Goal: Task Accomplishment & Management: Use online tool/utility

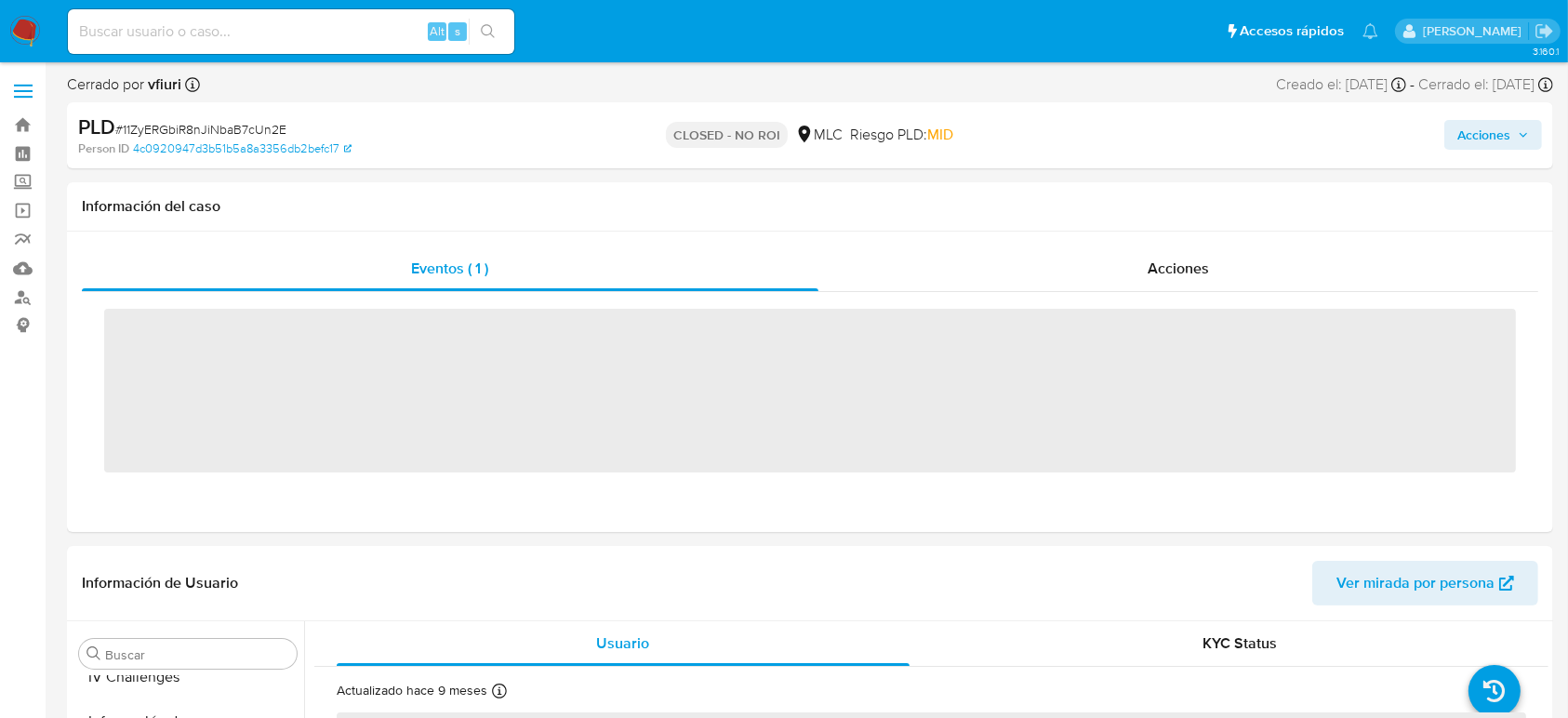
scroll to position [875, 0]
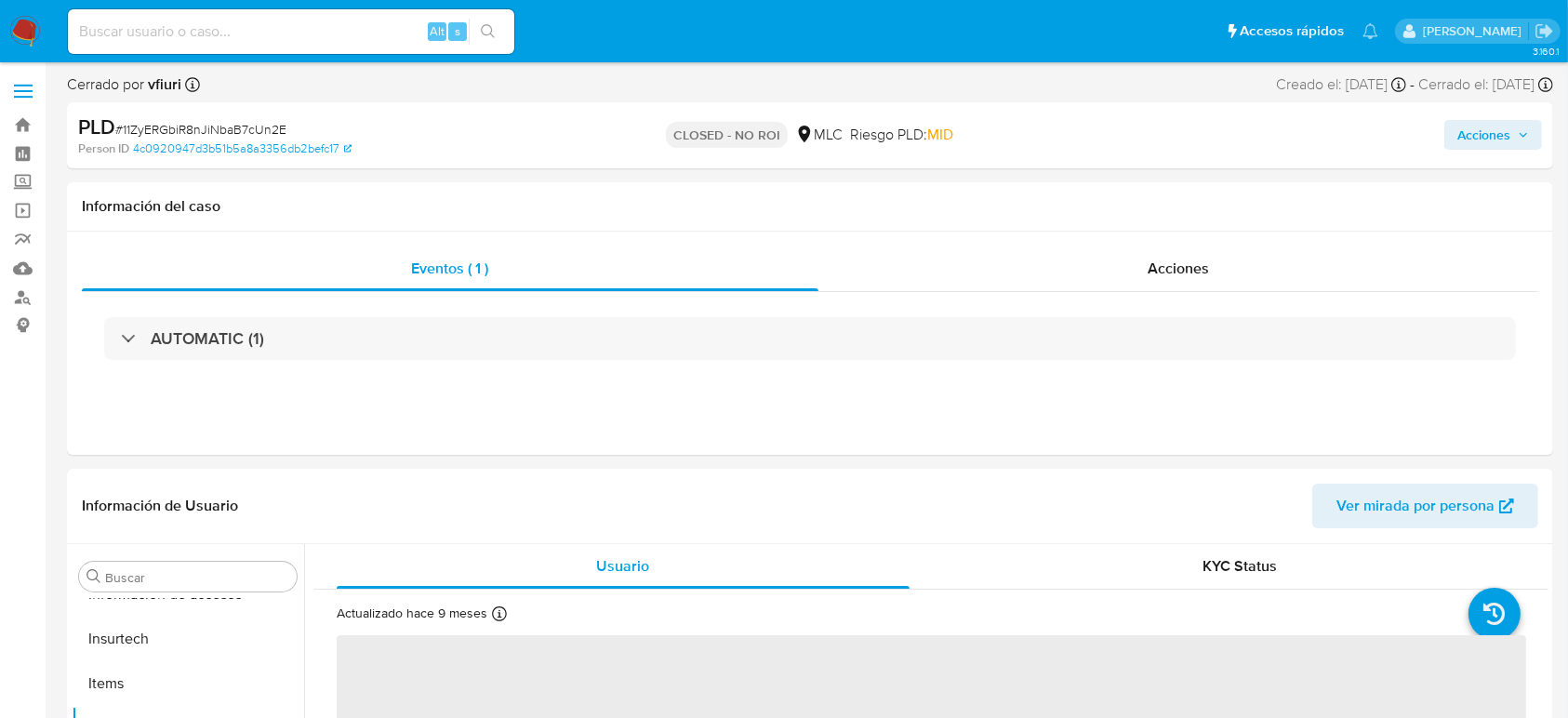
select select "10"
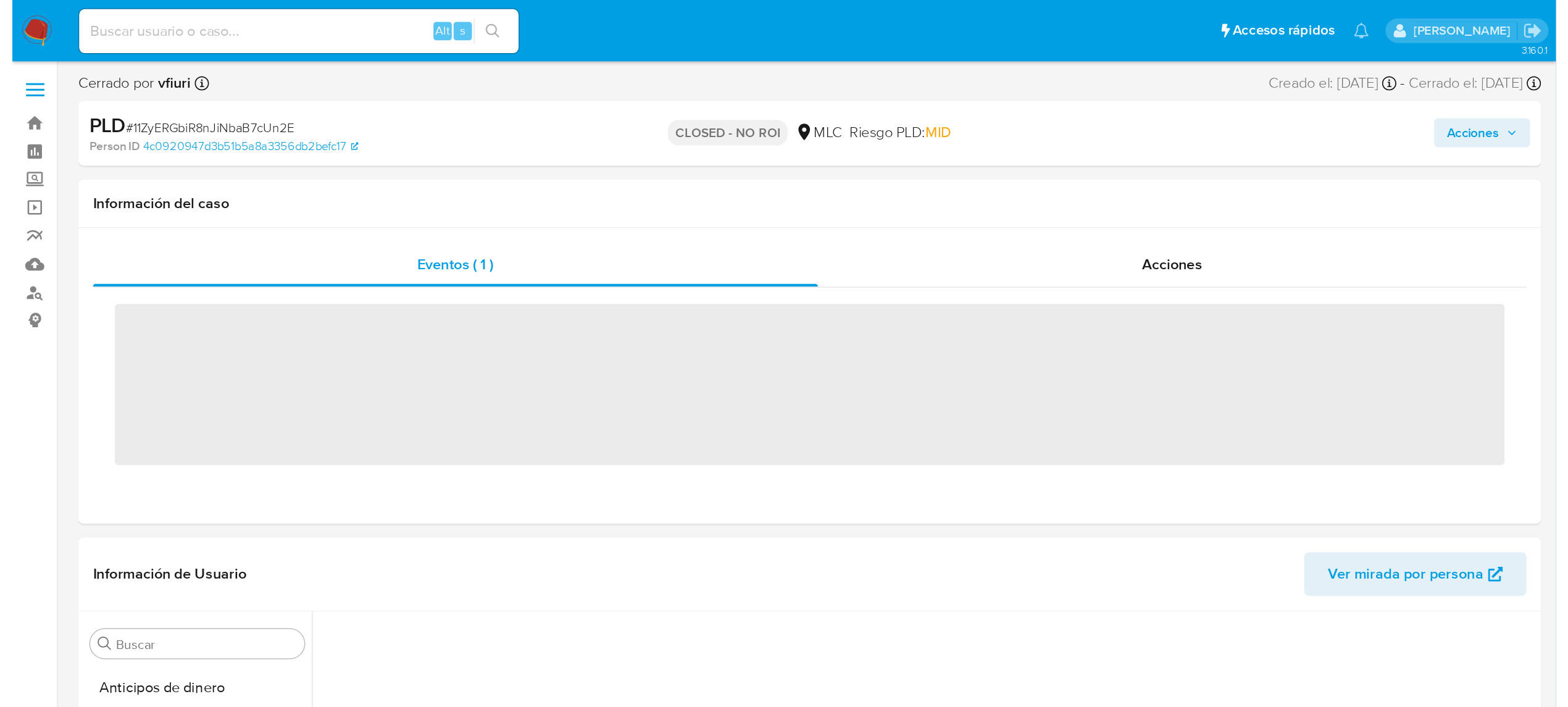
scroll to position [581, 0]
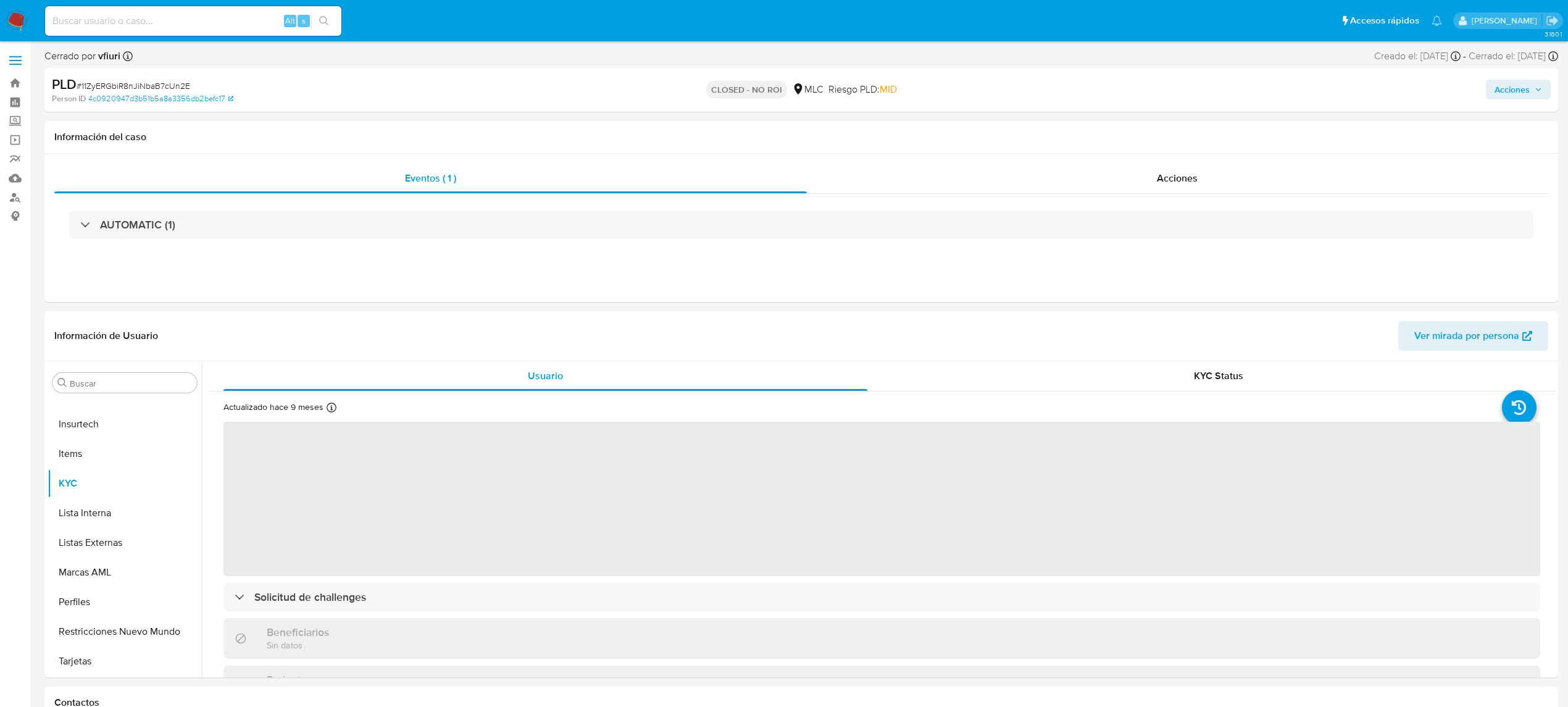
select select "10"
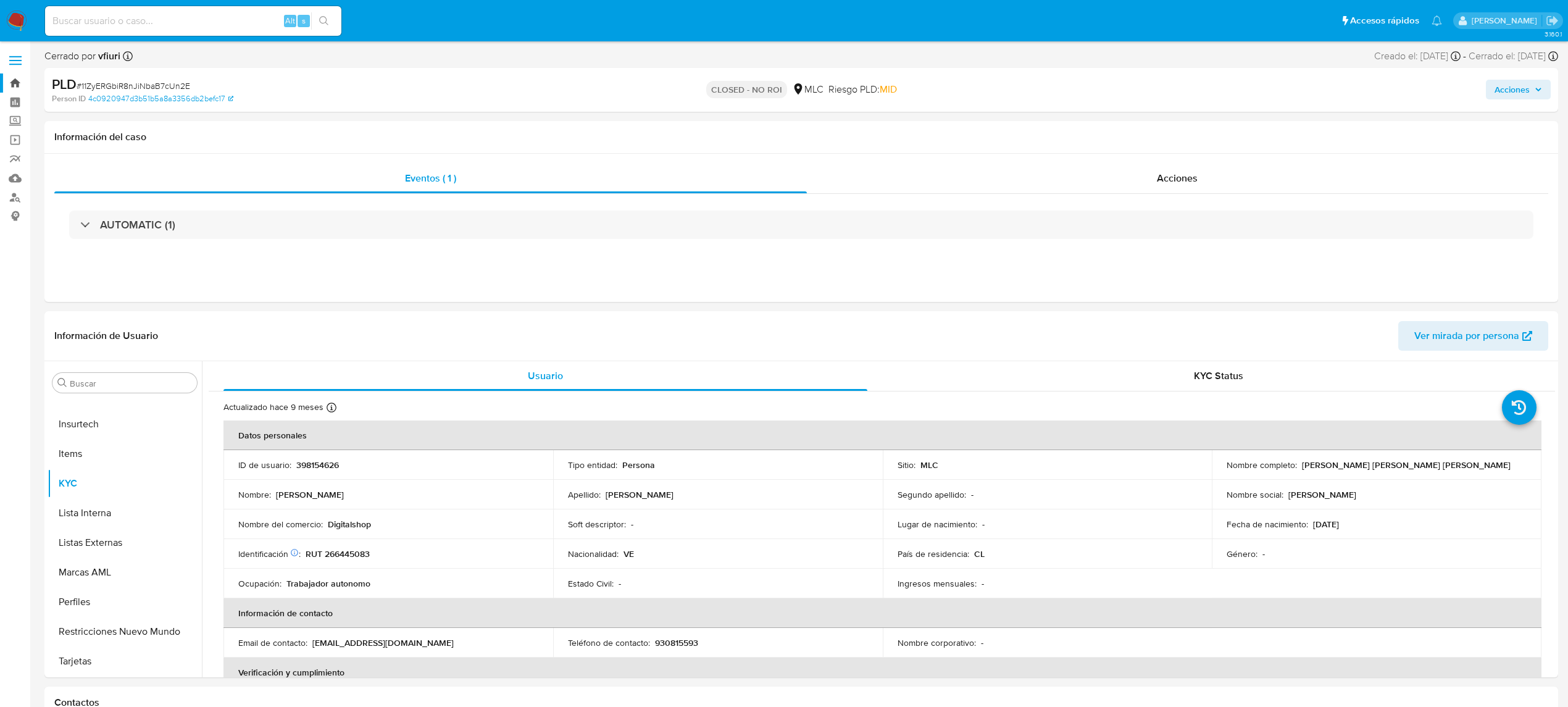
click at [14, 75] on link "Bandeja" at bounding box center [73, 83] width 147 height 19
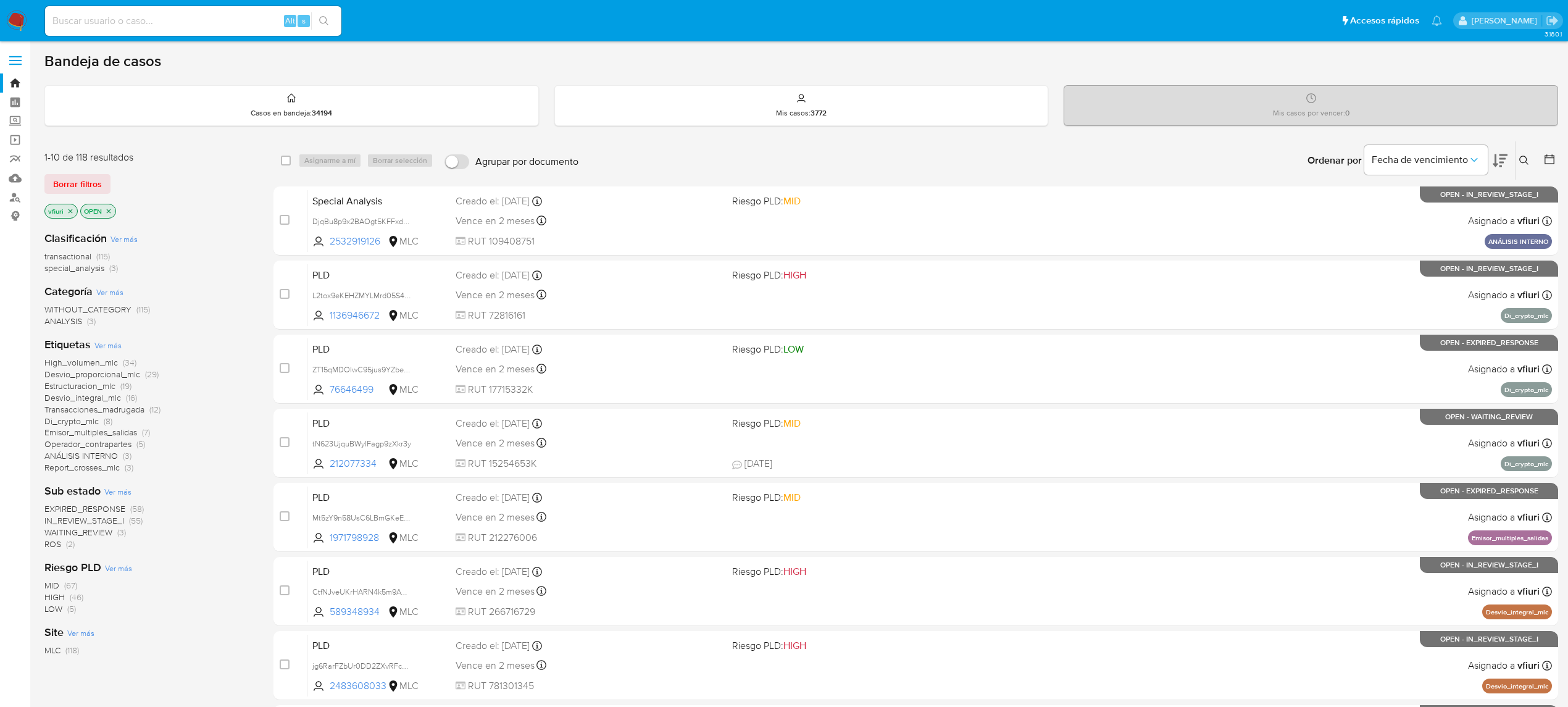
click at [195, 10] on div "Alt s" at bounding box center [193, 21] width 296 height 30
click at [210, 17] on input at bounding box center [193, 21] width 296 height 16
paste input "KxRHlQOsl2z7BRspYNMdN6qr"
type input "KxRHlQOsl2z7BRspYNMdN6qr"
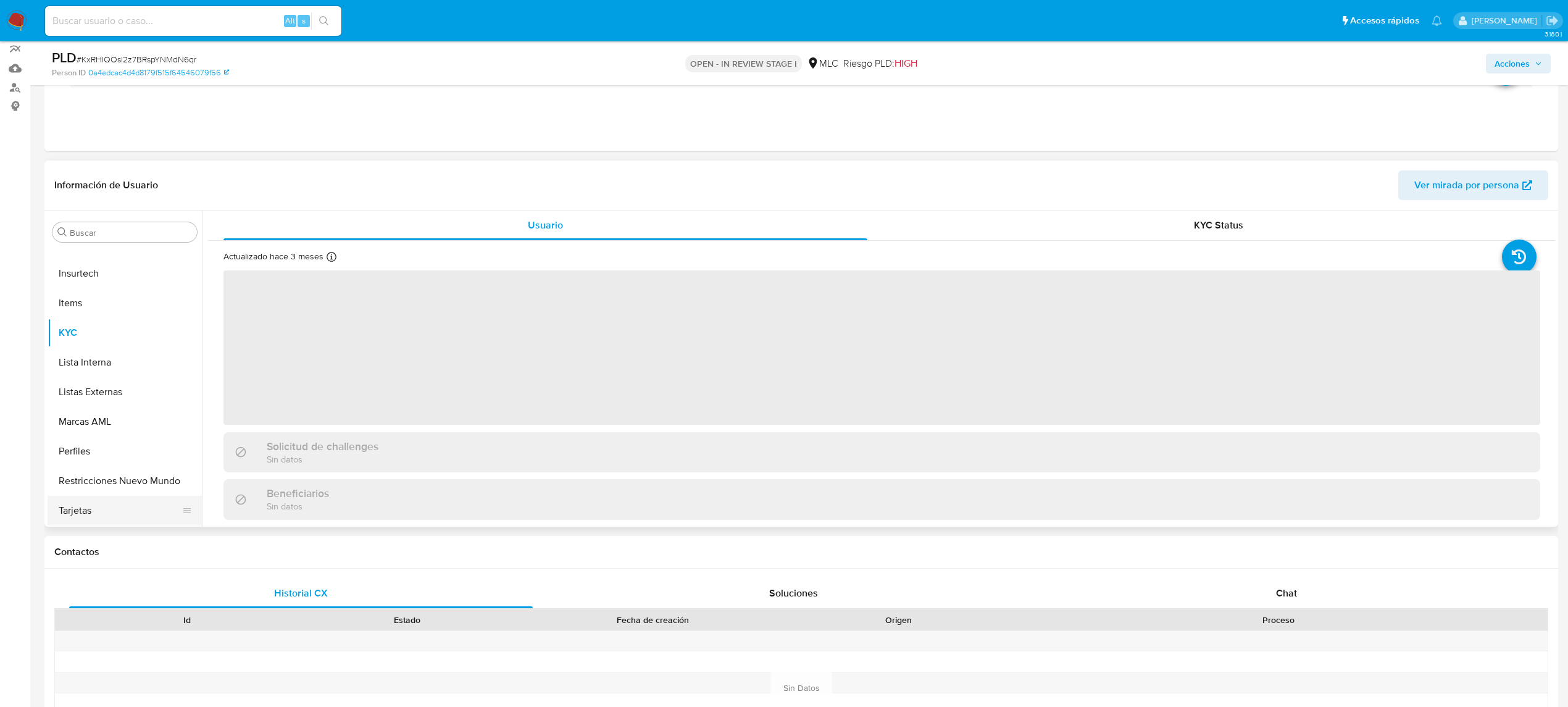
scroll to position [247, 0]
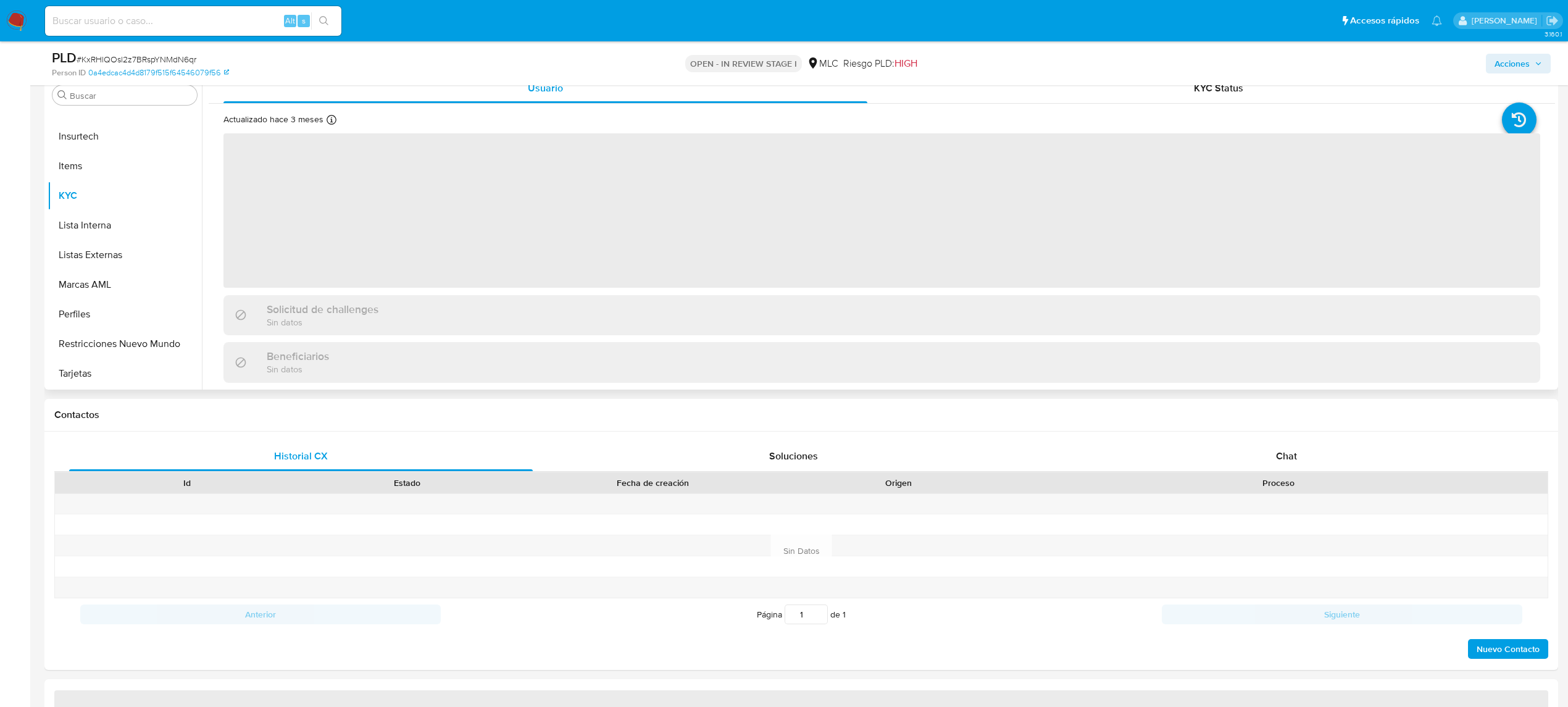
select select "10"
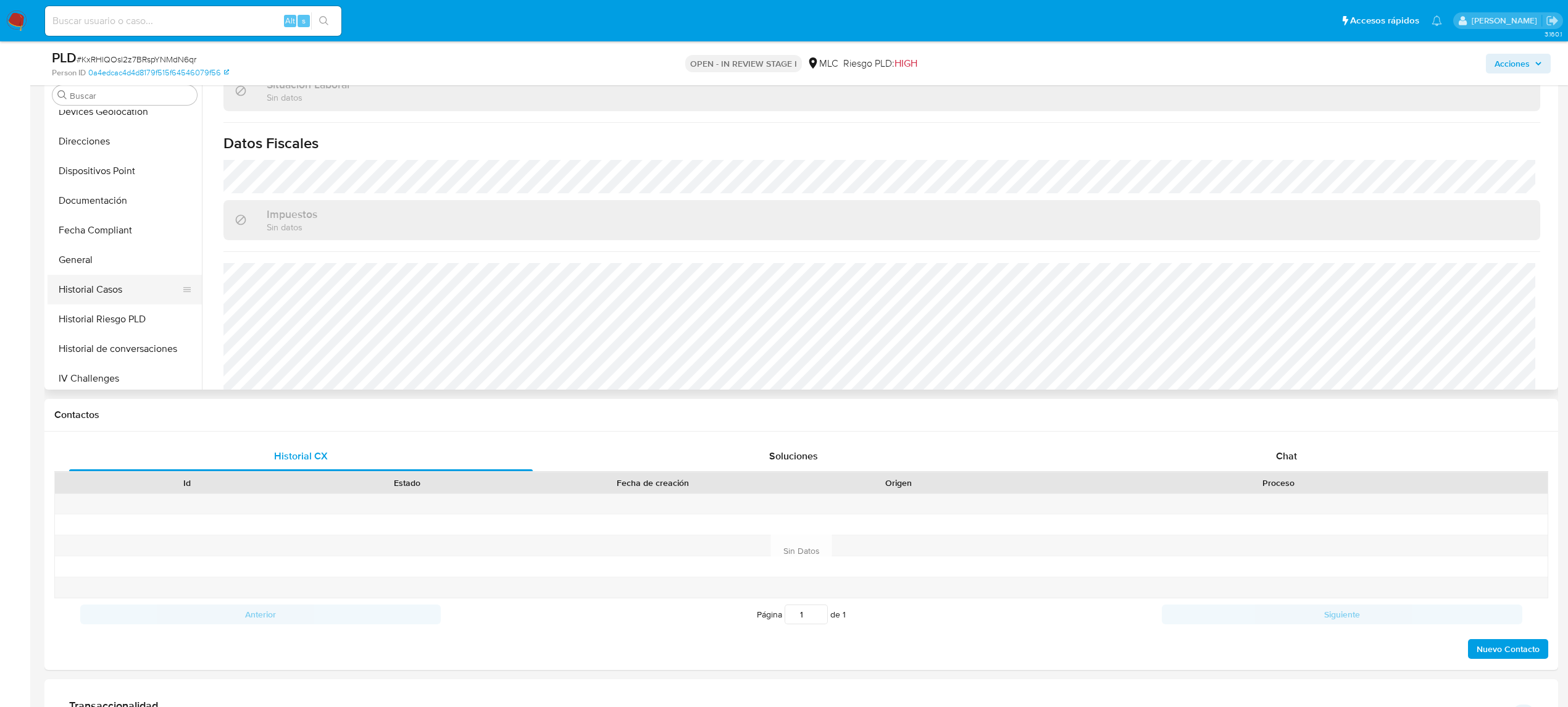
scroll to position [252, 0]
click at [92, 171] on button "Direcciones" at bounding box center [119, 169] width 145 height 30
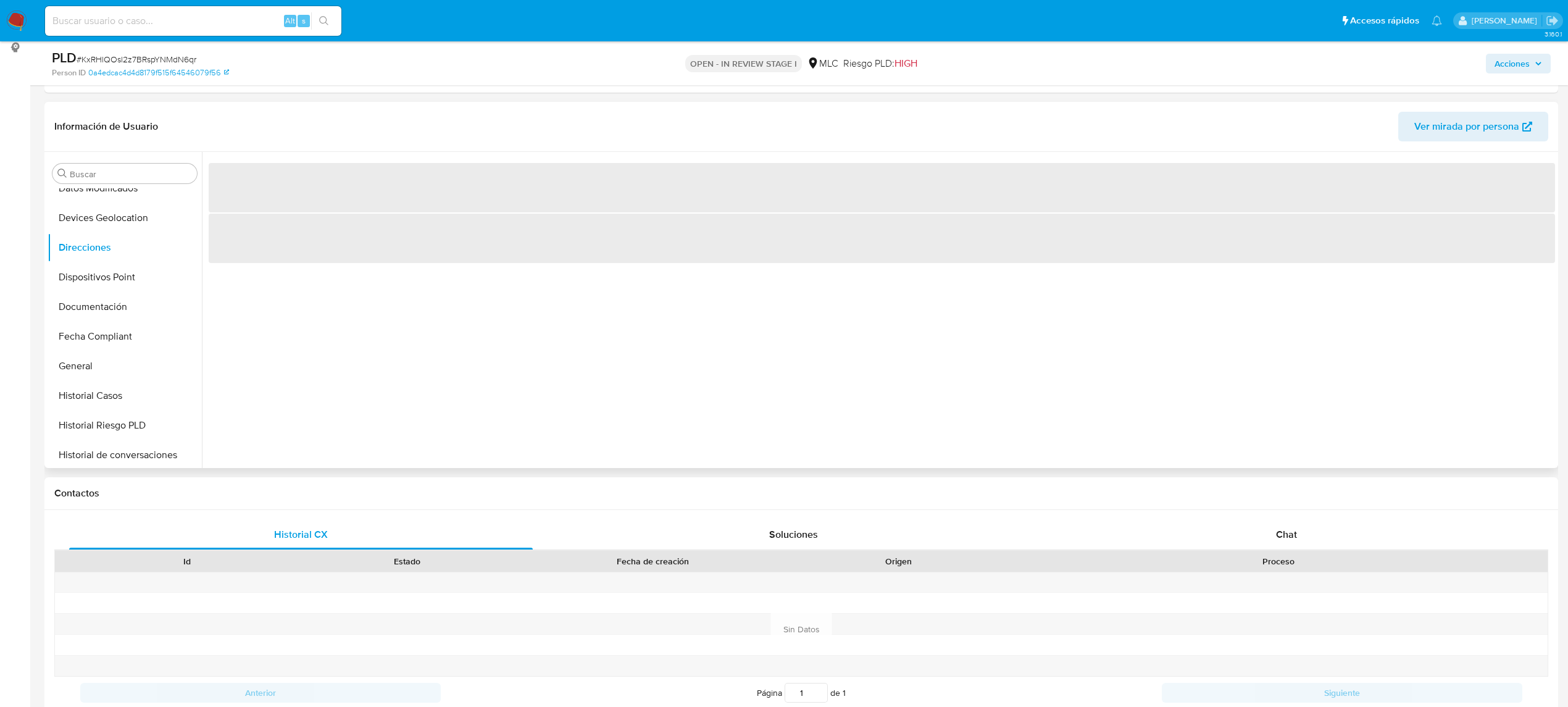
scroll to position [164, 0]
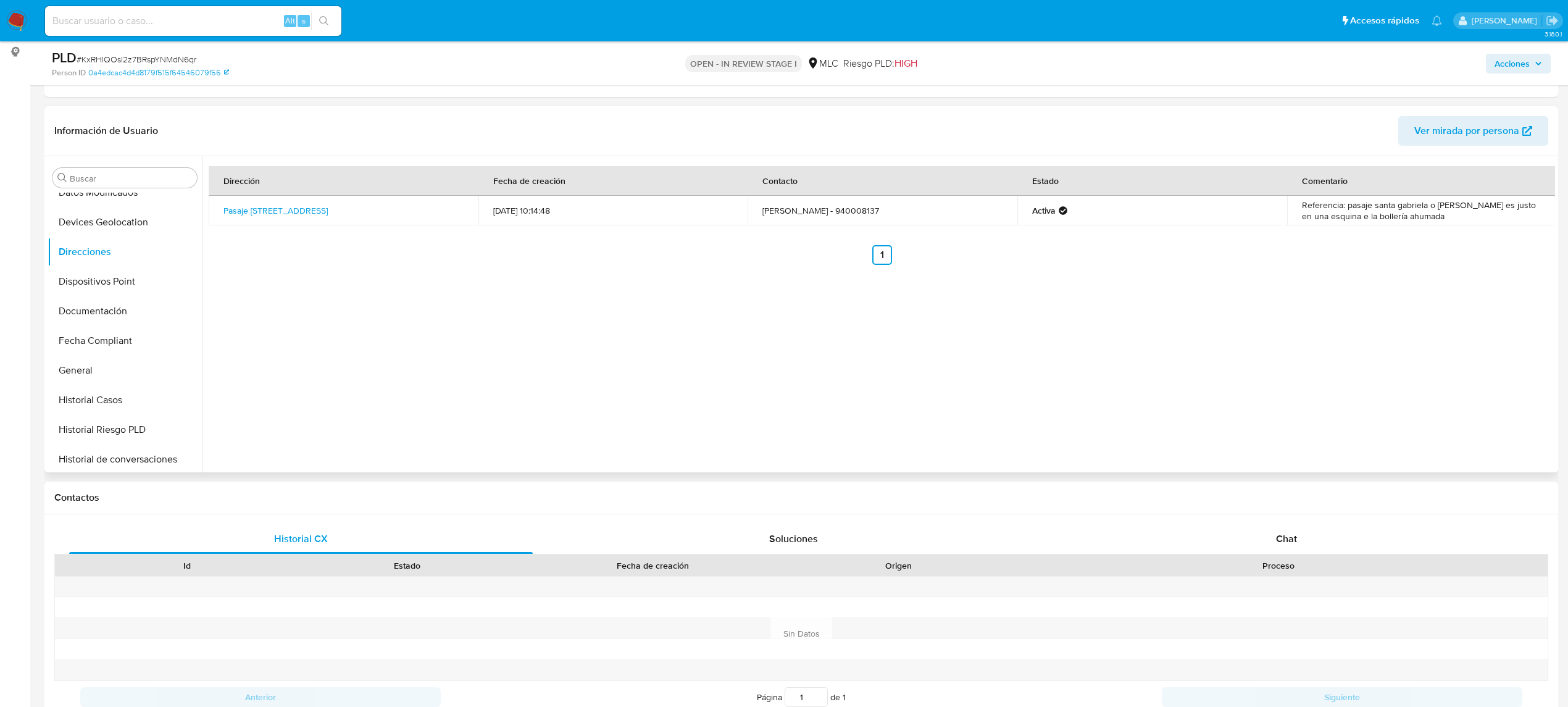
drag, startPoint x: 1371, startPoint y: 218, endPoint x: 1467, endPoint y: 216, distance: 96.0
click at [1467, 216] on td "Referencia: pasaje santa gabriela o Antonio machado es justo en una esquina e l…" at bounding box center [1421, 210] width 270 height 30
click at [1399, 241] on div "Dirección Fecha de creación Contacto Estado Comentario Pasaje Pasaje Santa Gabr…" at bounding box center [882, 215] width 1346 height 99
drag, startPoint x: 1371, startPoint y: 217, endPoint x: 1440, endPoint y: 217, distance: 69.0
click at [1440, 217] on td "Referencia: pasaje santa gabriela o Antonio machado es justo en una esquina e l…" at bounding box center [1421, 210] width 270 height 30
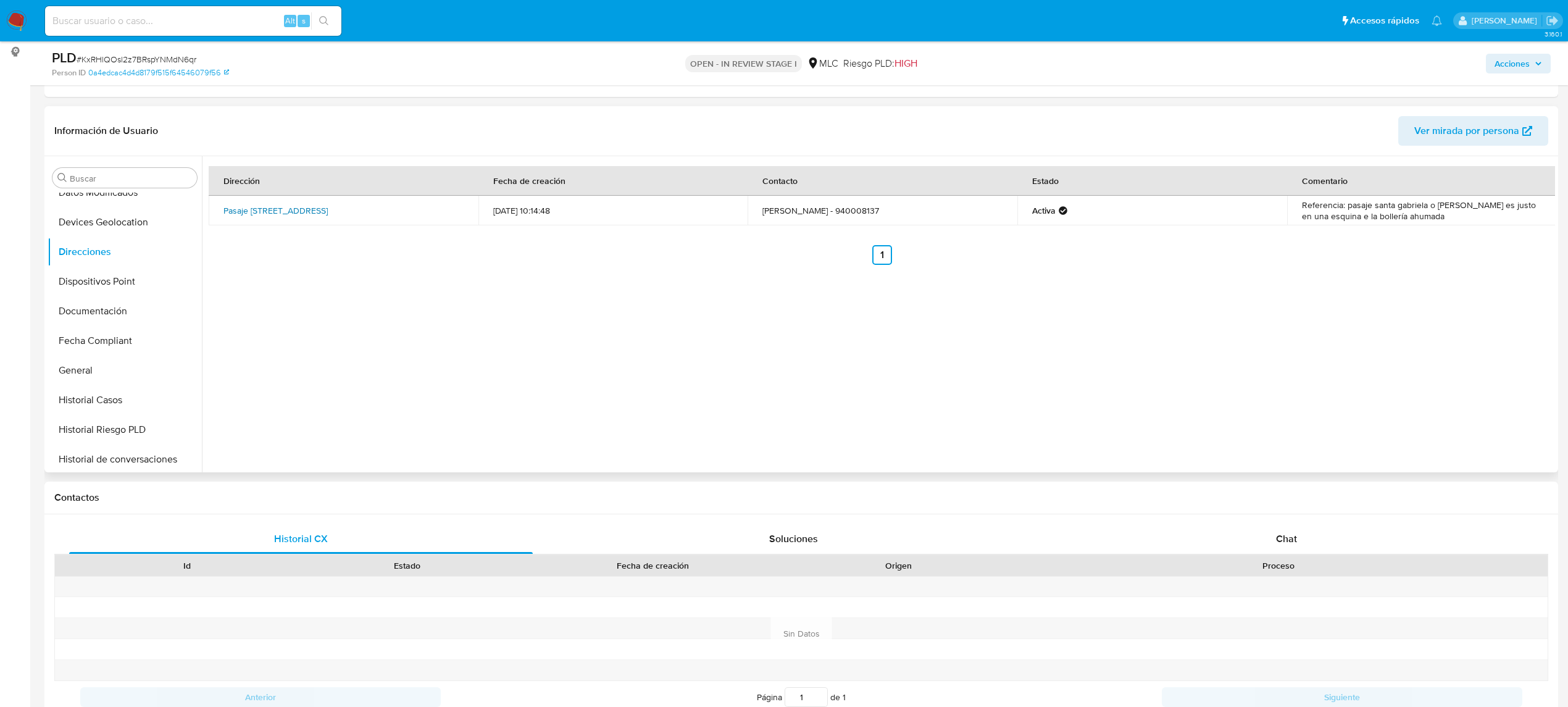
click at [272, 205] on link "Pasaje Pasaje Santa Gabriela 11016, La Pintana, Rm (metropolitana), , Chile 110…" at bounding box center [275, 211] width 104 height 13
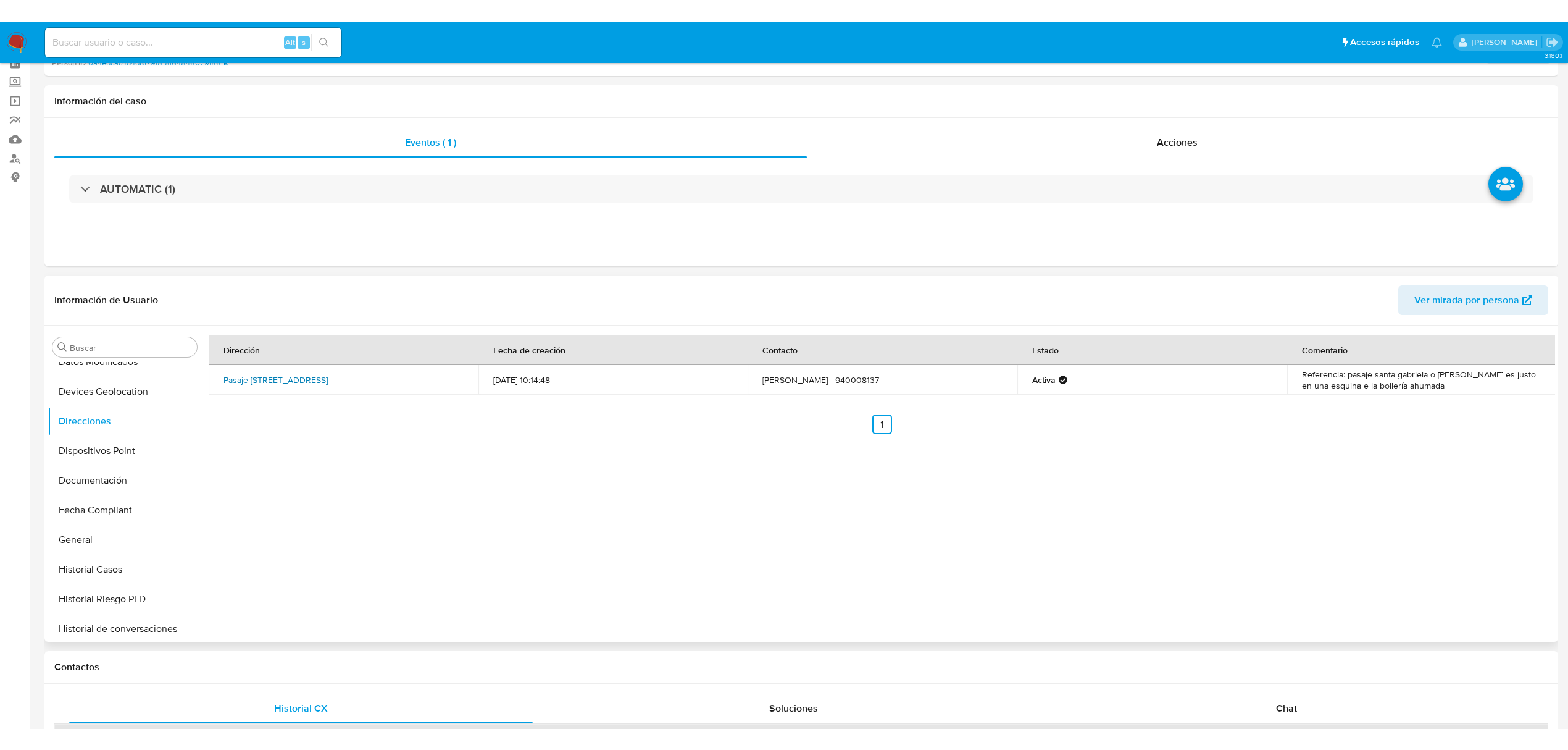
scroll to position [0, 0]
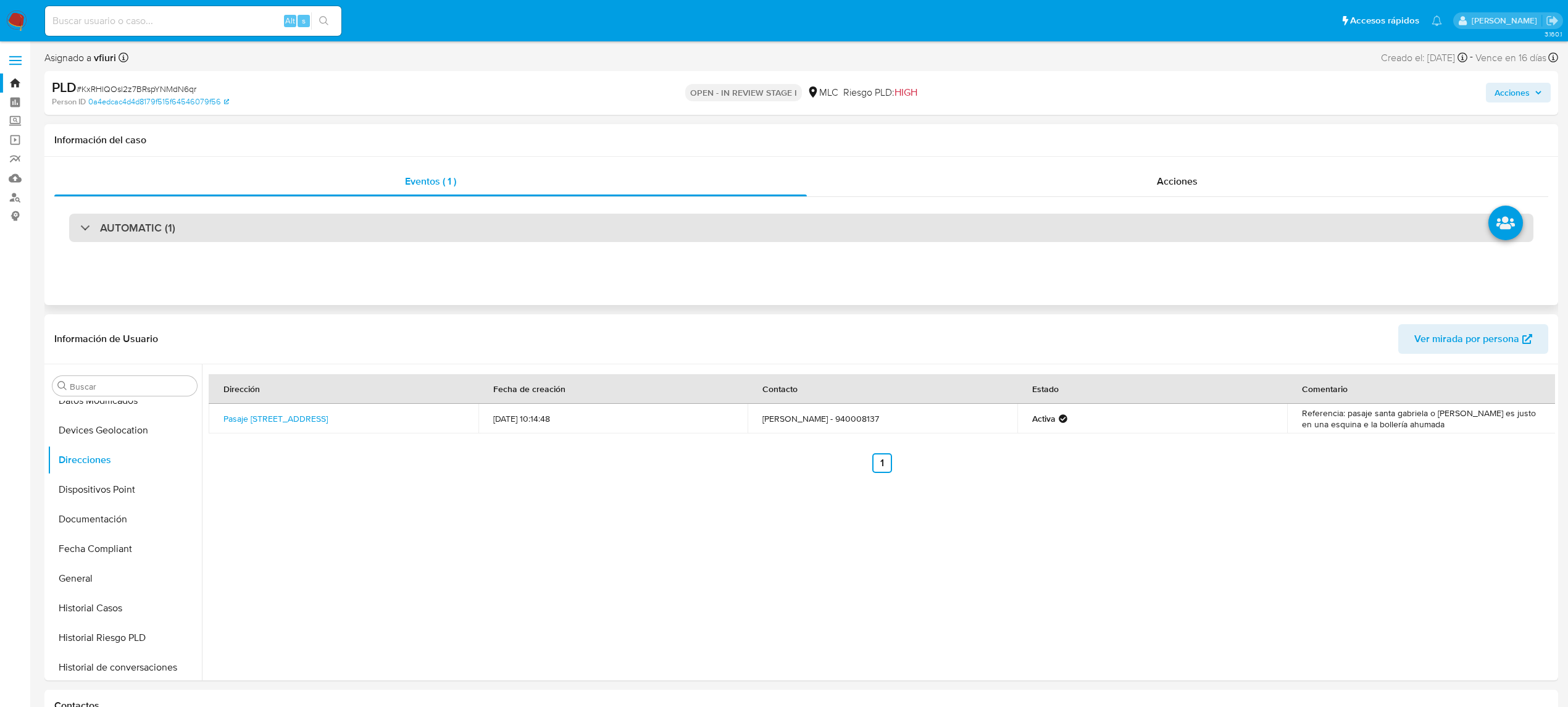
click at [324, 225] on div "AUTOMATIC (1)" at bounding box center [801, 227] width 1464 height 28
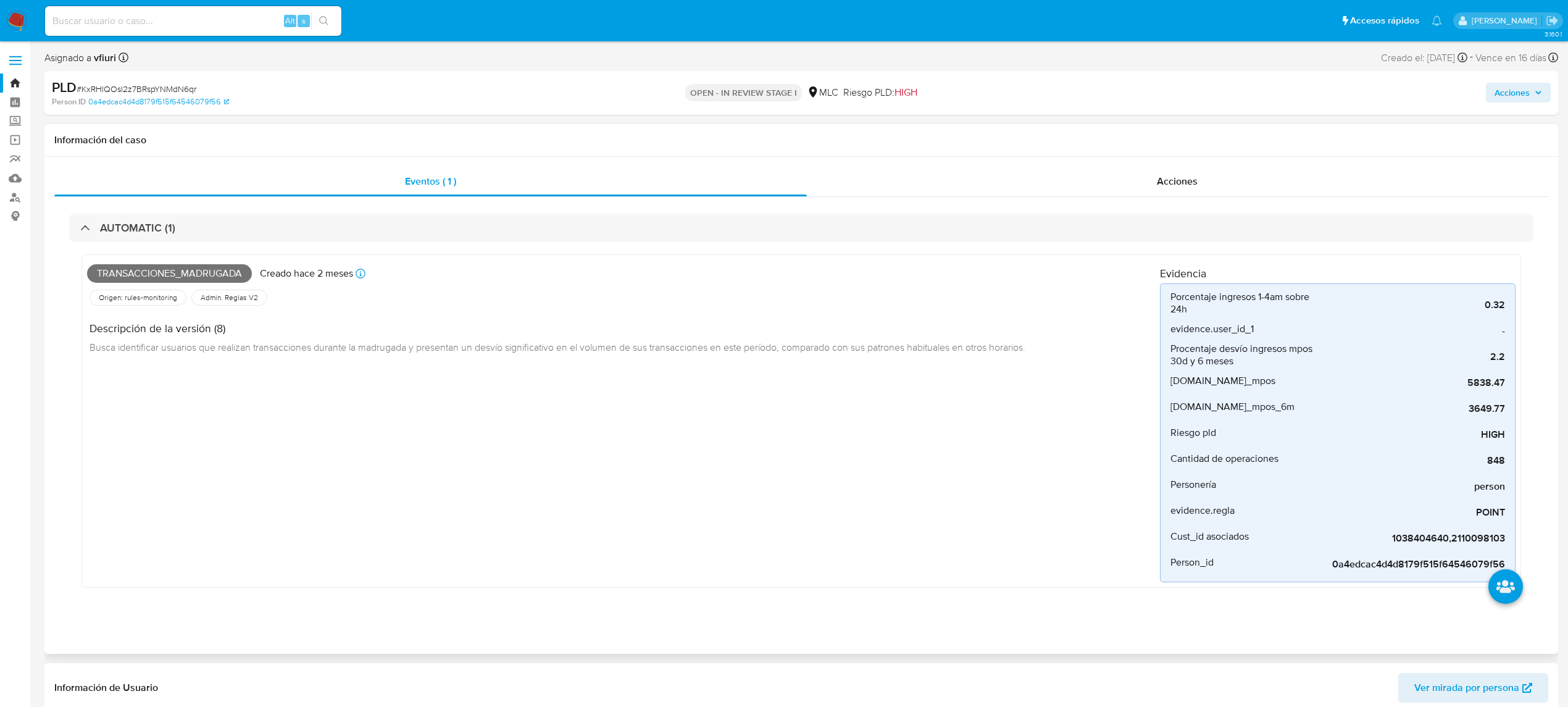
drag, startPoint x: 1445, startPoint y: 413, endPoint x: 1523, endPoint y: 406, distance: 78.3
click at [1526, 408] on div "Transacciones_madrugada Creado hace 2 meses Creado: 12/07/2025 16:08:51 Origen:…" at bounding box center [801, 424] width 1464 height 365
click at [606, 435] on div "Transacciones_madrugada Creado hace 2 meses Creado: 12/07/2025 16:08:51 Origen:…" at bounding box center [623, 421] width 1073 height 322
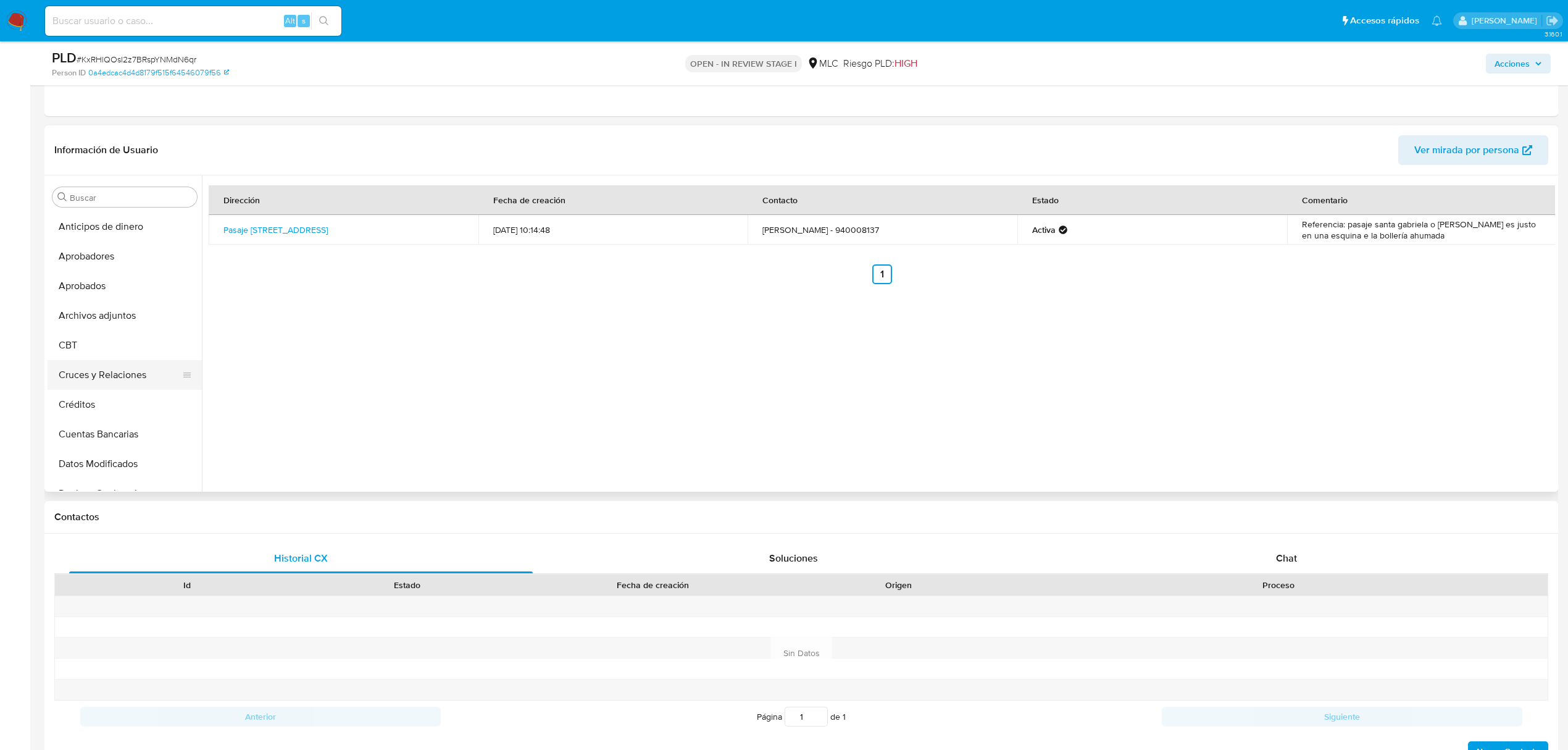
click at [109, 372] on button "Cruces y Relaciones" at bounding box center [119, 375] width 145 height 30
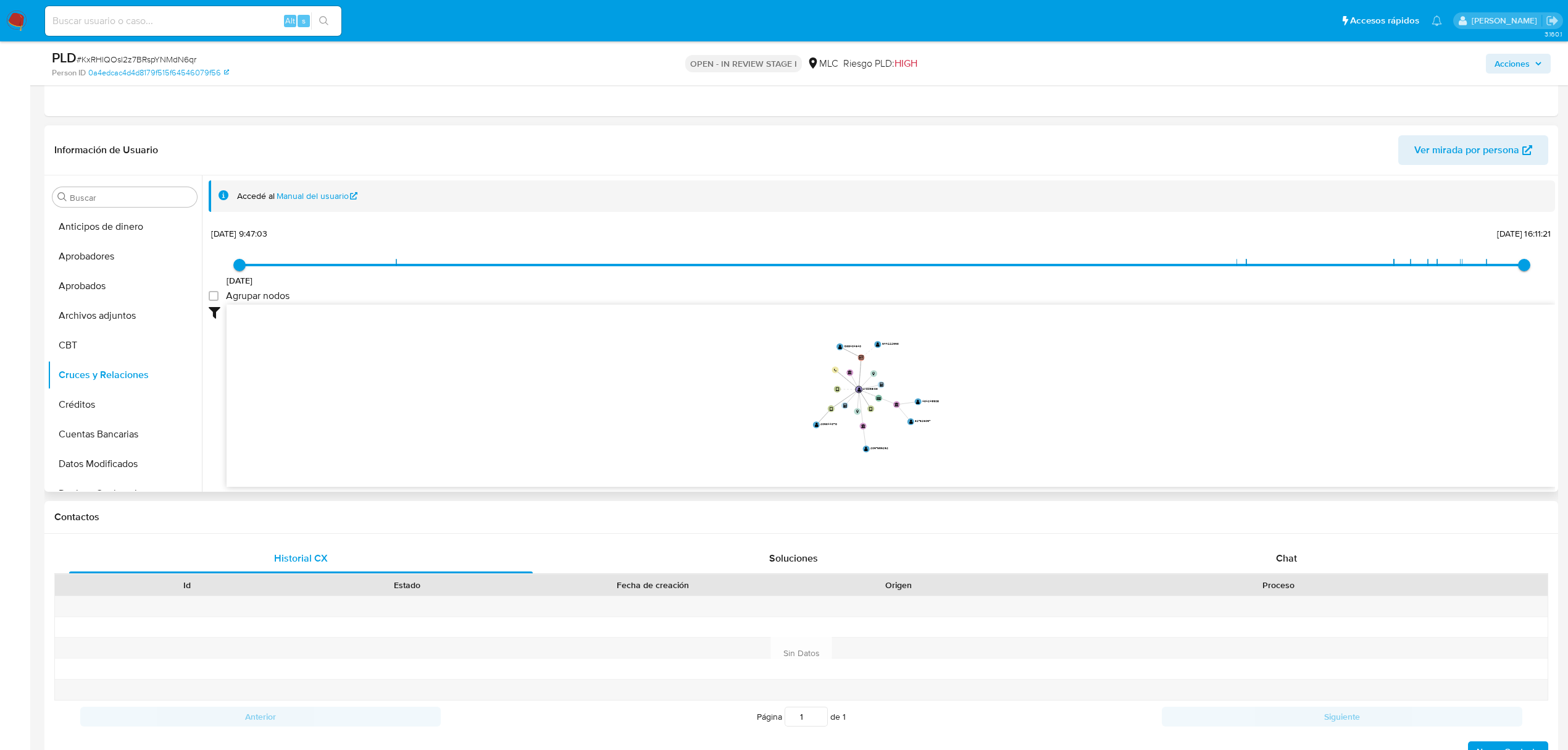
drag, startPoint x: 922, startPoint y: 362, endPoint x: 930, endPoint y: 374, distance: 14.4
click at [930, 374] on icon "device-680ffc015d9cf73dcbdacd4e  user-2110098103  2110098103 device-680c061d7…" at bounding box center [890, 394] width 1328 height 179
click at [90, 246] on button "Historial Casos" at bounding box center [119, 260] width 145 height 30
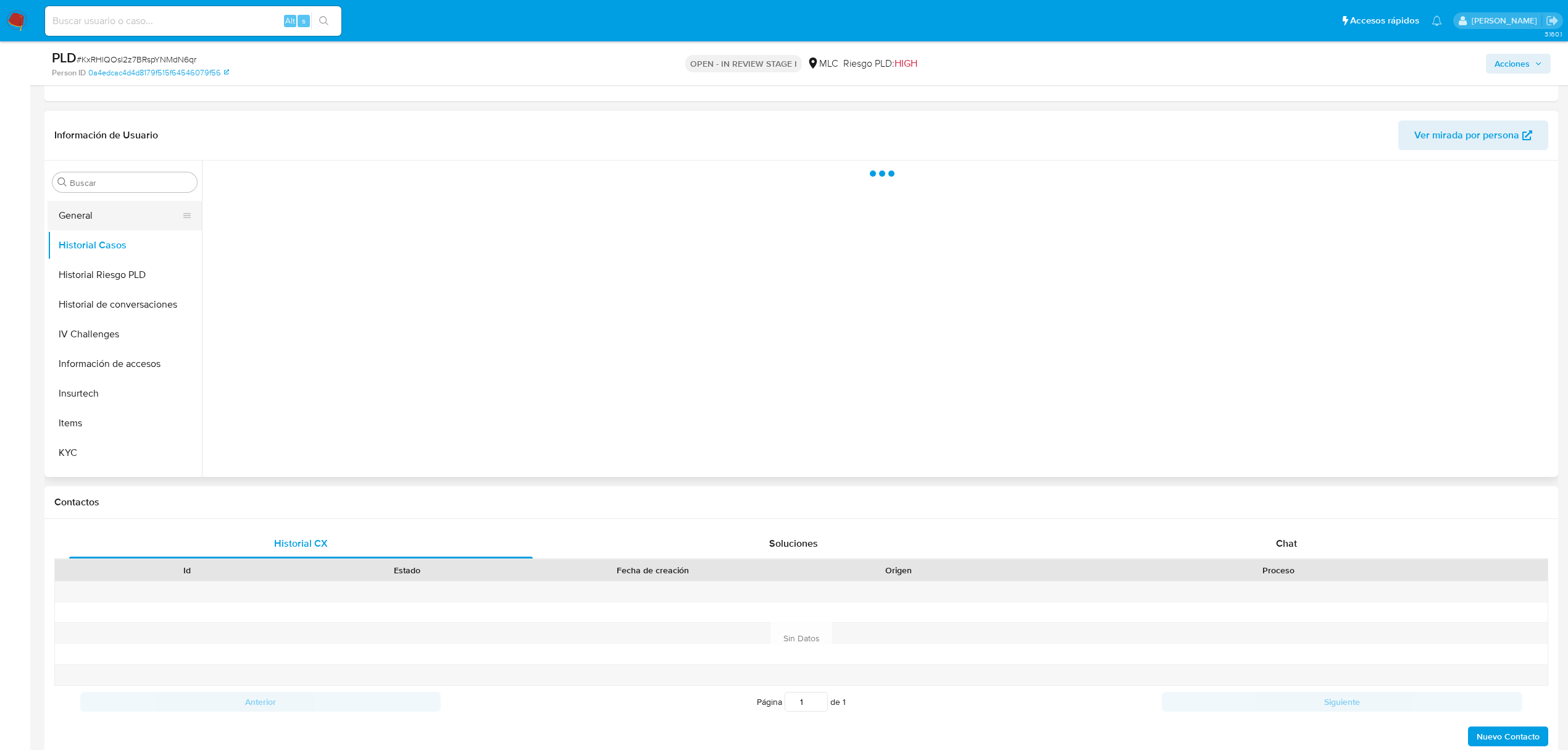
click at [90, 214] on button "General" at bounding box center [119, 215] width 145 height 30
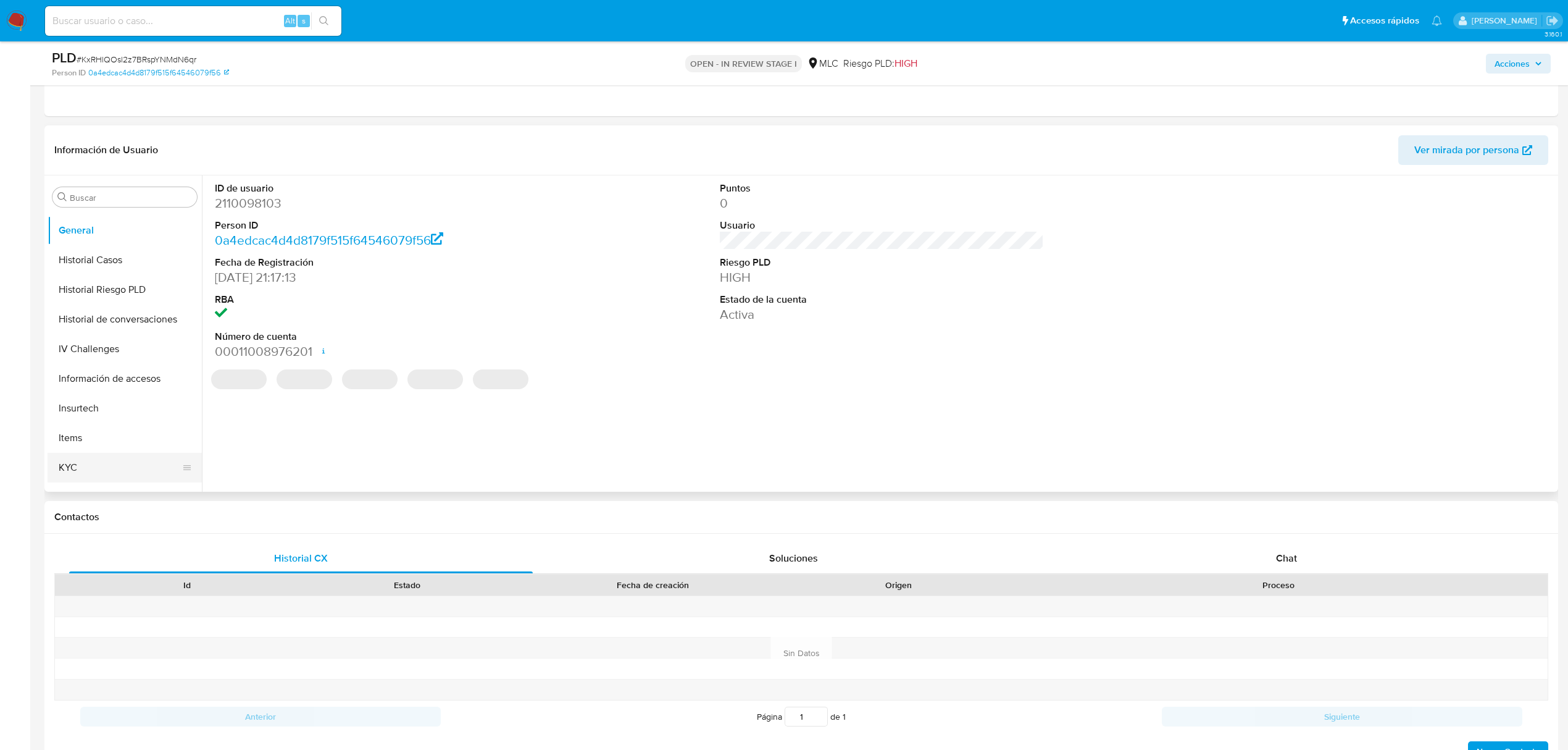
click at [90, 469] on button "KYC" at bounding box center [119, 467] width 145 height 30
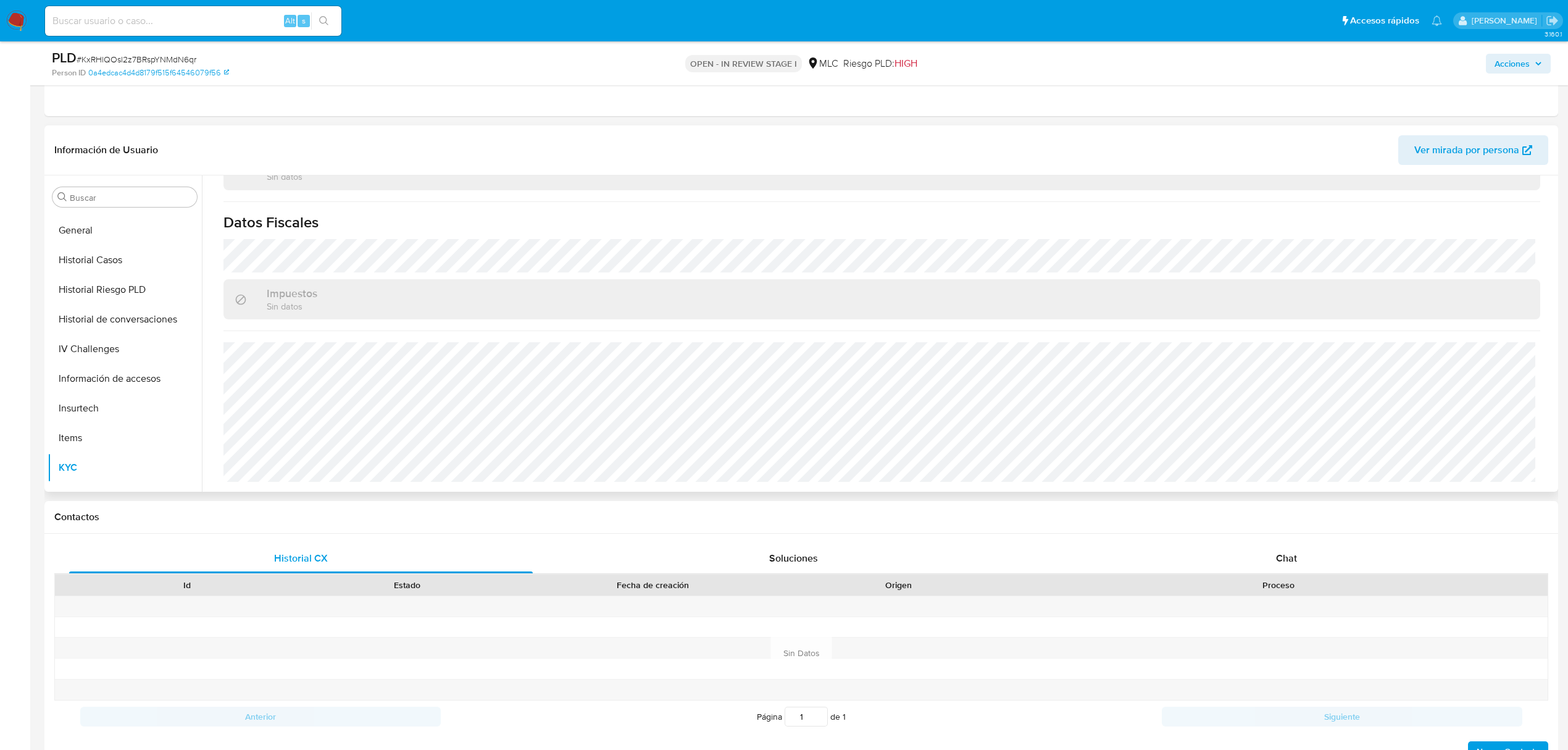
scroll to position [0, 0]
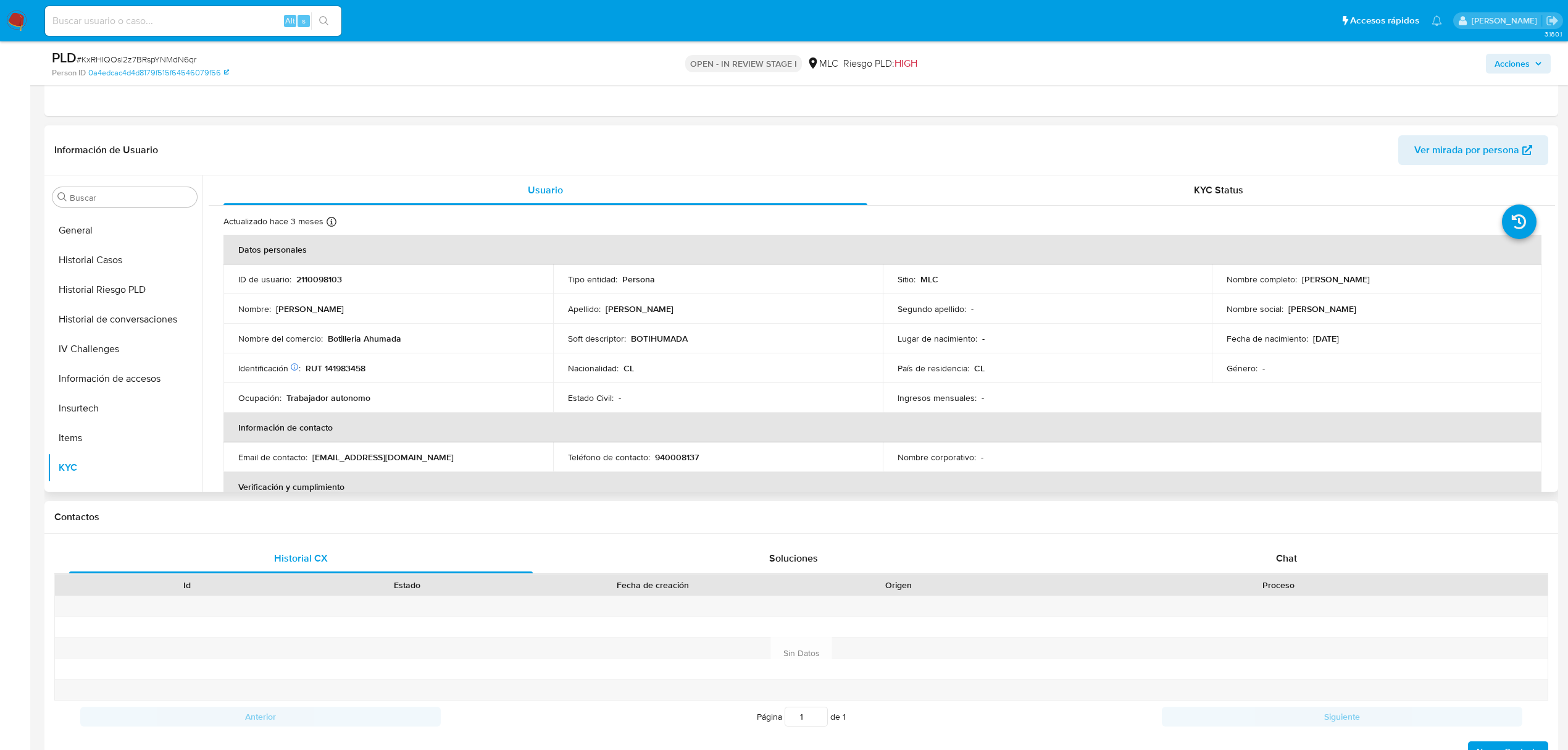
drag, startPoint x: 1297, startPoint y: 282, endPoint x: 1422, endPoint y: 282, distance: 125.0
click at [1422, 282] on div "Nombre completo : Cristian Andrés Ahumada Rojas" at bounding box center [1376, 279] width 300 height 11
copy p "Cristian Andrés Ahumada Rojas"
click at [366, 370] on p "RUT 141983458" at bounding box center [335, 368] width 60 height 11
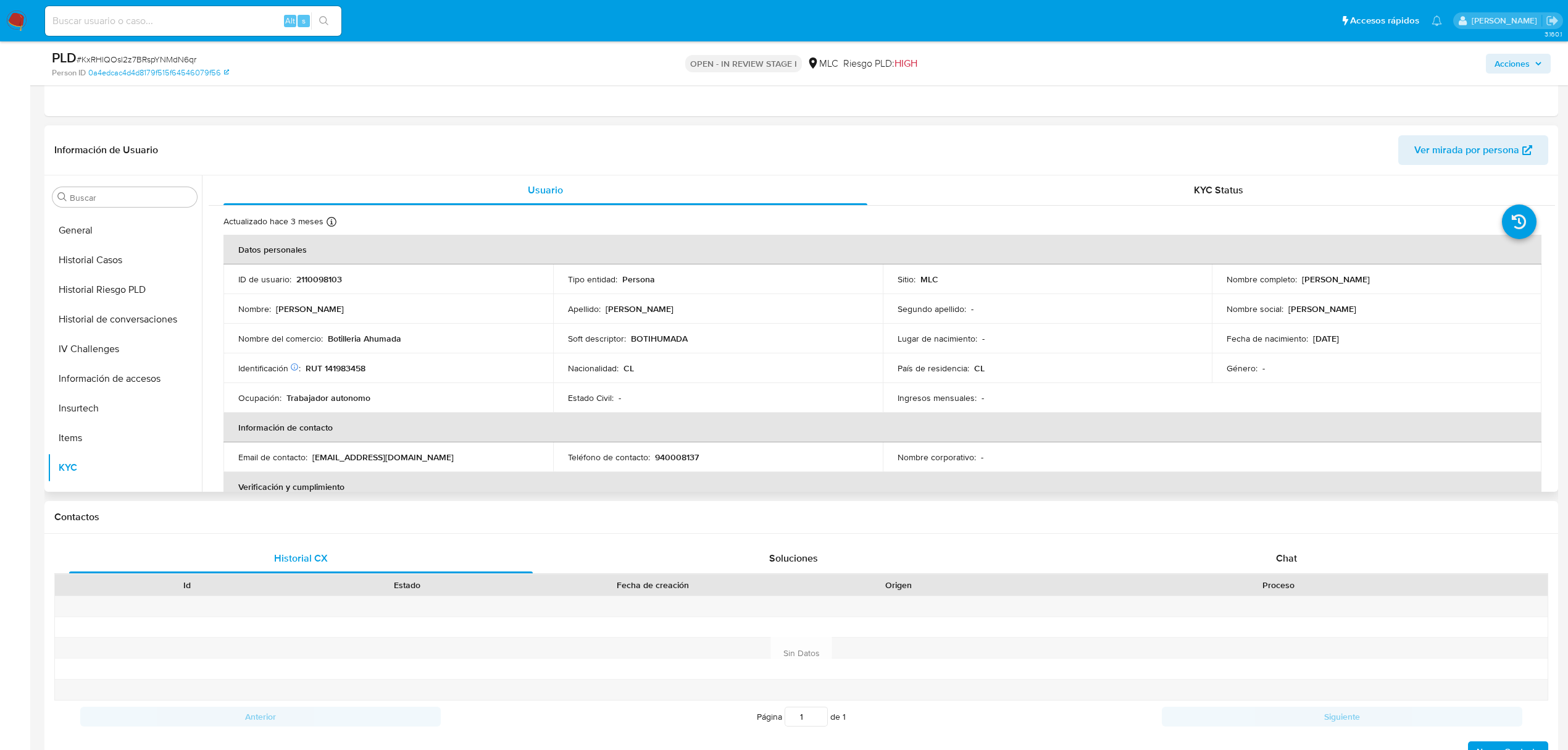
click at [354, 369] on p "RUT 141983458" at bounding box center [335, 368] width 60 height 11
copy p "141983458"
click at [134, 378] on button "Cruces y Relaciones" at bounding box center [119, 375] width 145 height 30
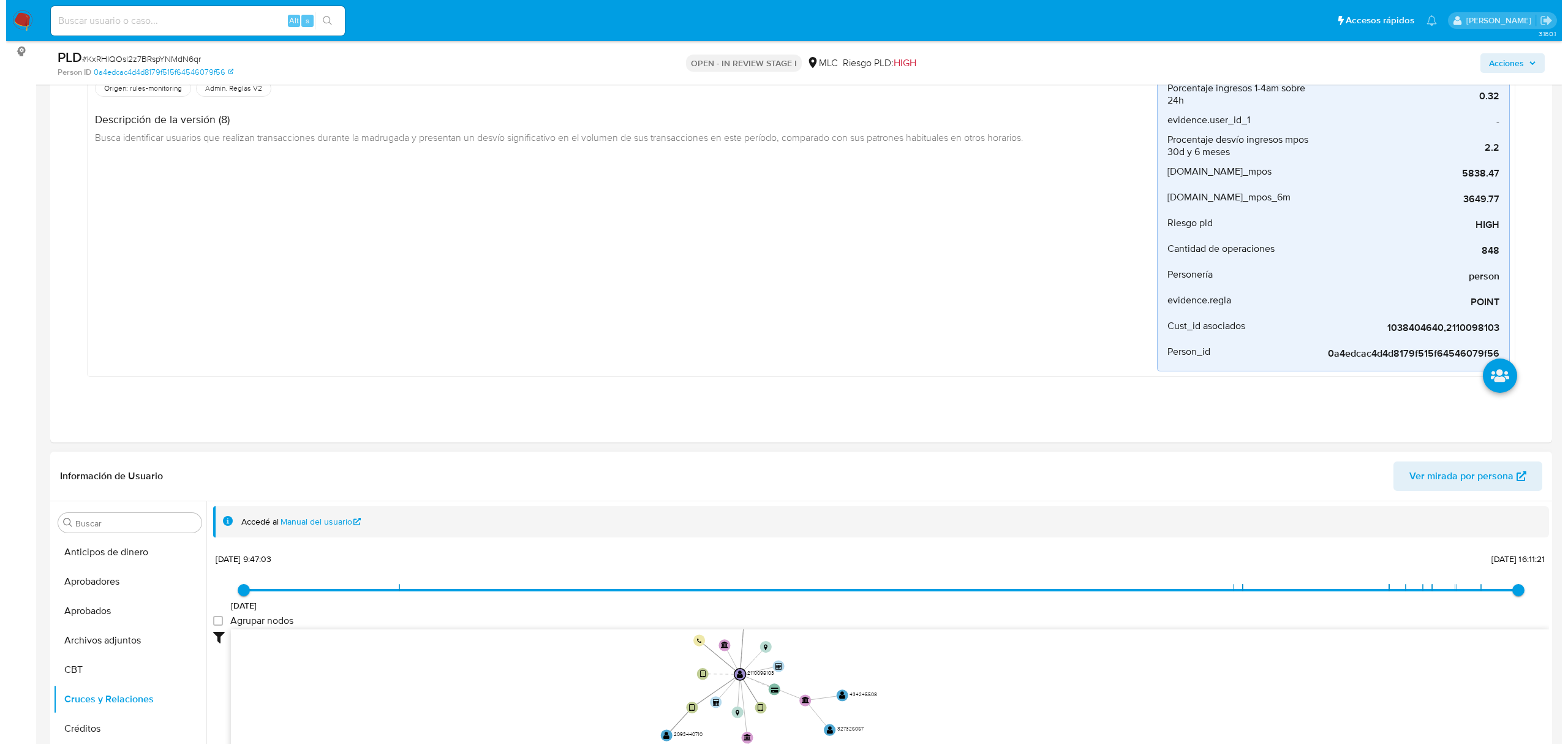
scroll to position [327, 0]
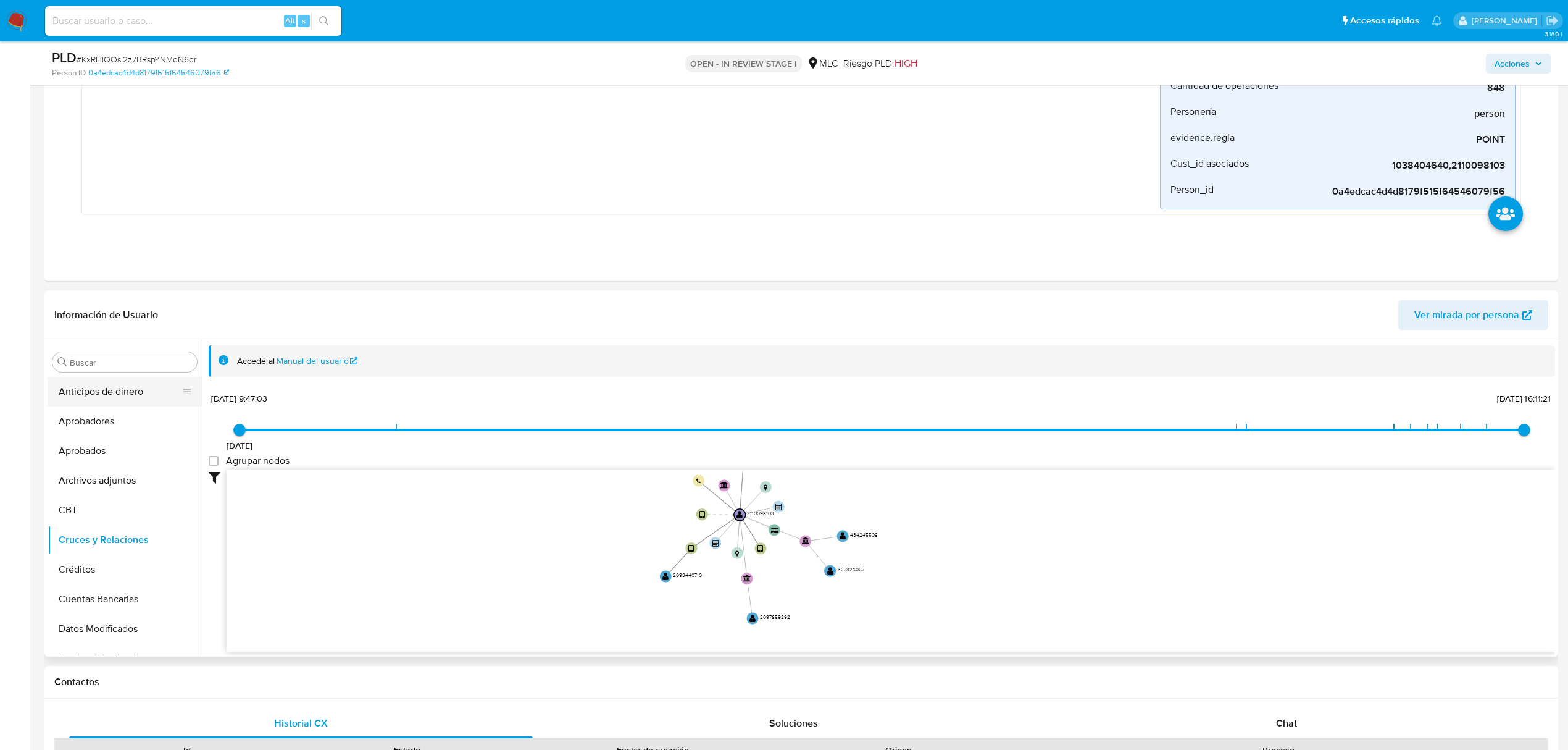
click at [95, 393] on button "Anticipos de dinero" at bounding box center [119, 391] width 145 height 30
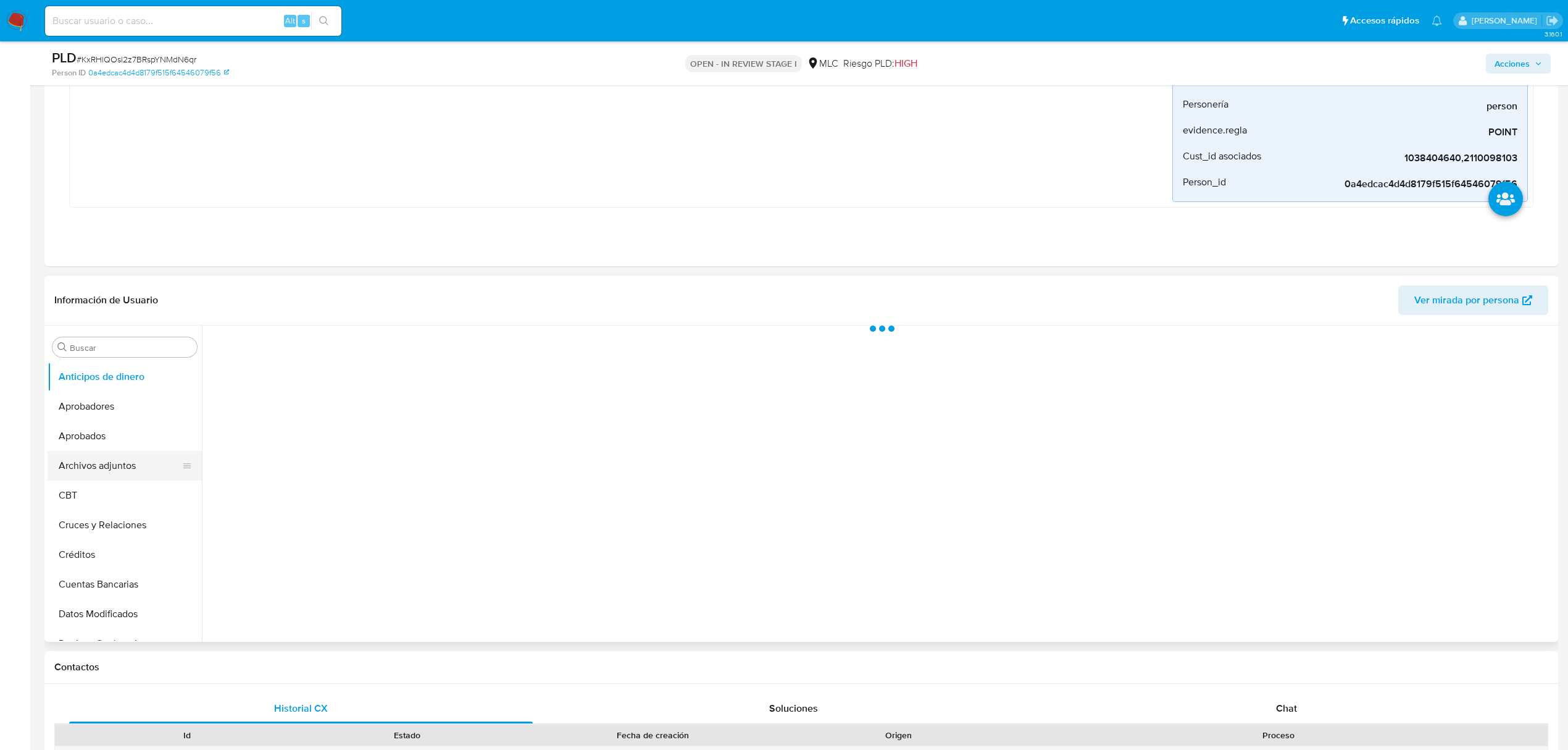
click at [89, 475] on button "Archivos adjuntos" at bounding box center [119, 466] width 145 height 30
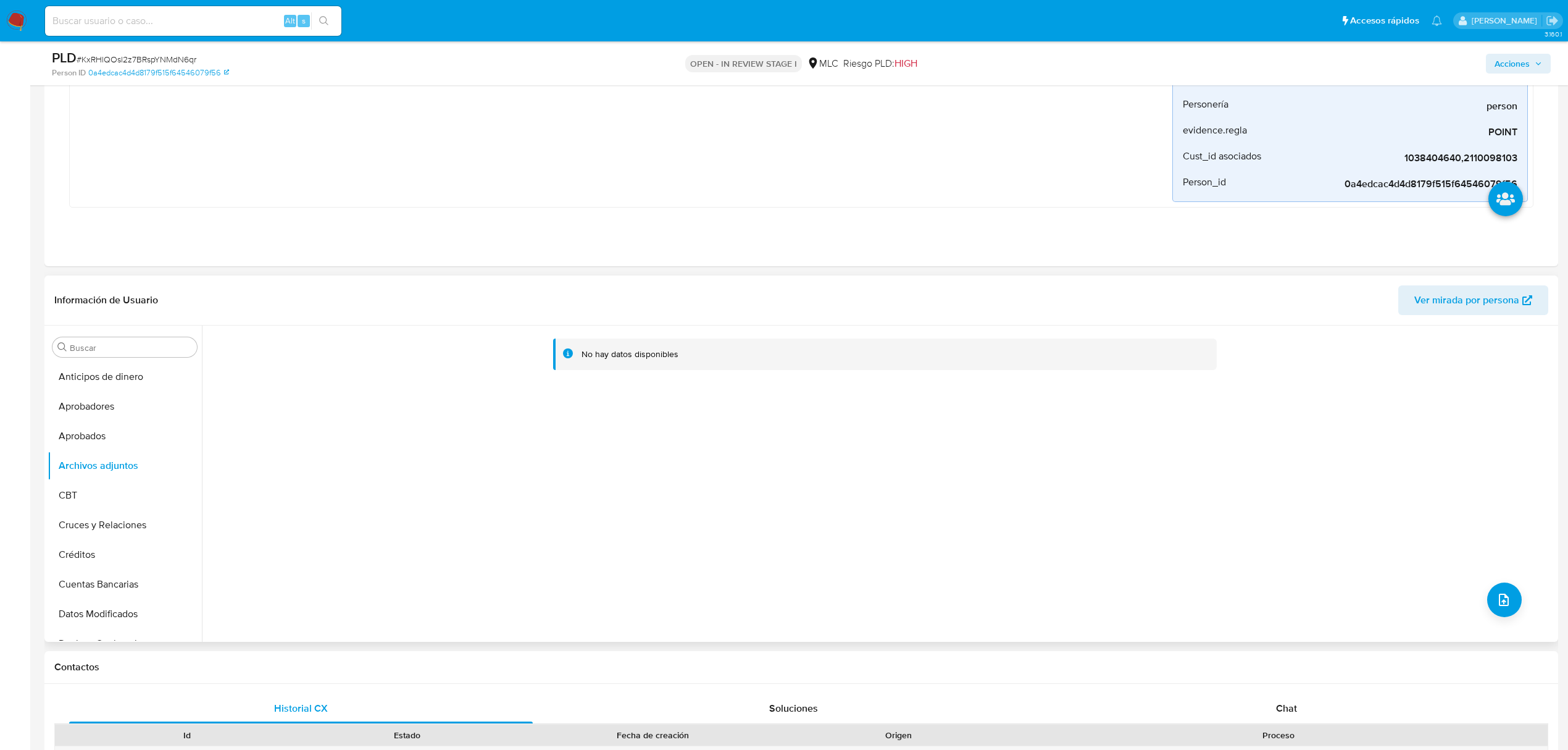
click at [931, 466] on div "No hay datos disponibles" at bounding box center [878, 483] width 1353 height 316
click at [1517, 607] on div "No hay datos disponibles" at bounding box center [878, 483] width 1353 height 316
click at [1509, 606] on button "upload-file" at bounding box center [1504, 600] width 35 height 35
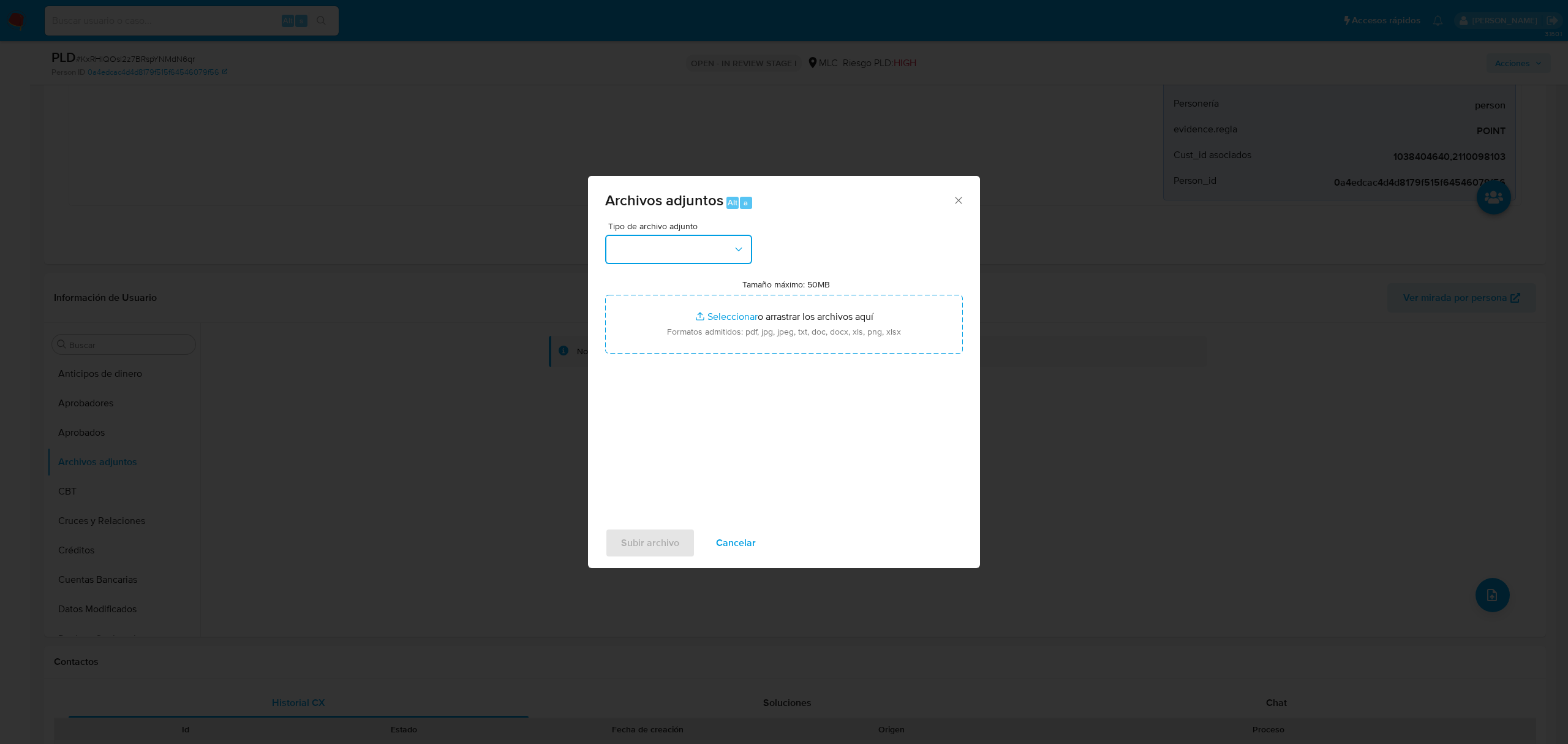
click at [714, 244] on button "button" at bounding box center [679, 249] width 147 height 29
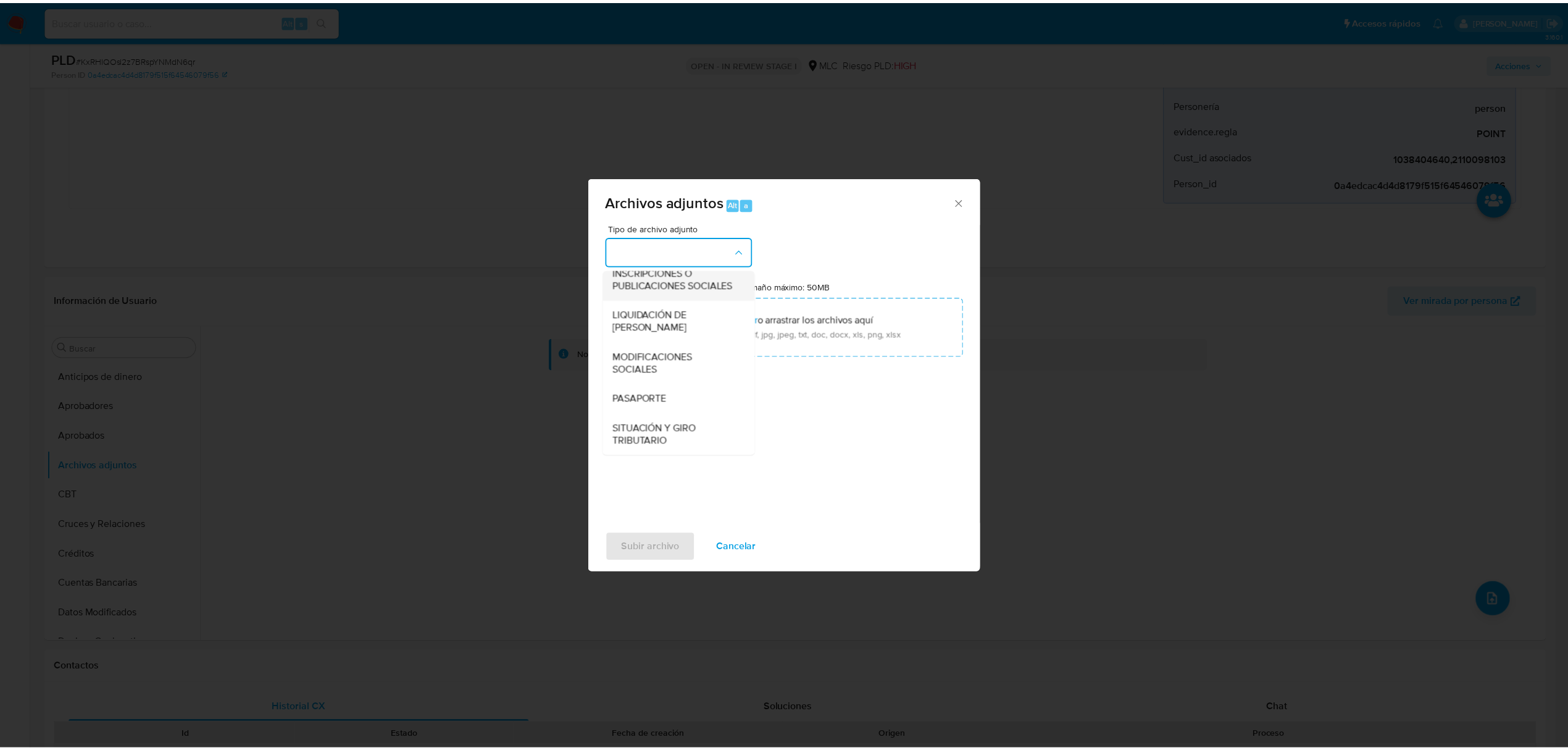
scroll to position [184, 0]
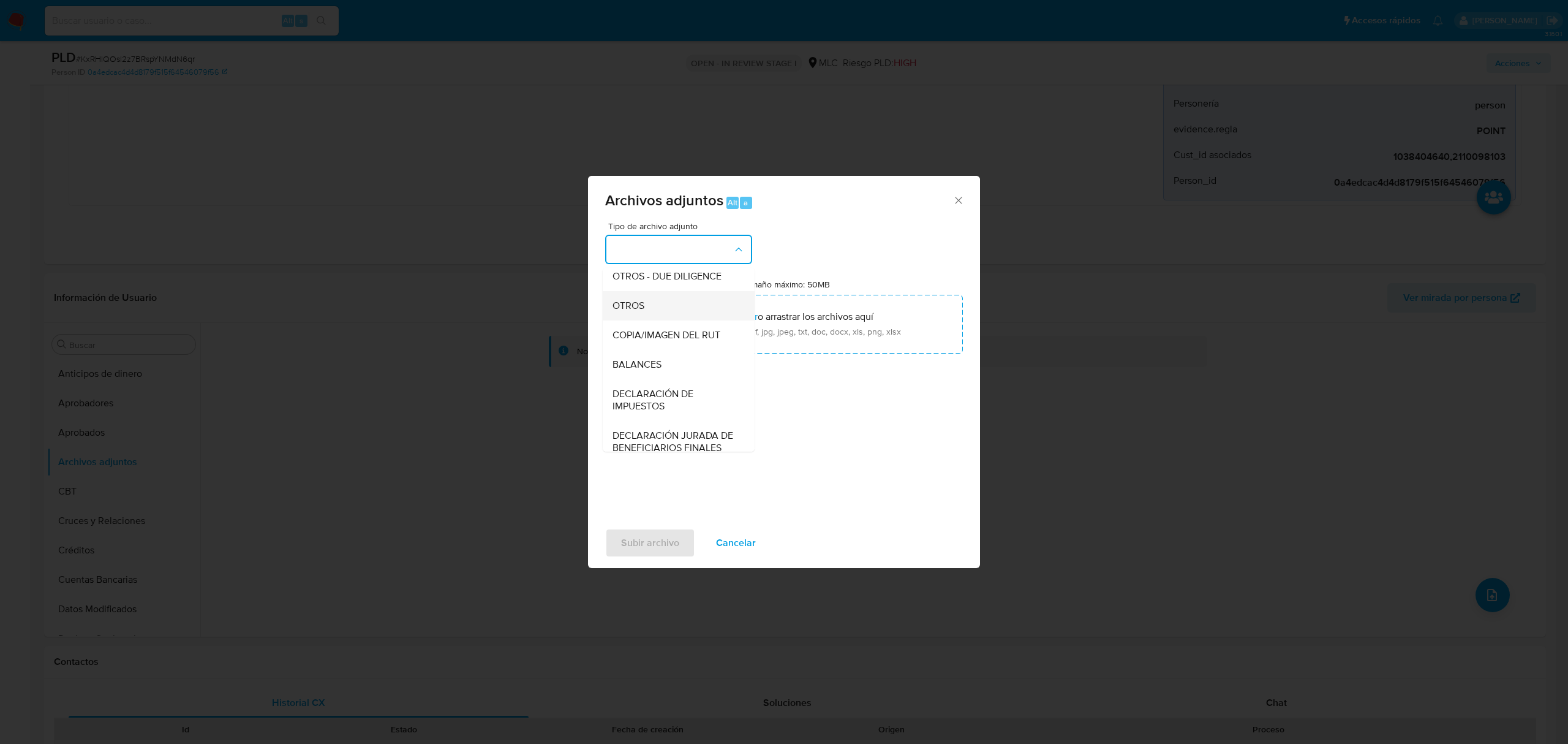
click at [645, 310] on div "OTROS" at bounding box center [674, 305] width 125 height 29
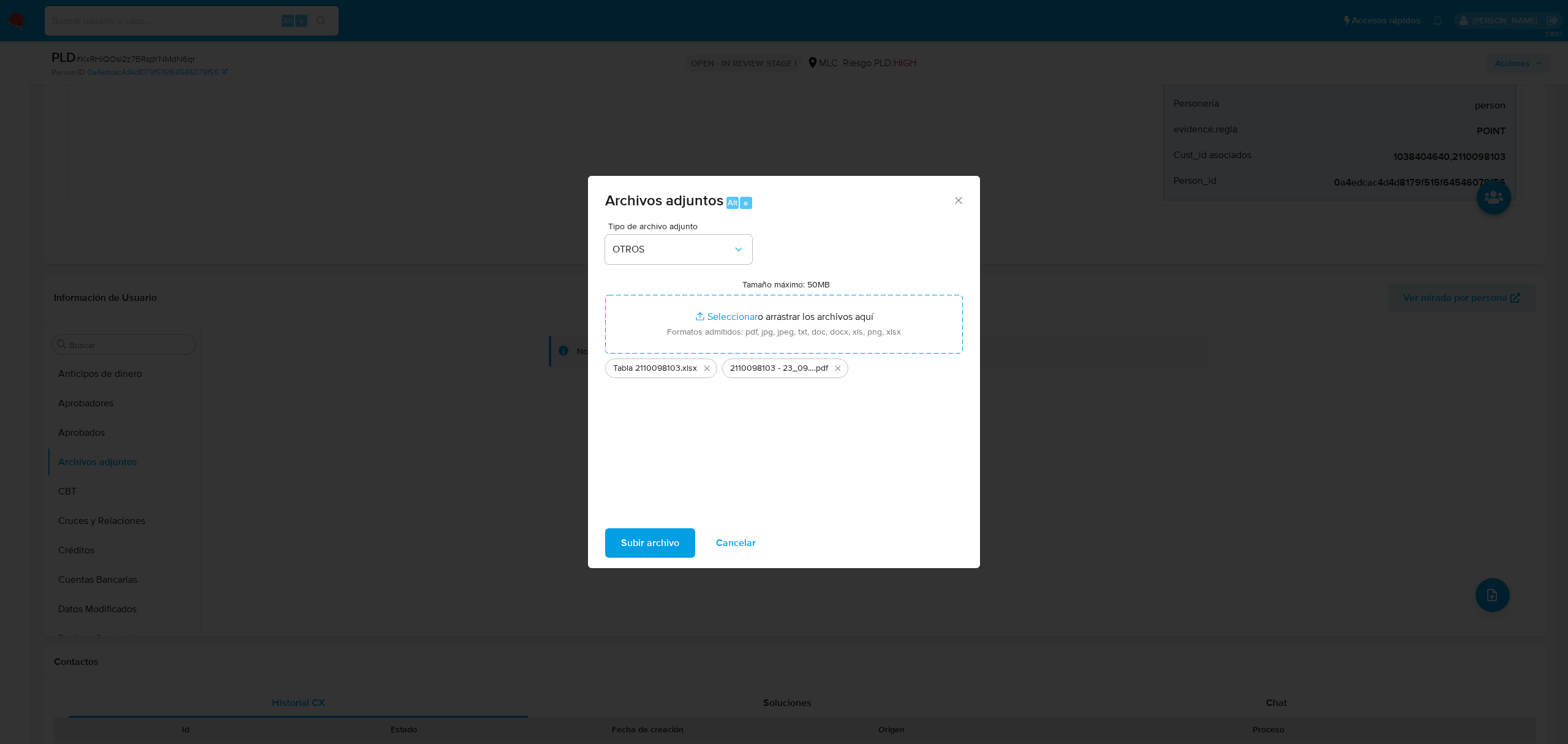
click at [635, 538] on span "Subir archivo" at bounding box center [650, 542] width 58 height 27
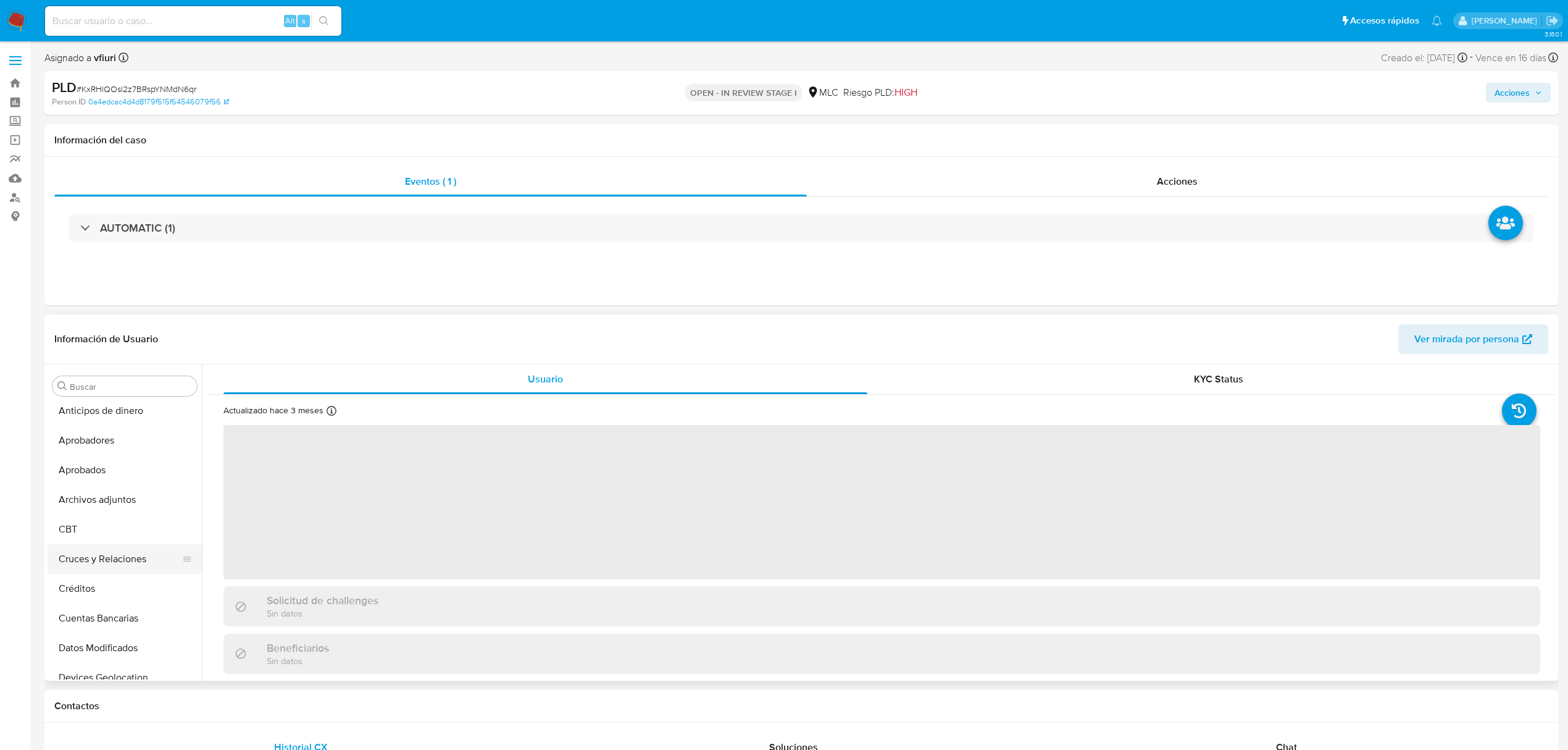
select select "10"
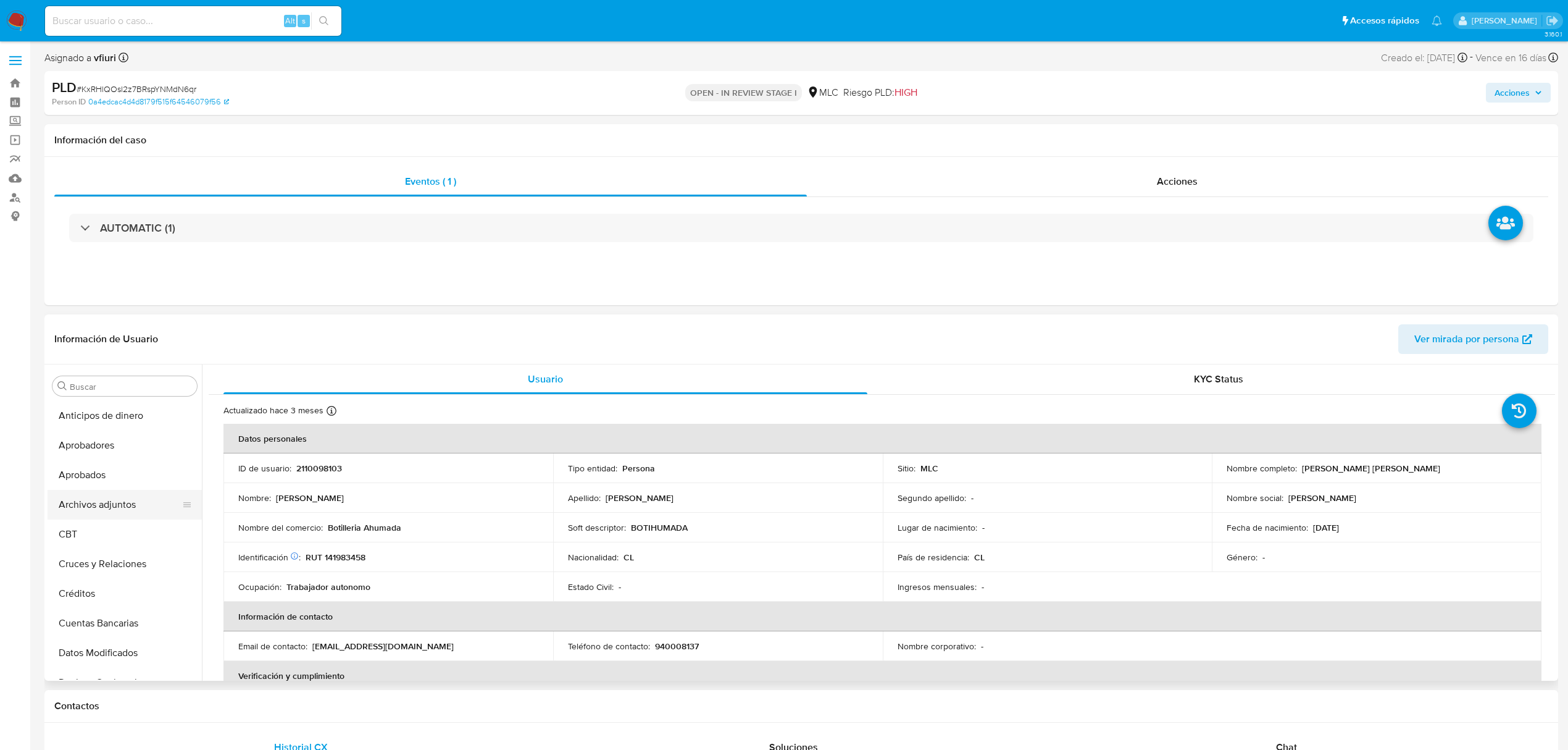
click at [84, 492] on button "Archivos adjuntos" at bounding box center [119, 504] width 145 height 30
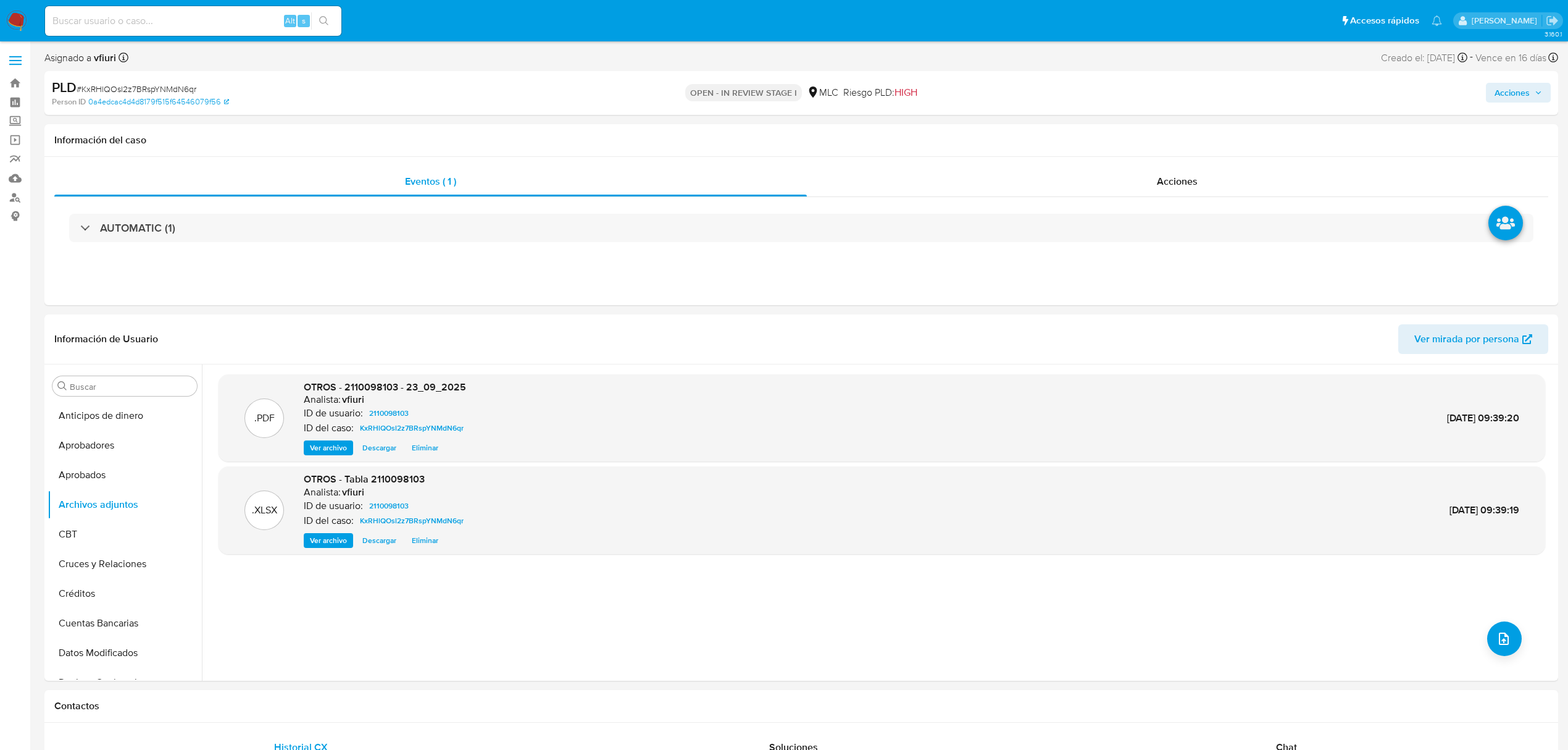
click at [1519, 85] on span "Acciones" at bounding box center [1512, 92] width 35 height 20
click at [1159, 138] on div "Resolución del caso Alt r" at bounding box center [1182, 132] width 118 height 32
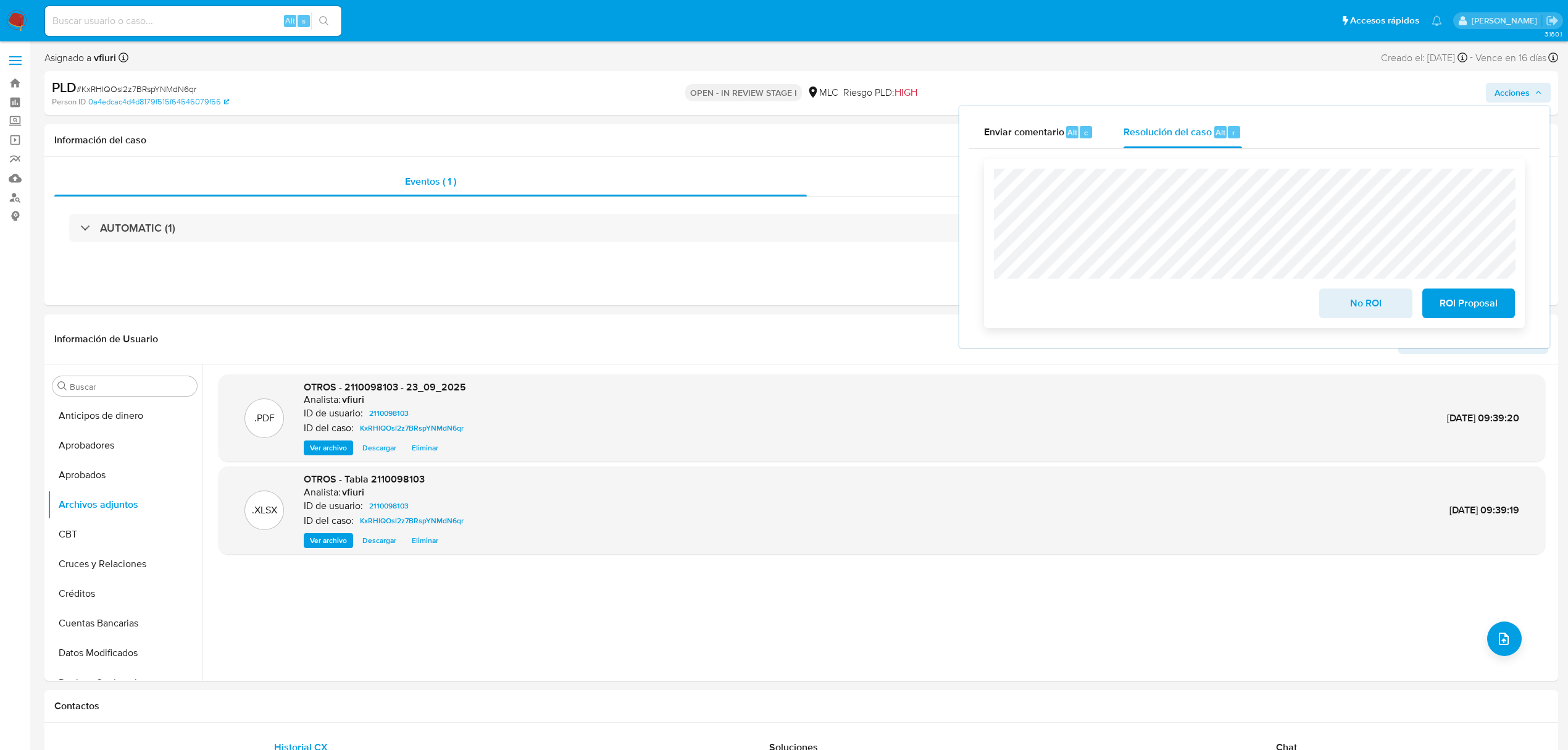
click at [1356, 297] on span "No ROI" at bounding box center [1365, 303] width 61 height 27
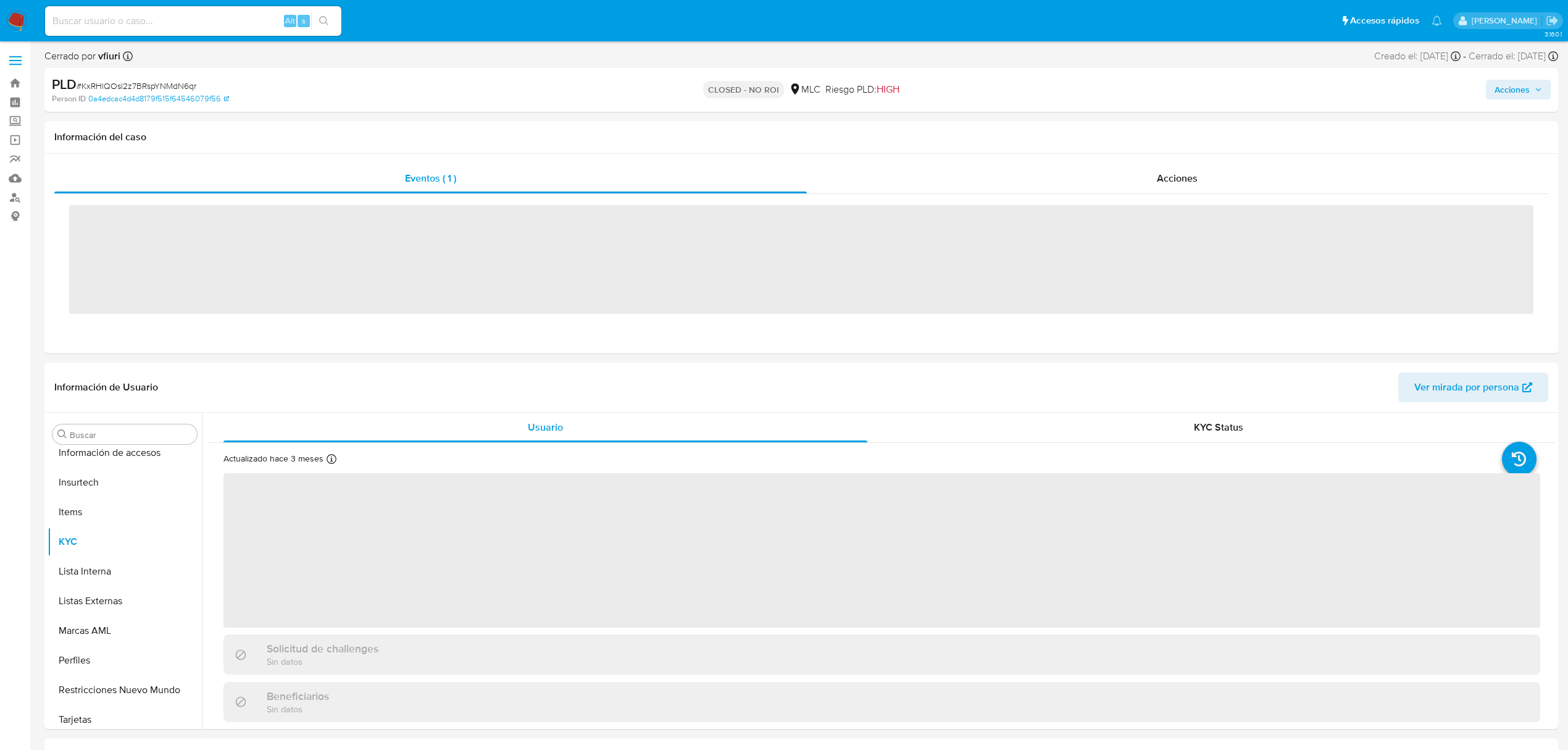
scroll to position [581, 0]
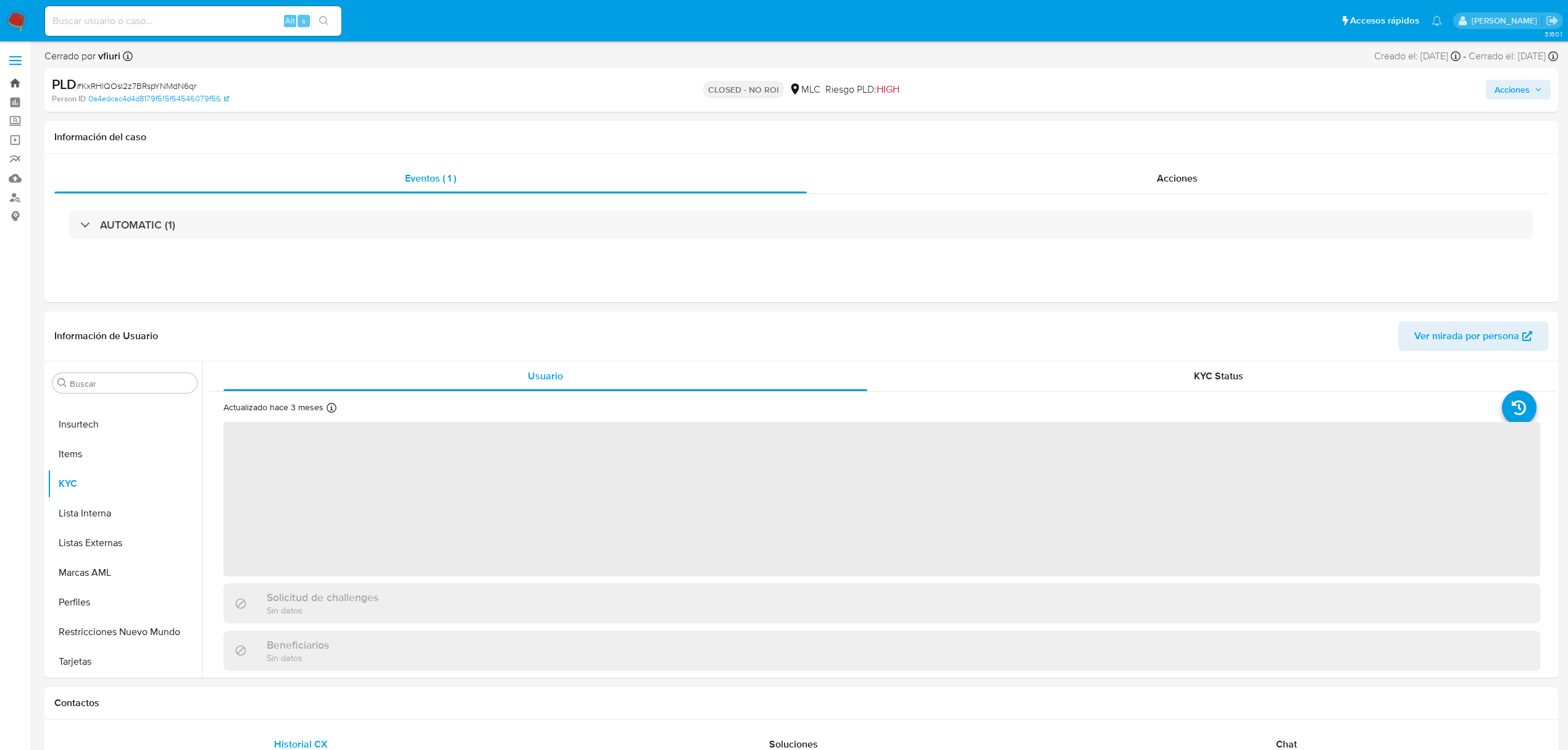
click at [15, 77] on link "Bandeja" at bounding box center [73, 83] width 147 height 19
select select "10"
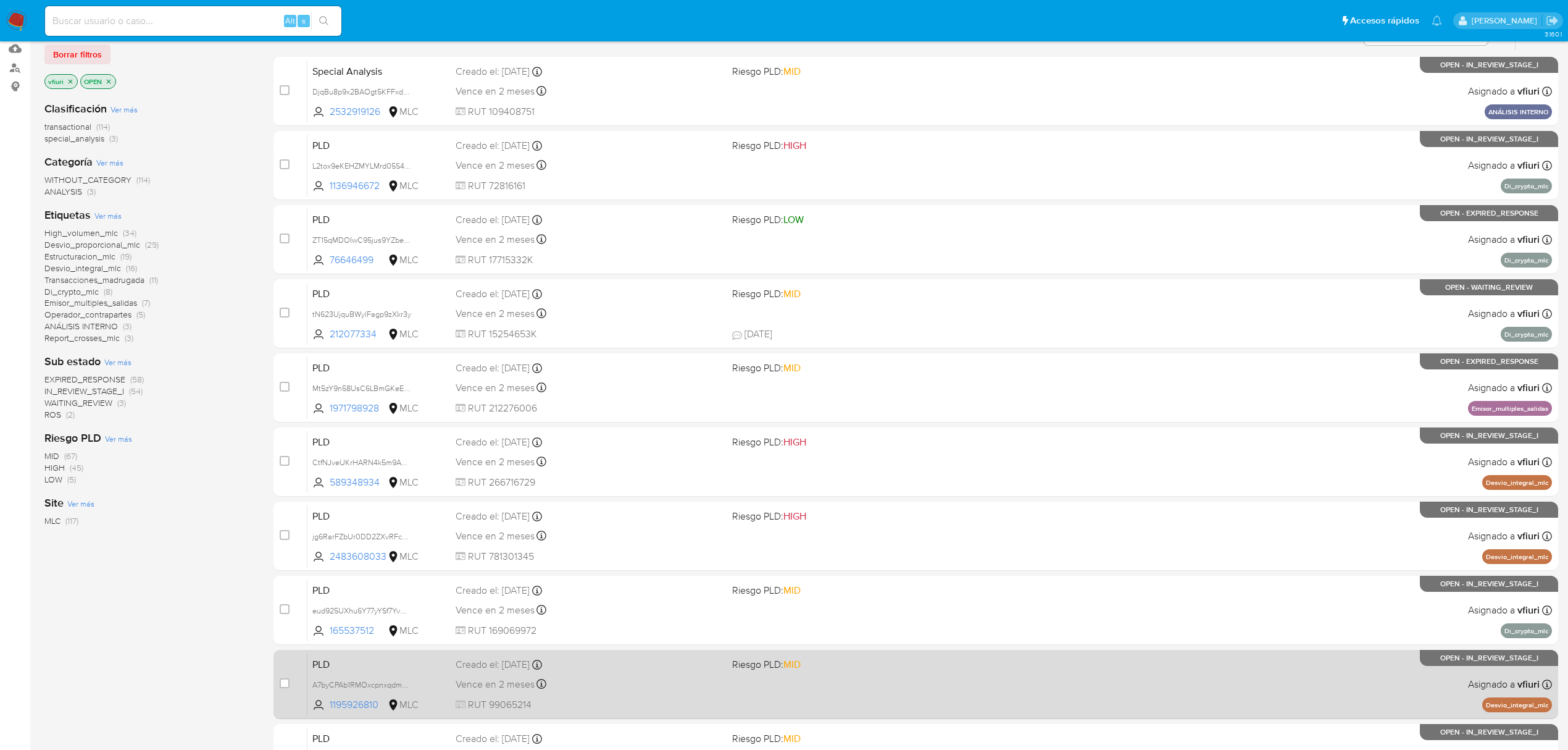
scroll to position [269, 0]
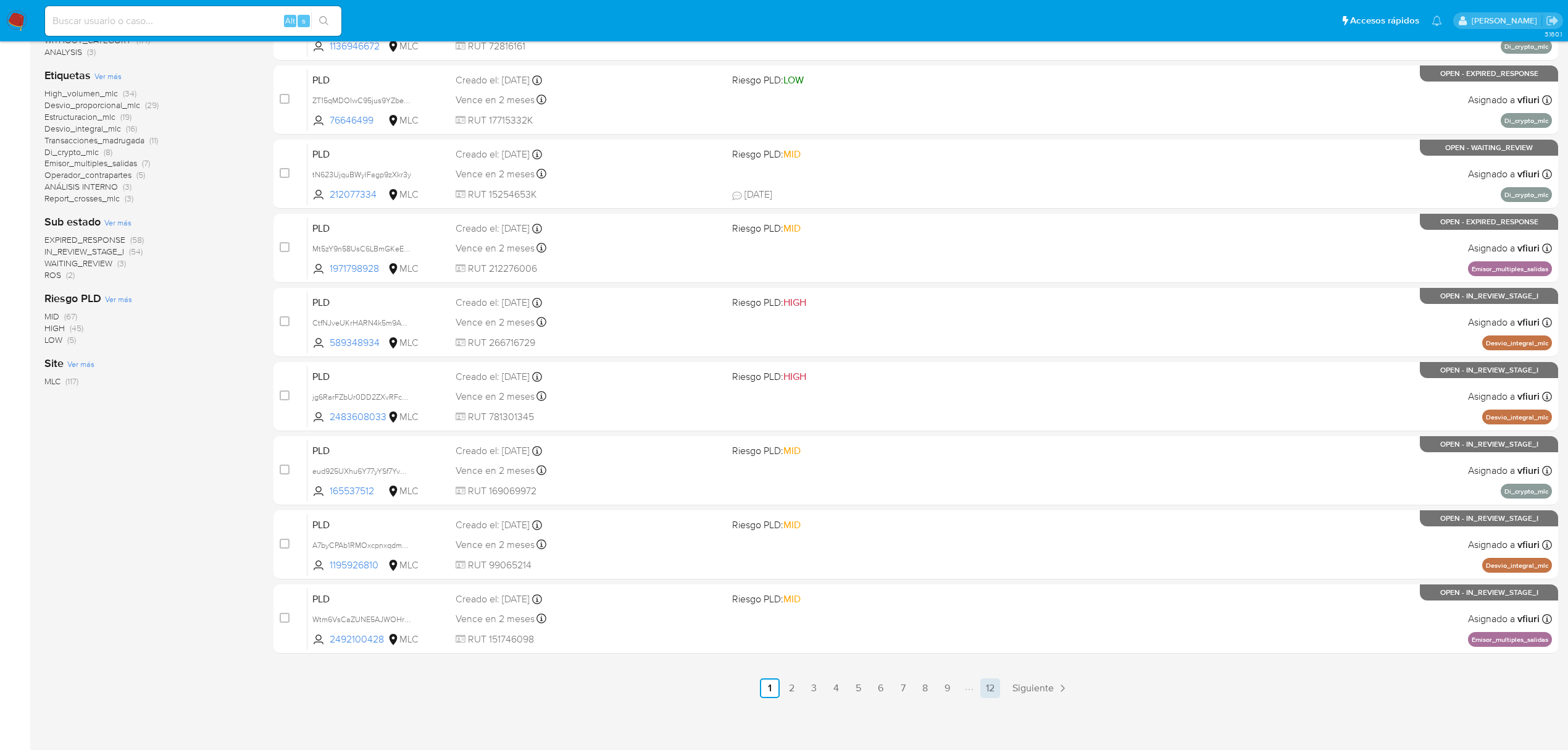
click at [996, 688] on link "12" at bounding box center [990, 687] width 20 height 20
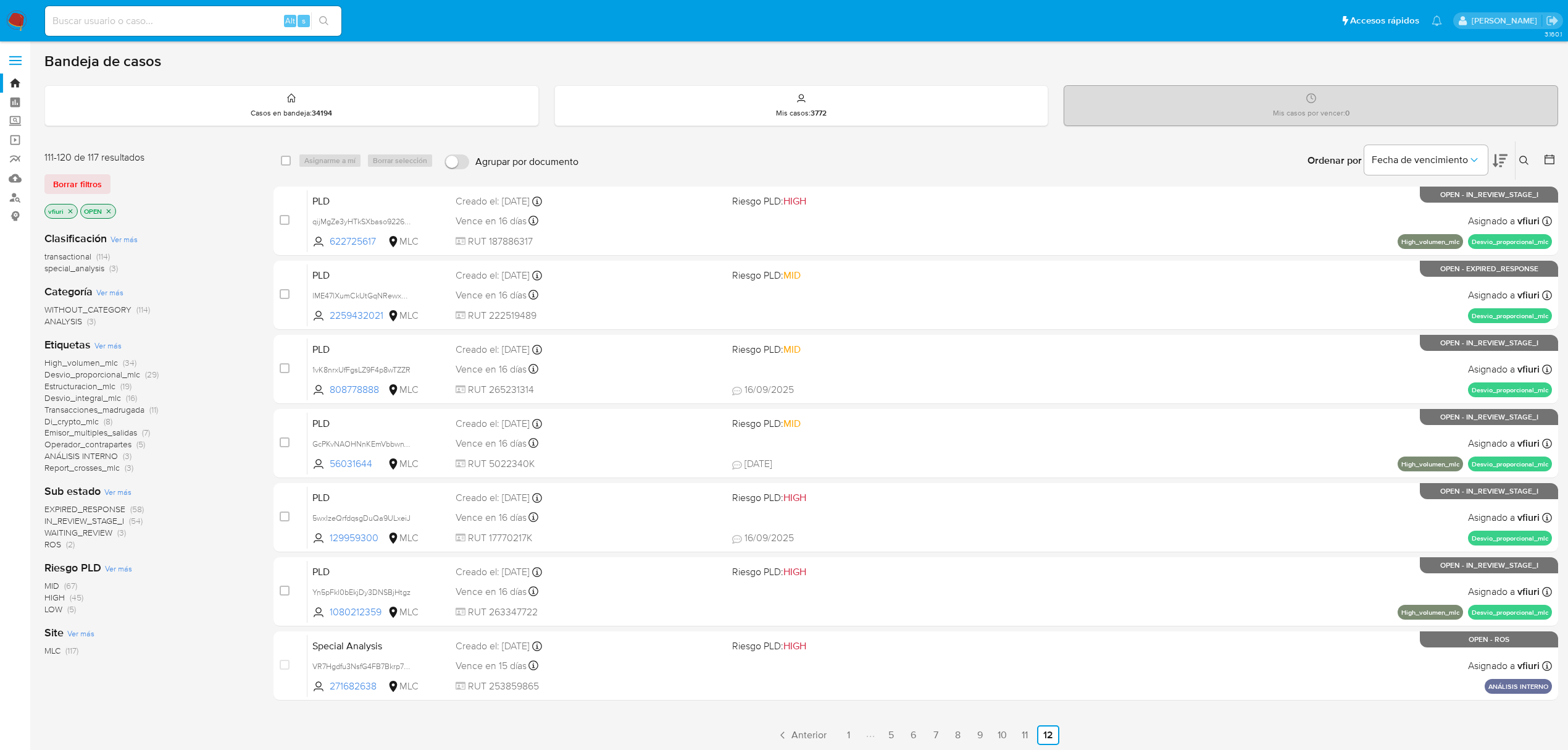
click at [68, 519] on span "IN_REVIEW_STAGE_I" at bounding box center [84, 521] width 80 height 13
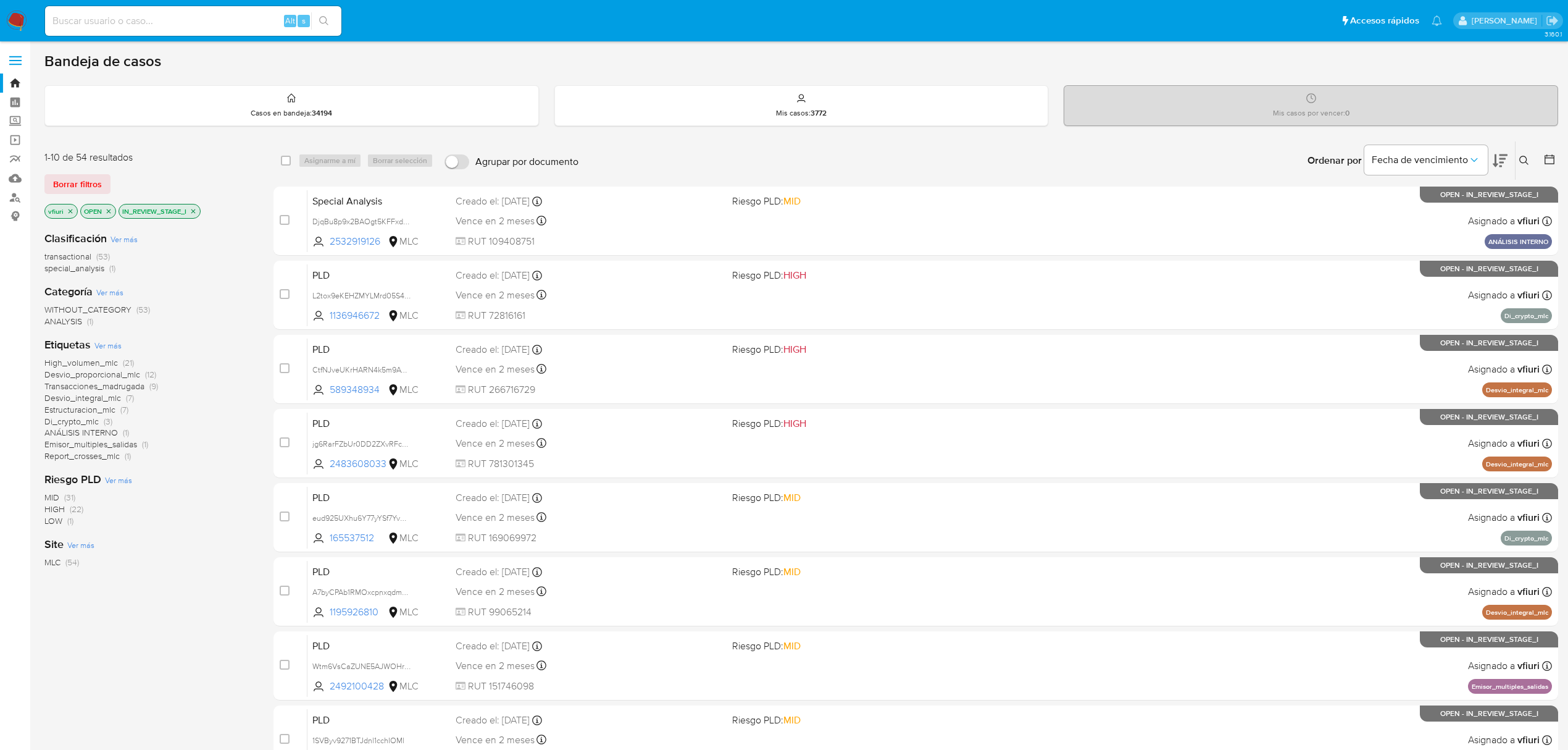
click at [1558, 155] on main "3.160.1" at bounding box center [784, 510] width 1568 height 1020
click at [1553, 155] on icon at bounding box center [1550, 159] width 10 height 10
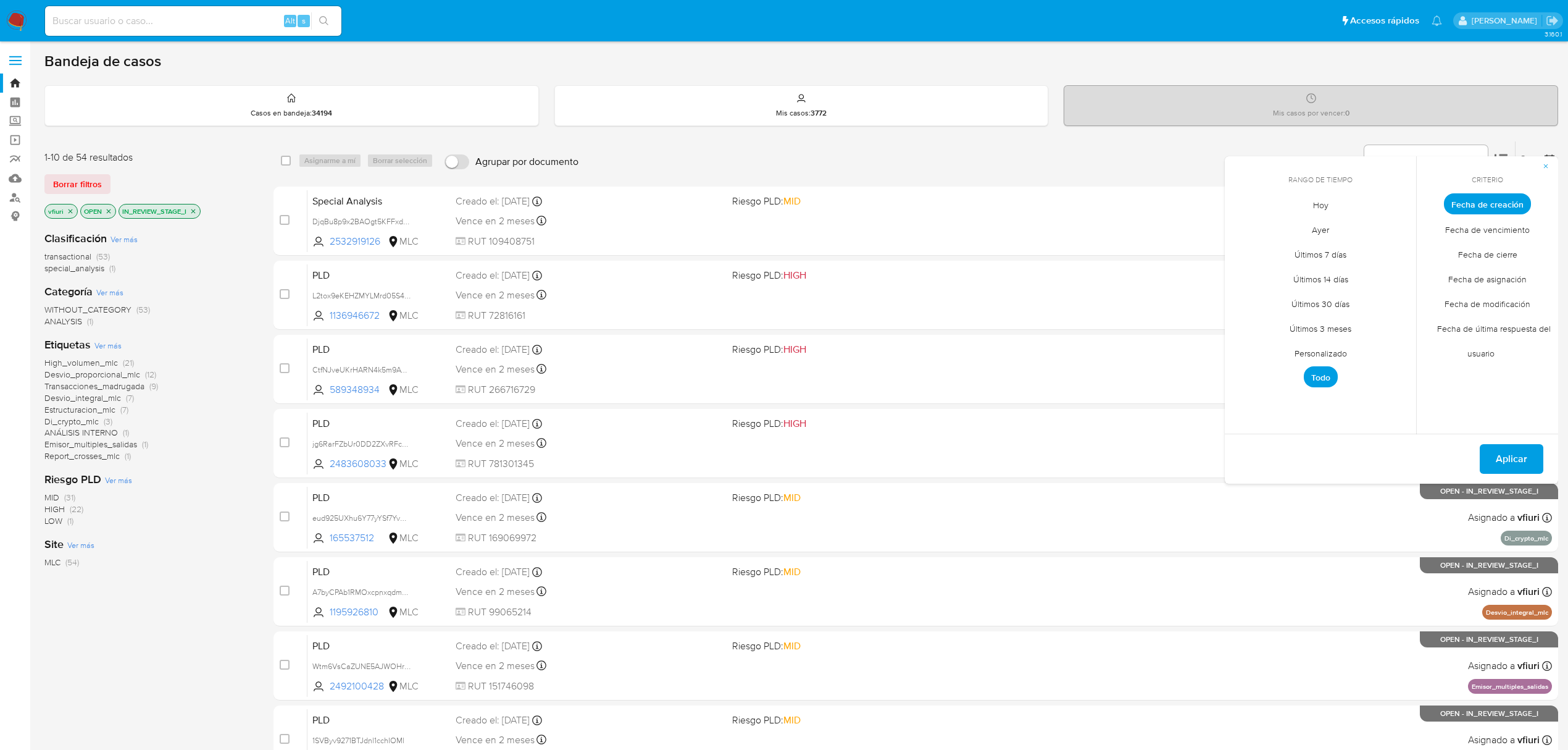
click at [1353, 346] on span "Personalizado" at bounding box center [1320, 353] width 78 height 25
click at [1258, 226] on div "septiembre 2025" at bounding box center [1320, 226] width 168 height 15
click at [1252, 226] on div "septiembre 2025" at bounding box center [1320, 226] width 168 height 15
click at [1243, 225] on icon "Mes anterior" at bounding box center [1243, 227] width 5 height 9
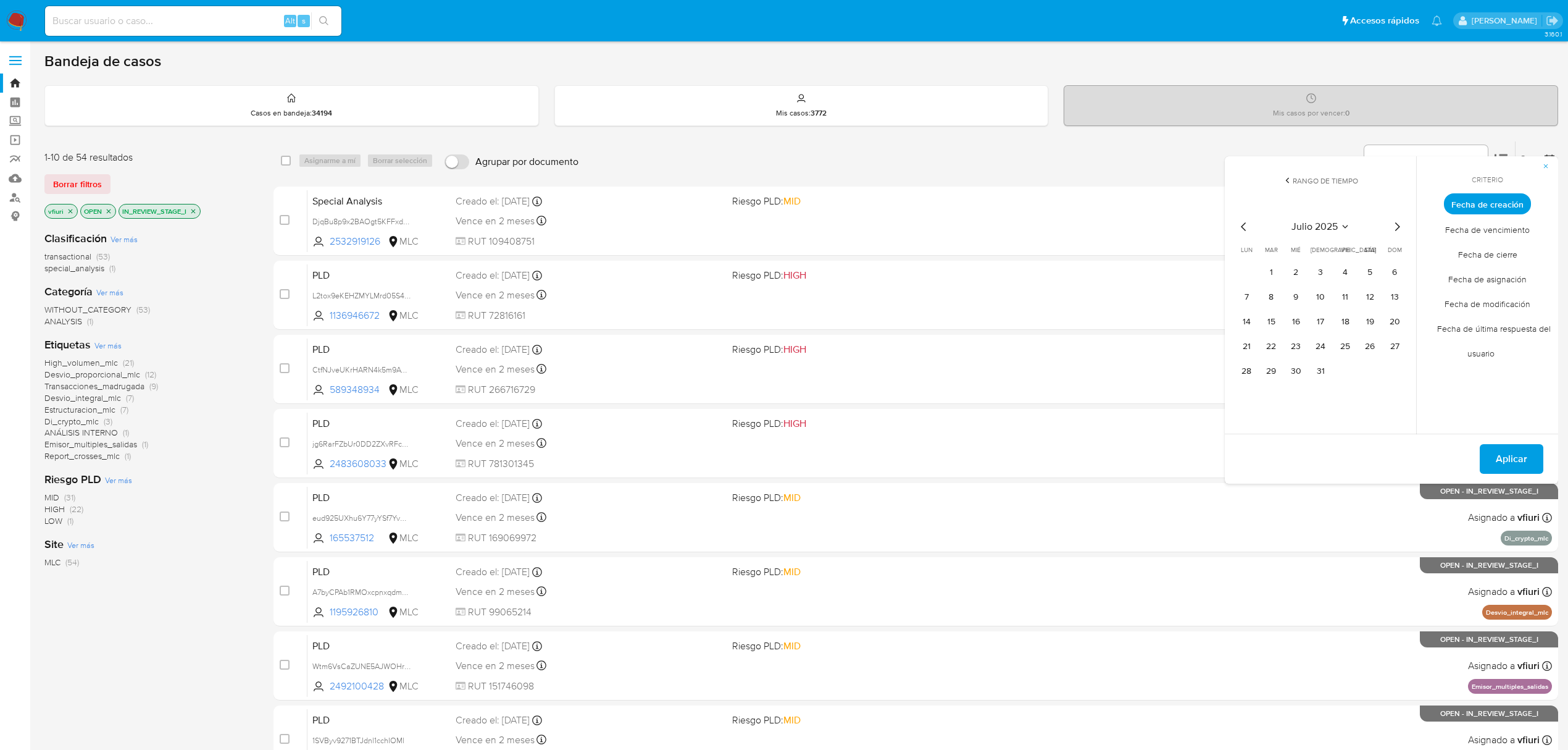
click at [1381, 300] on tr "7 8 9 10 11 12 13" at bounding box center [1320, 297] width 168 height 20
click at [1371, 296] on button "12" at bounding box center [1369, 297] width 20 height 20
click at [1484, 459] on button "Aplicar" at bounding box center [1511, 459] width 64 height 30
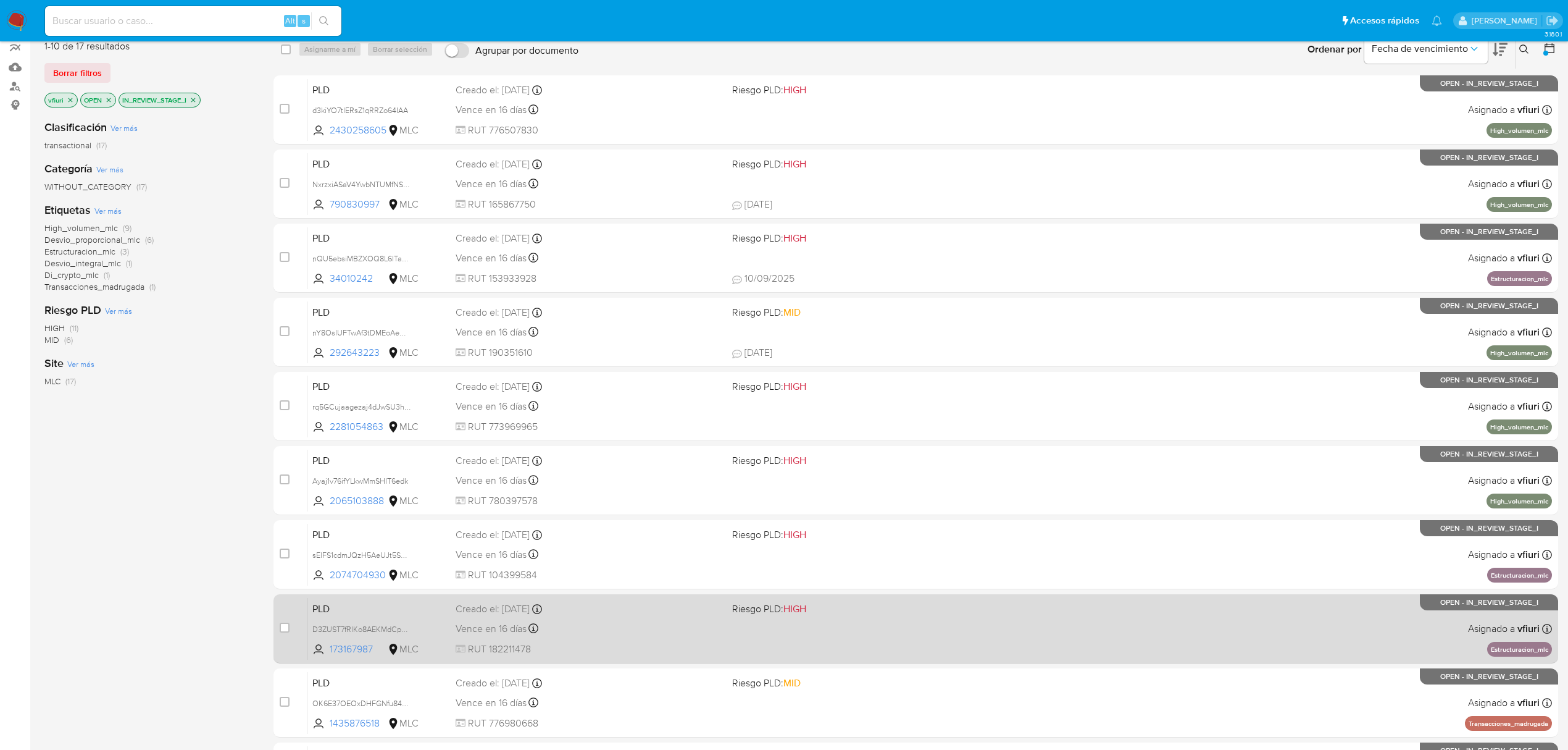
scroll to position [269, 0]
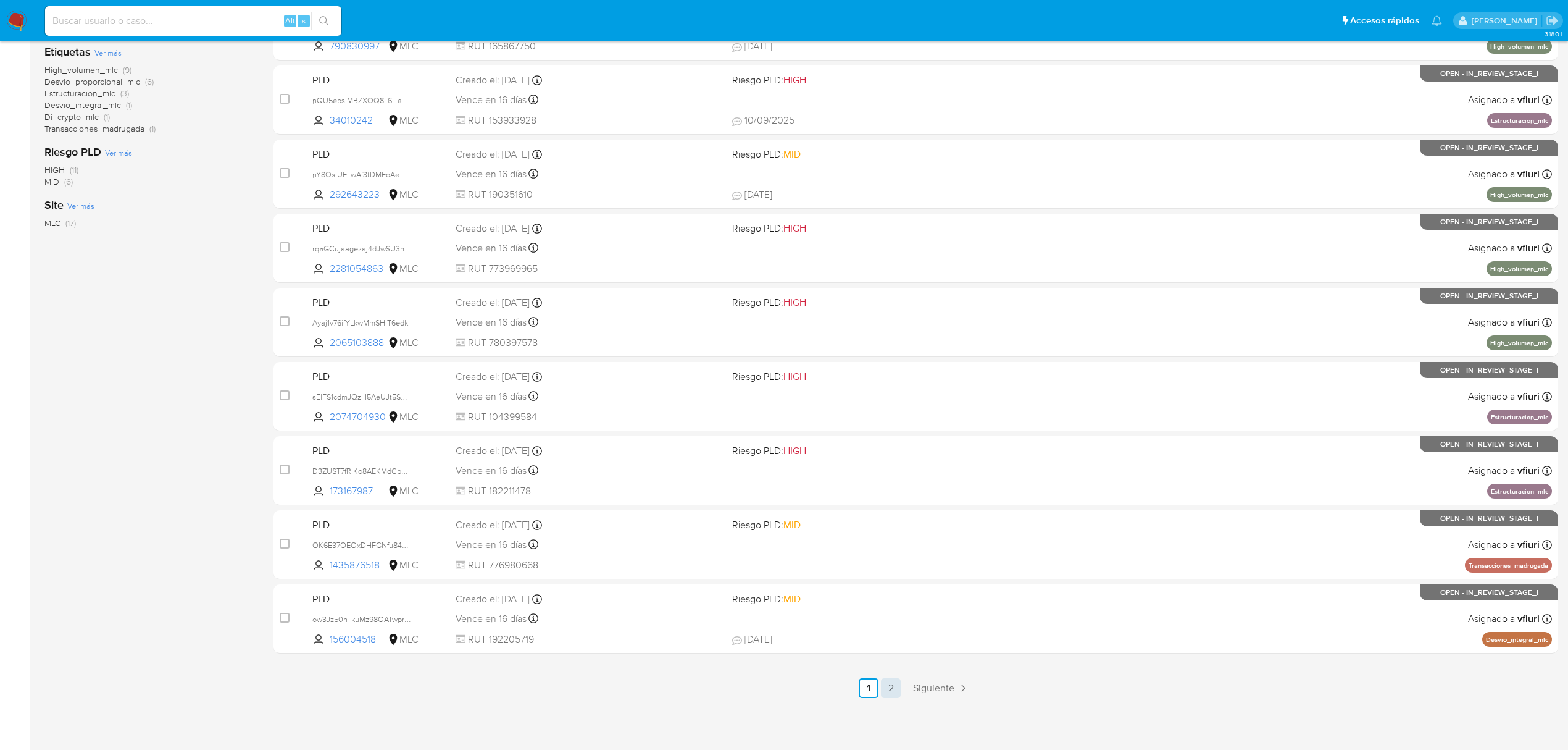
click at [896, 692] on link "2" at bounding box center [890, 687] width 20 height 20
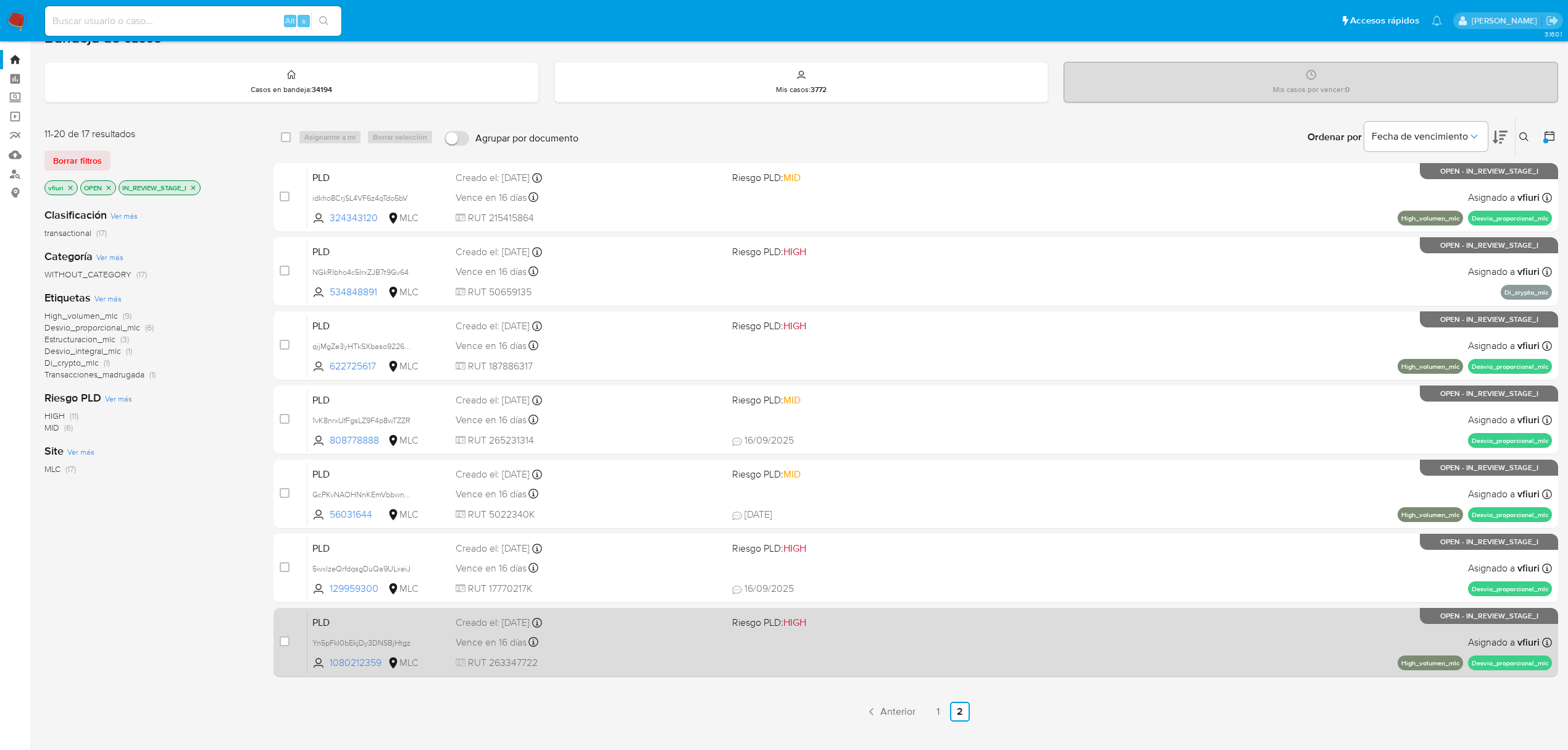
scroll to position [47, 0]
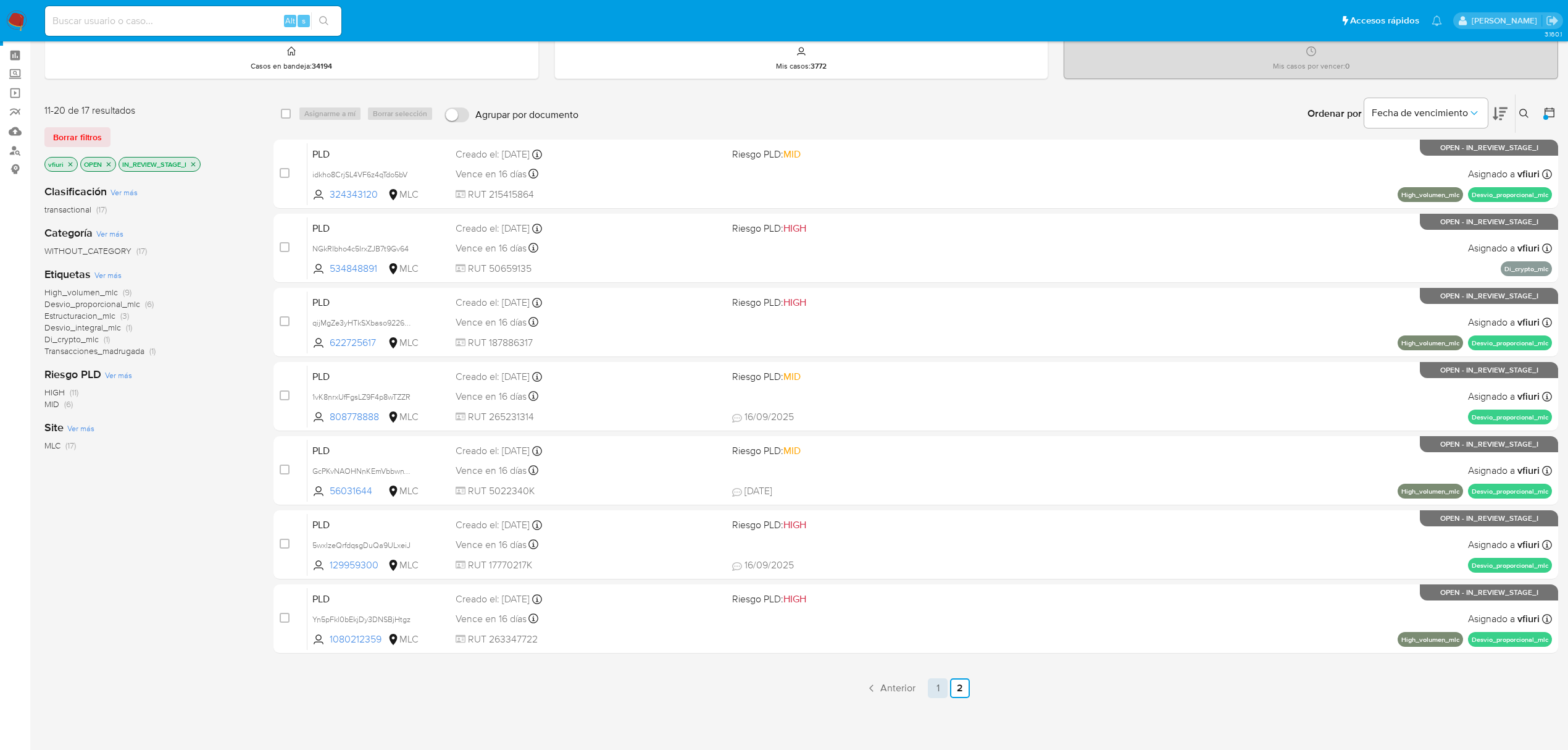
click at [942, 685] on link "1" at bounding box center [937, 687] width 20 height 20
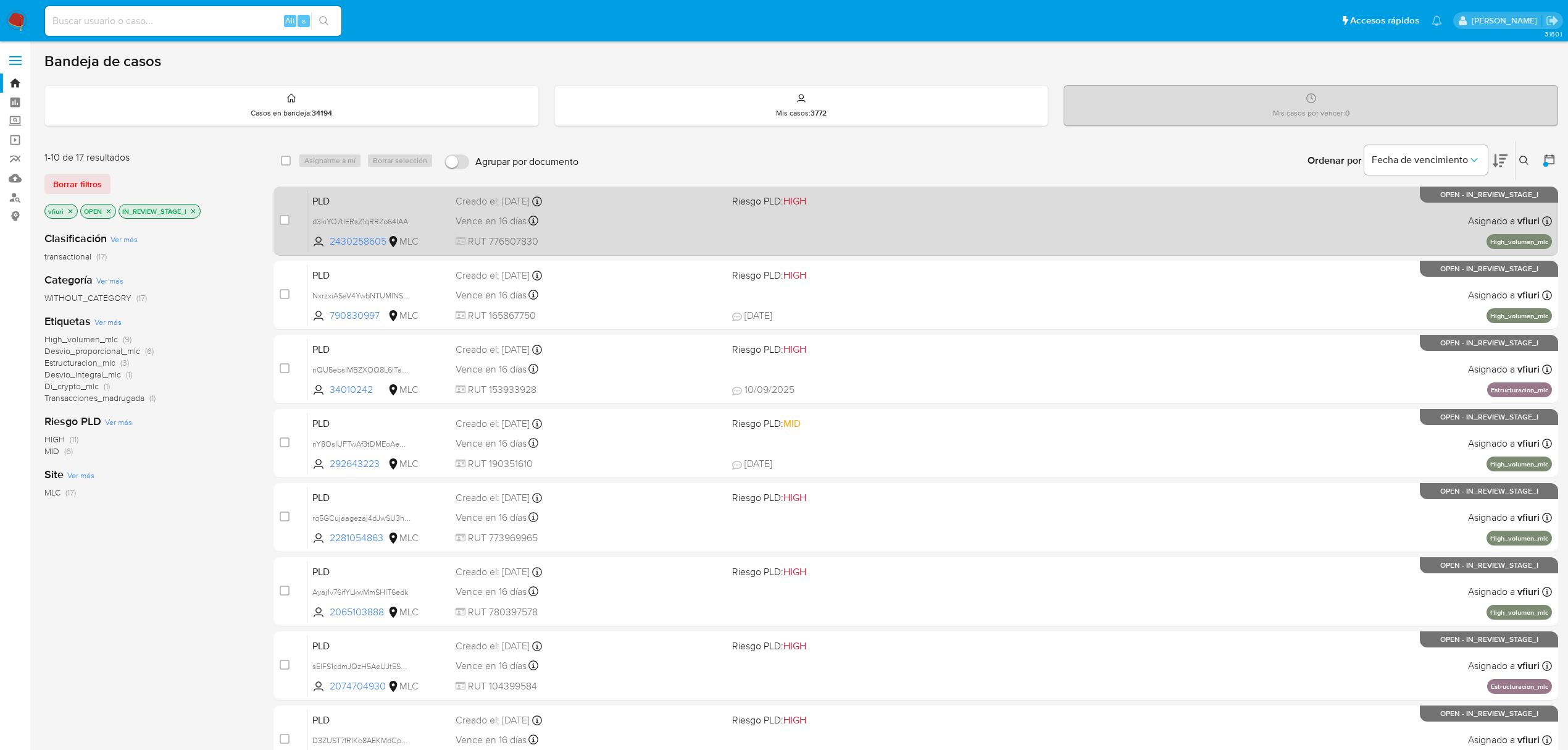
click at [669, 212] on div "Vence en 16 días Vence el 10/10/2025 16:10:09" at bounding box center [589, 221] width 266 height 16
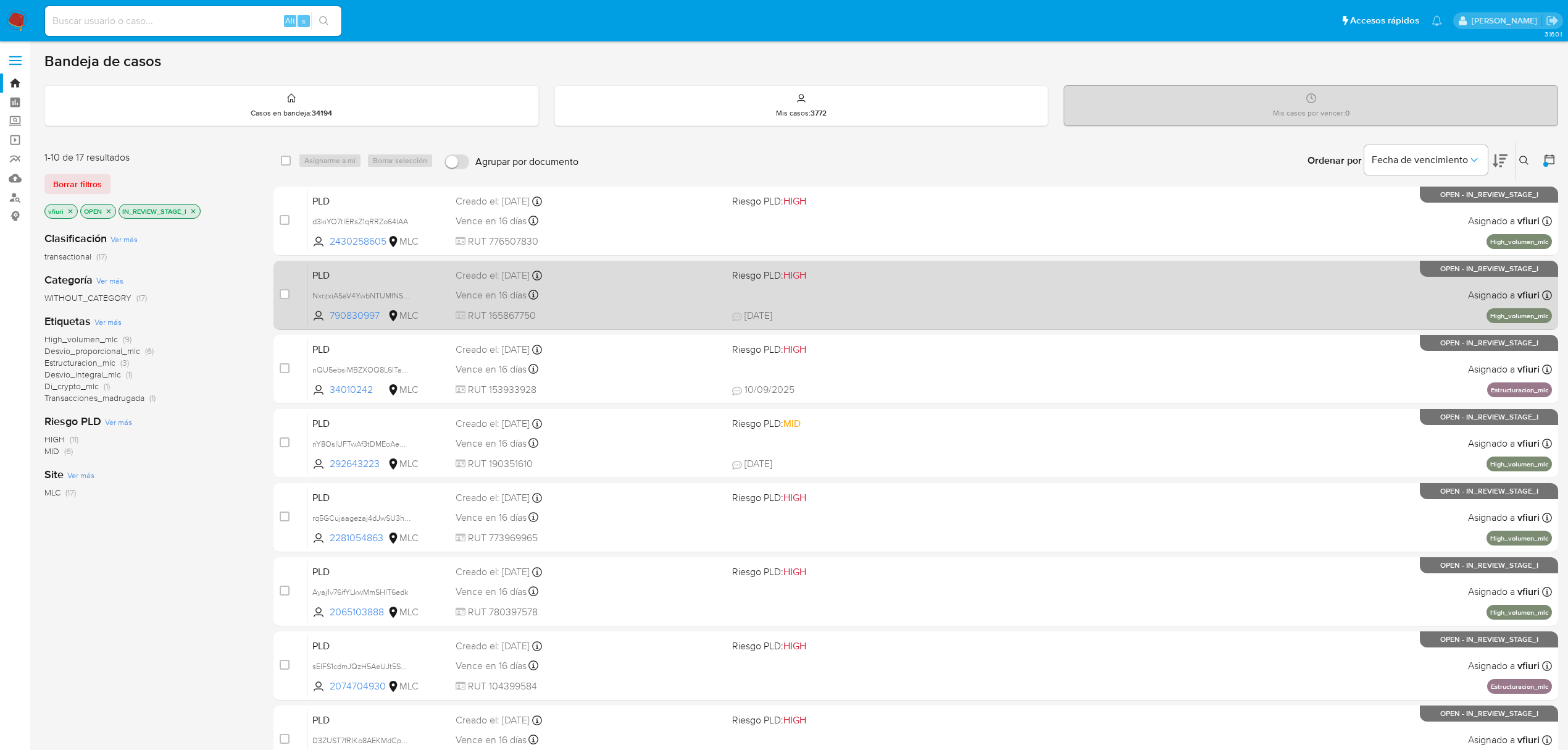
click at [637, 293] on div "Vence en 16 días Vence el 10/10/2025 16:09:02" at bounding box center [589, 295] width 266 height 16
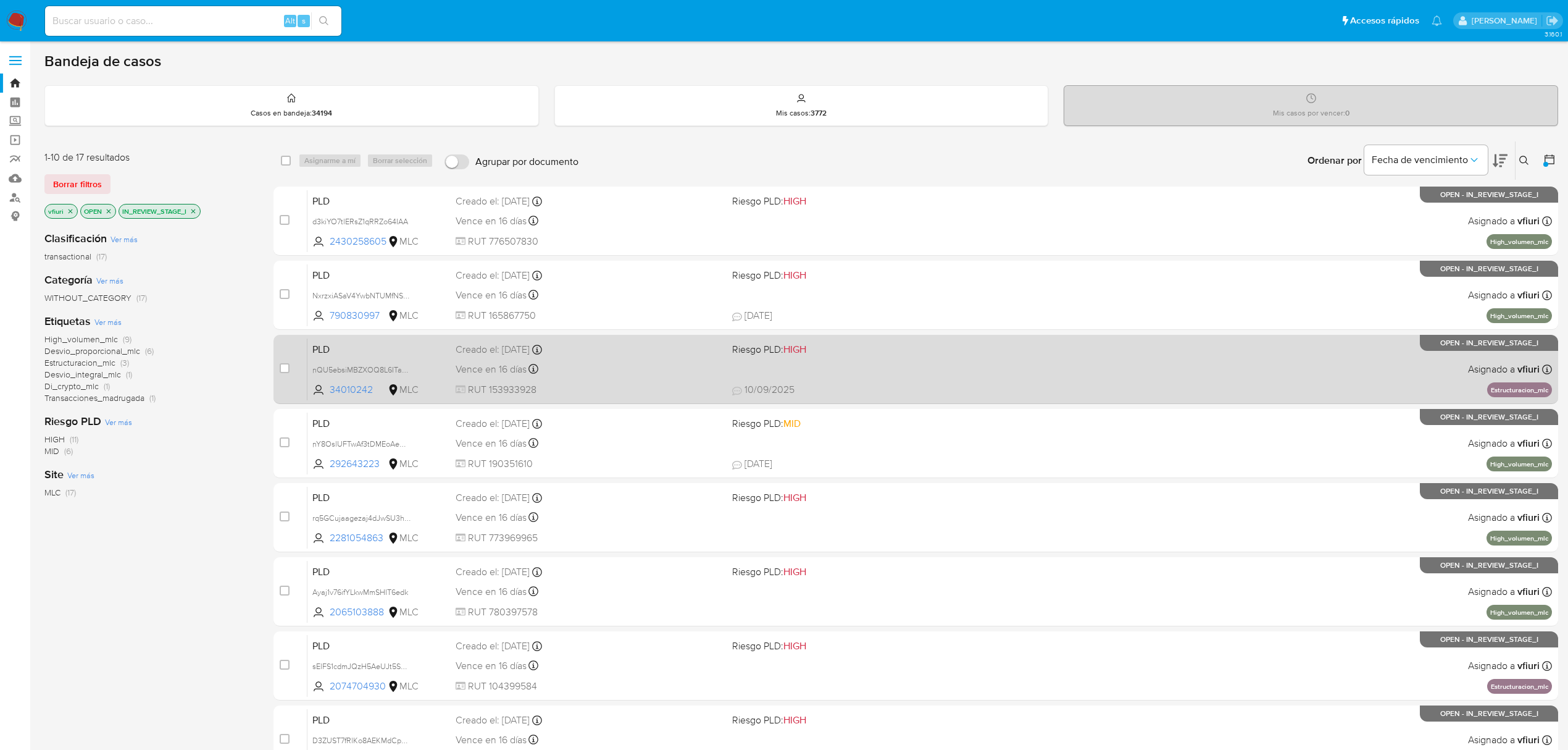
click at [627, 373] on div "Vence en 16 días Vence el 10/10/2025 16:08:51" at bounding box center [589, 369] width 266 height 16
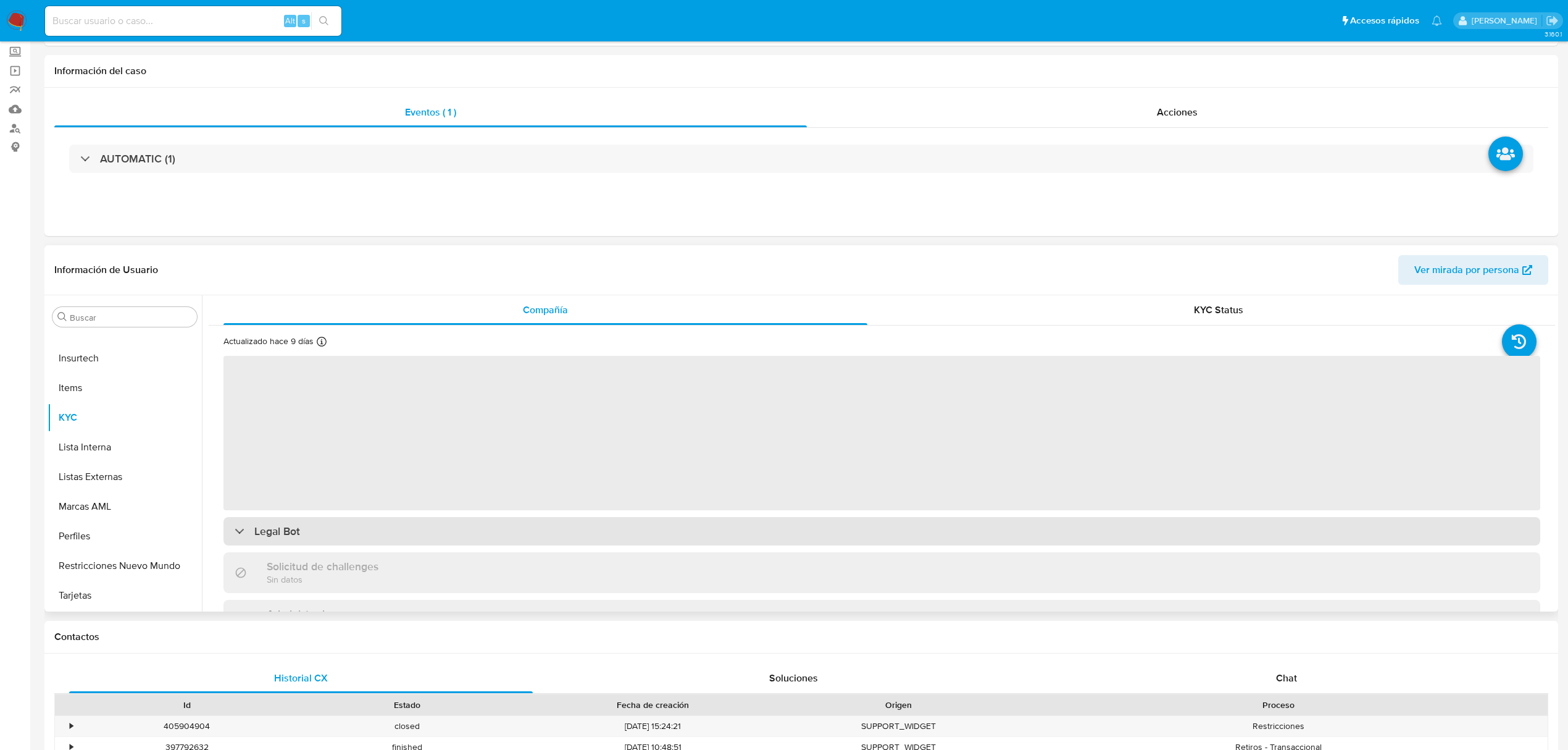
scroll to position [164, 0]
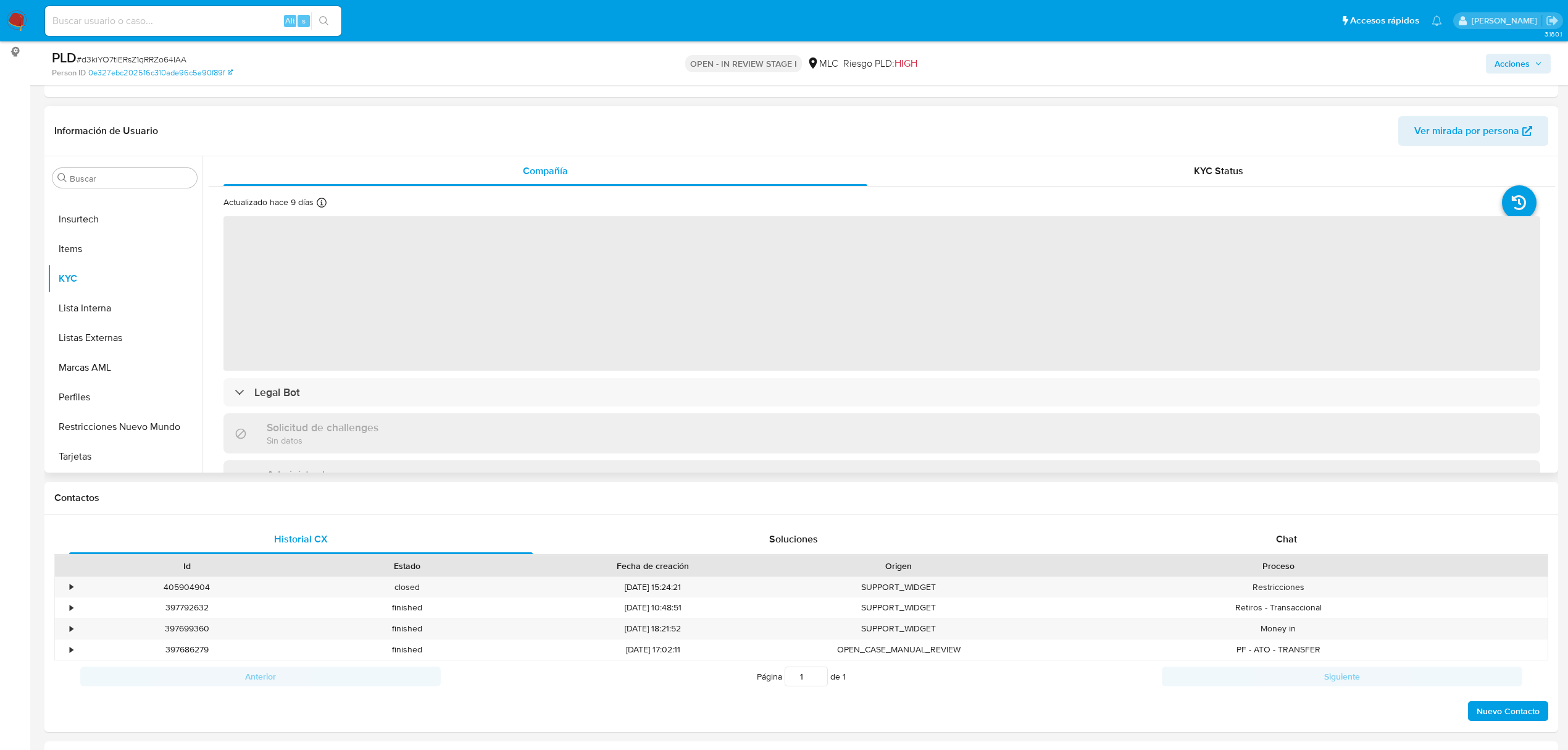
select select "10"
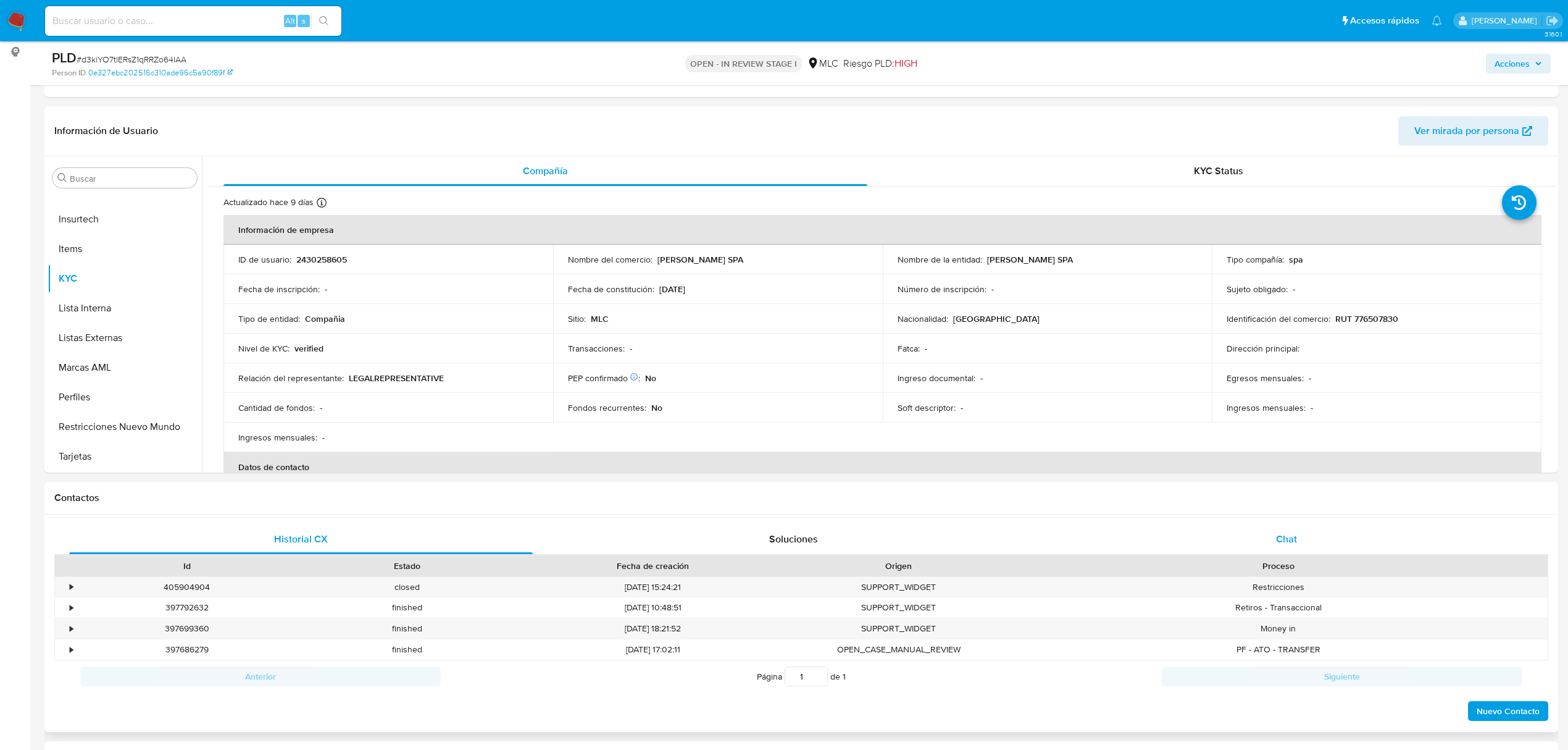
click at [1302, 533] on div "Chat" at bounding box center [1286, 539] width 464 height 30
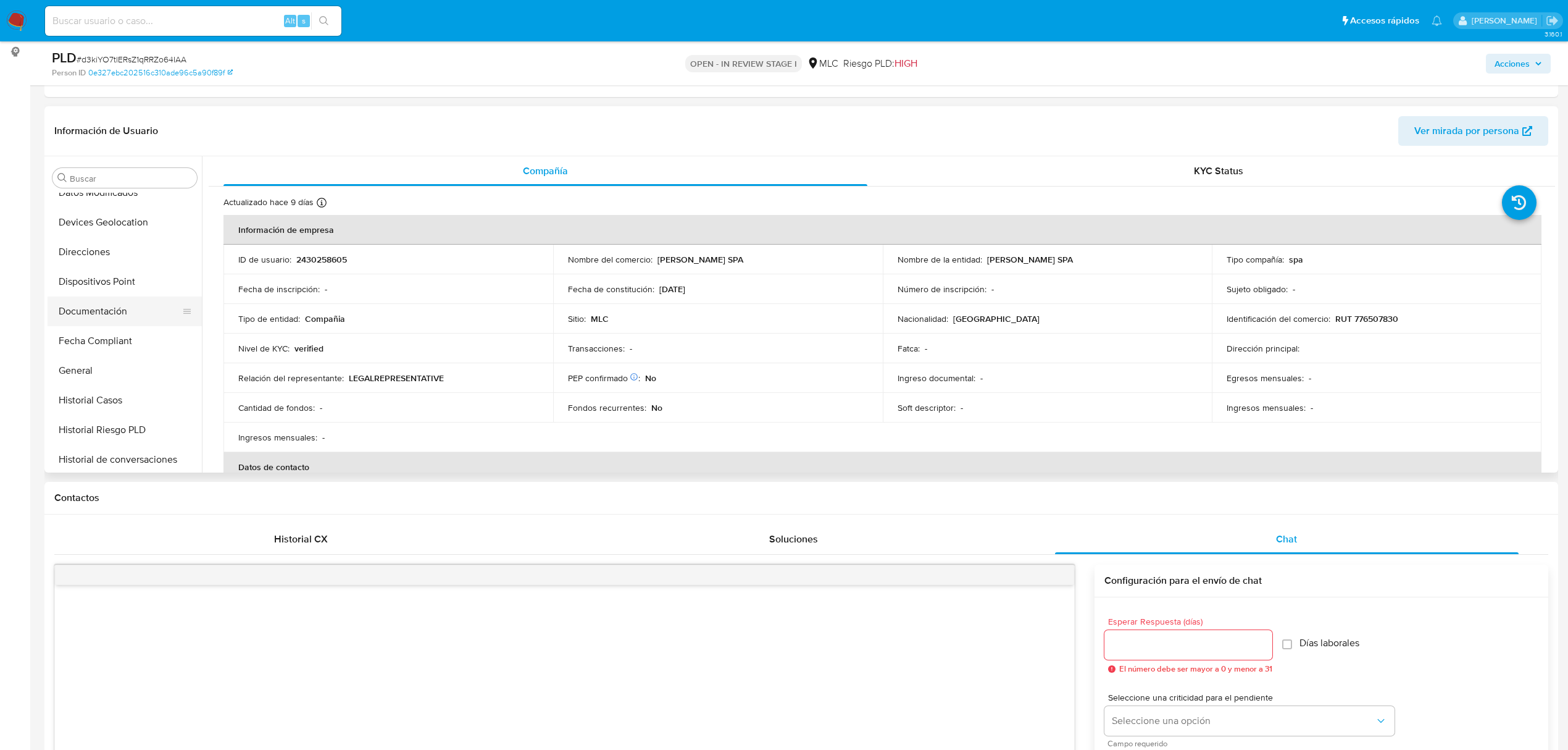
scroll to position [334, 0]
click at [80, 283] on button "General" at bounding box center [119, 288] width 145 height 30
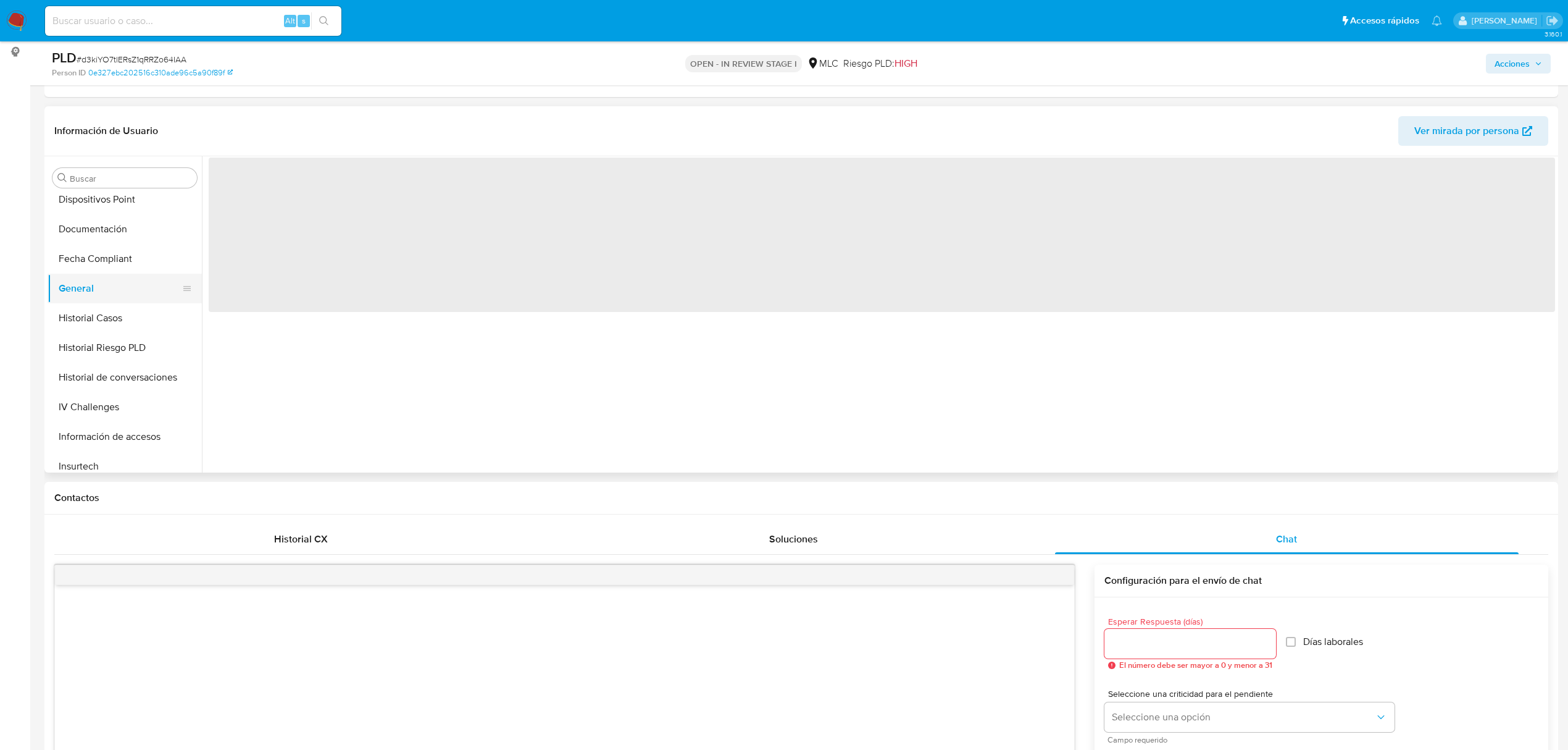
click at [80, 283] on button "General" at bounding box center [119, 288] width 145 height 30
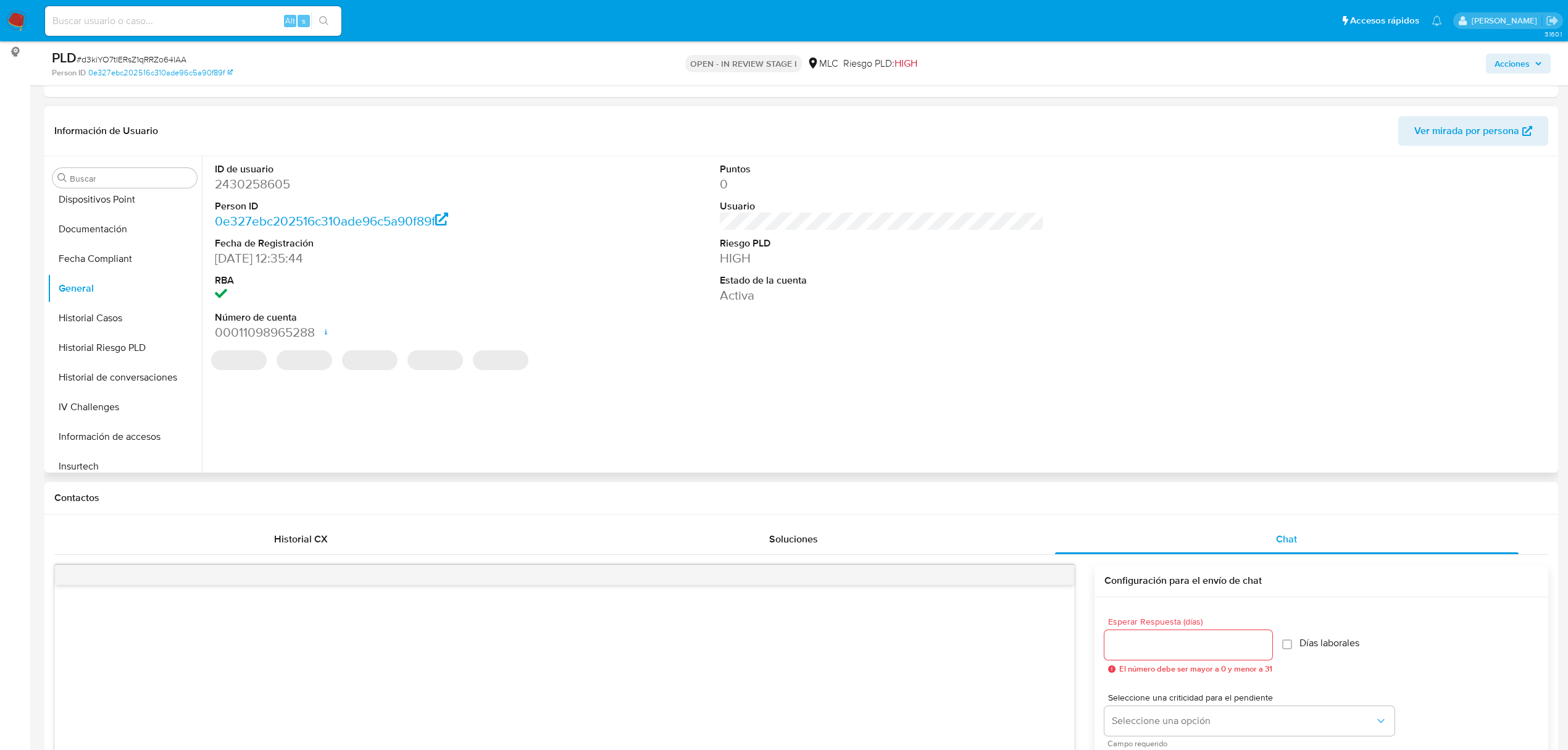
click at [248, 190] on dd "2430258605" at bounding box center [376, 184] width 324 height 17
copy dd "2430258605"
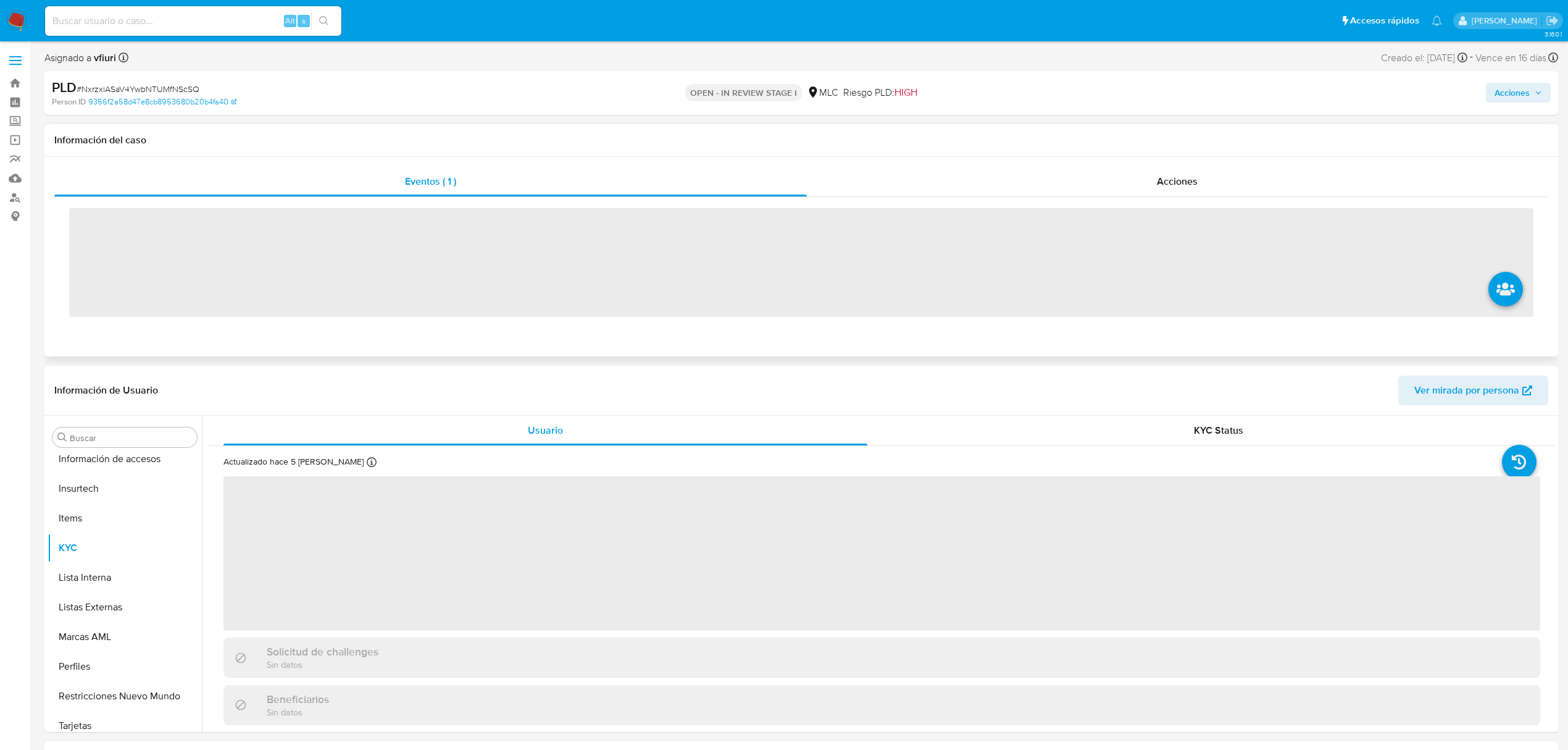
scroll to position [581, 0]
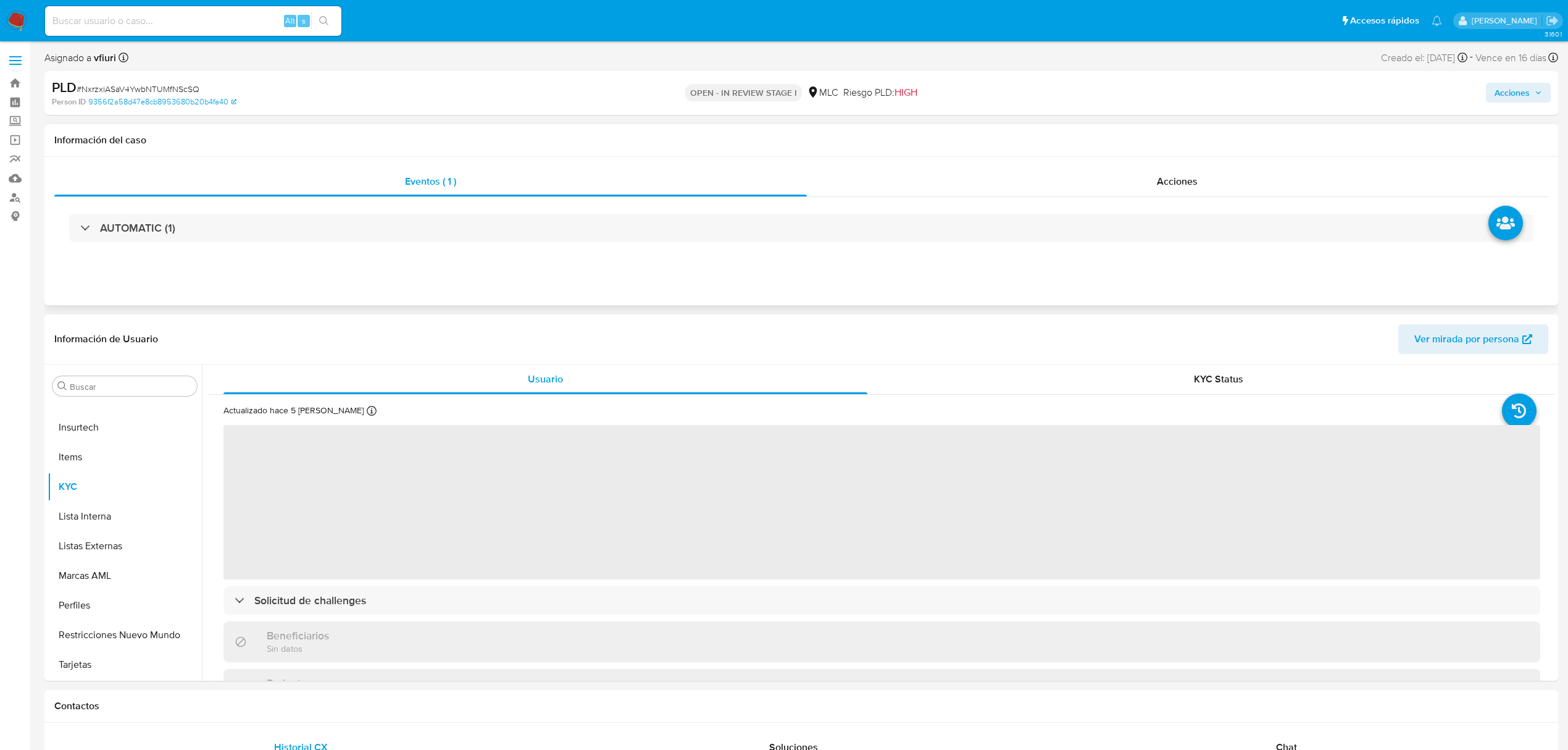
select select "10"
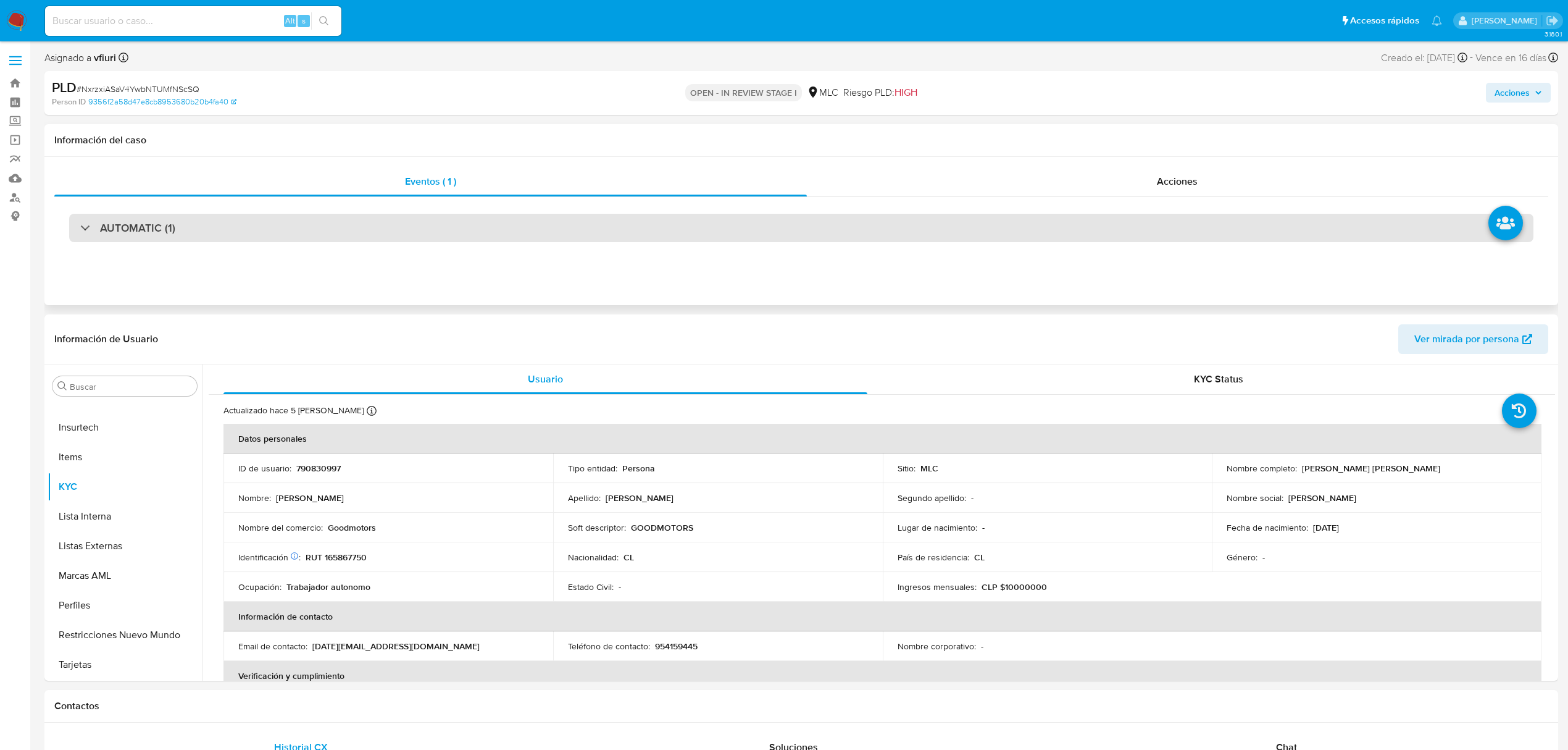
click at [342, 215] on div "AUTOMATIC (1)" at bounding box center [801, 227] width 1464 height 28
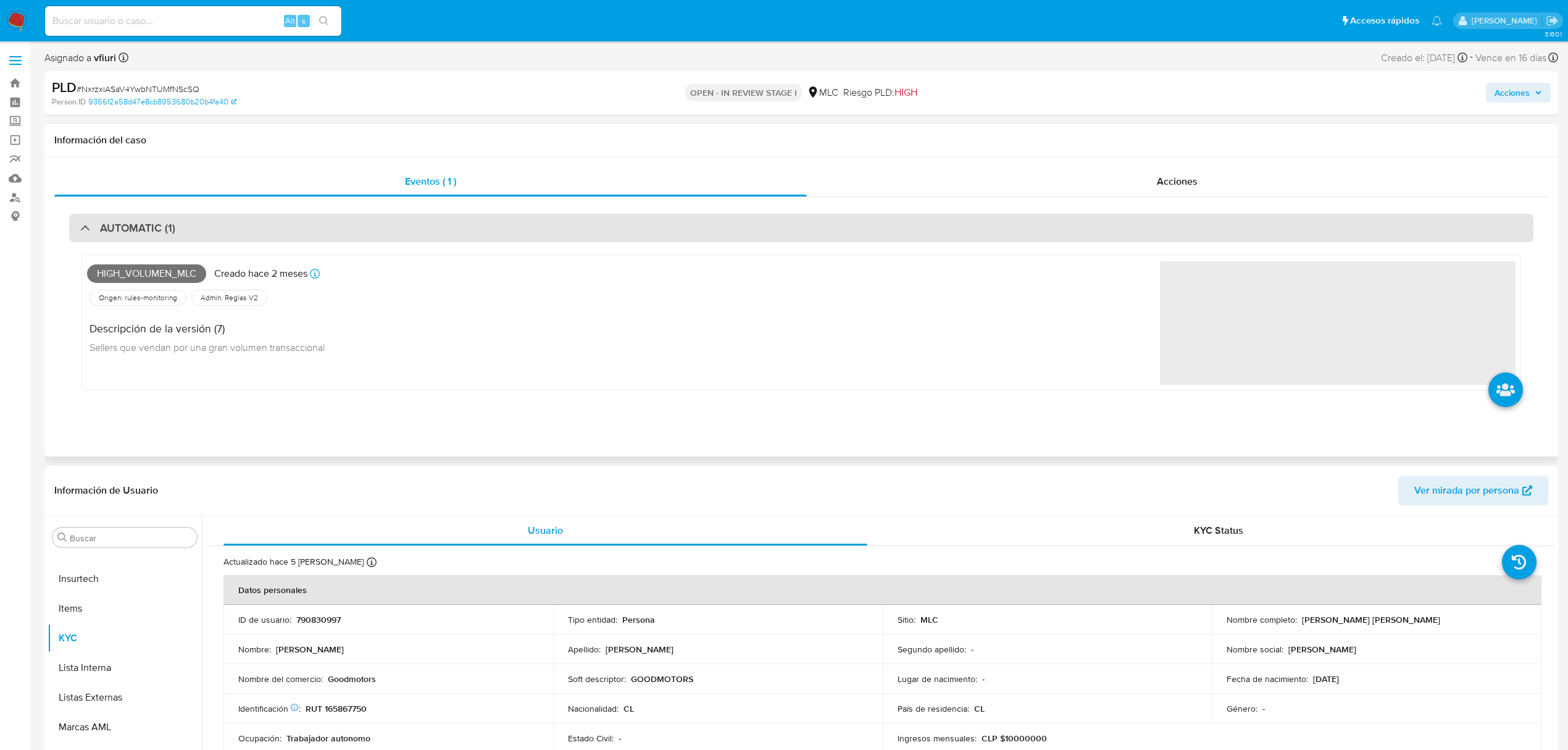
click at [342, 215] on div "AUTOMATIC (1)" at bounding box center [801, 227] width 1464 height 28
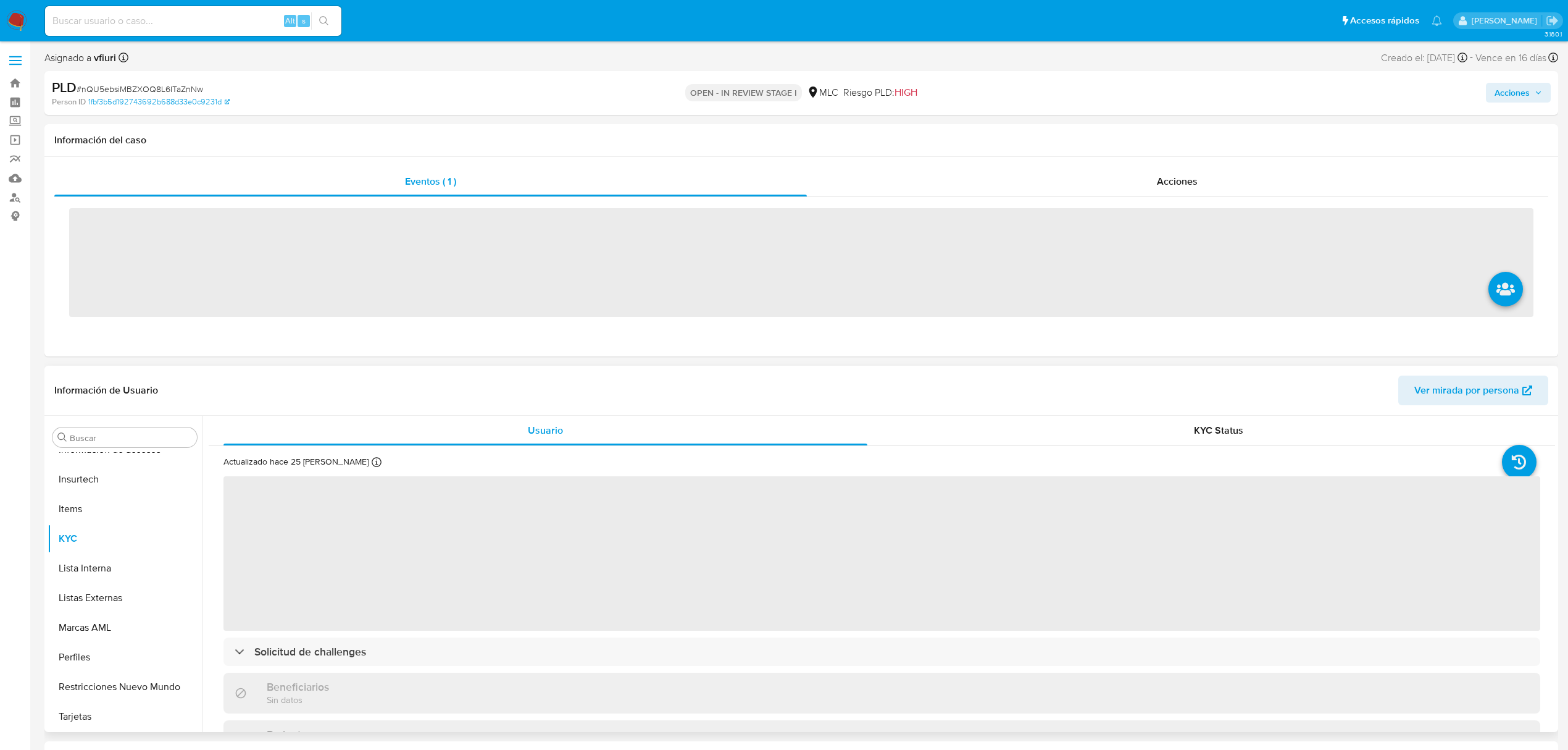
scroll to position [581, 0]
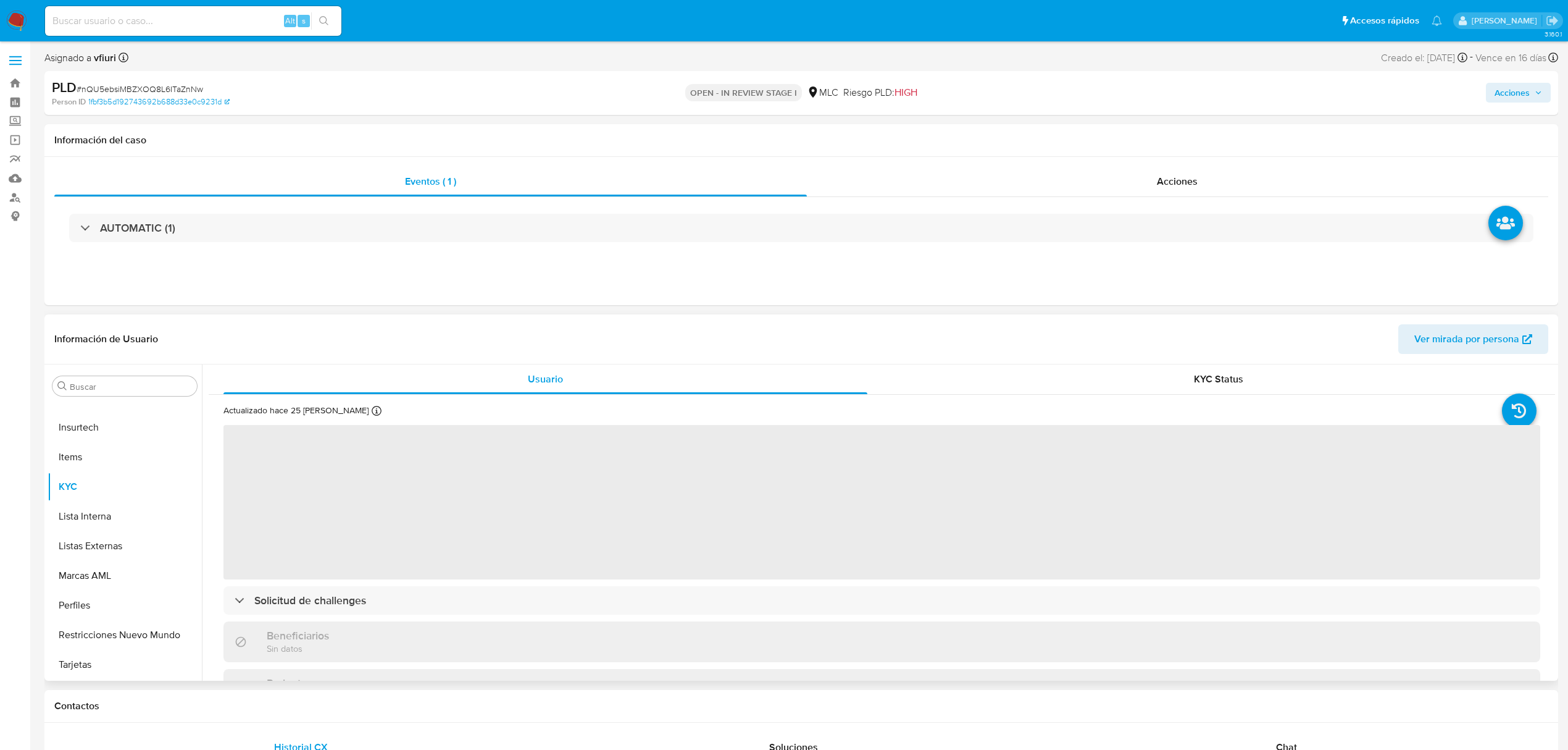
select select "10"
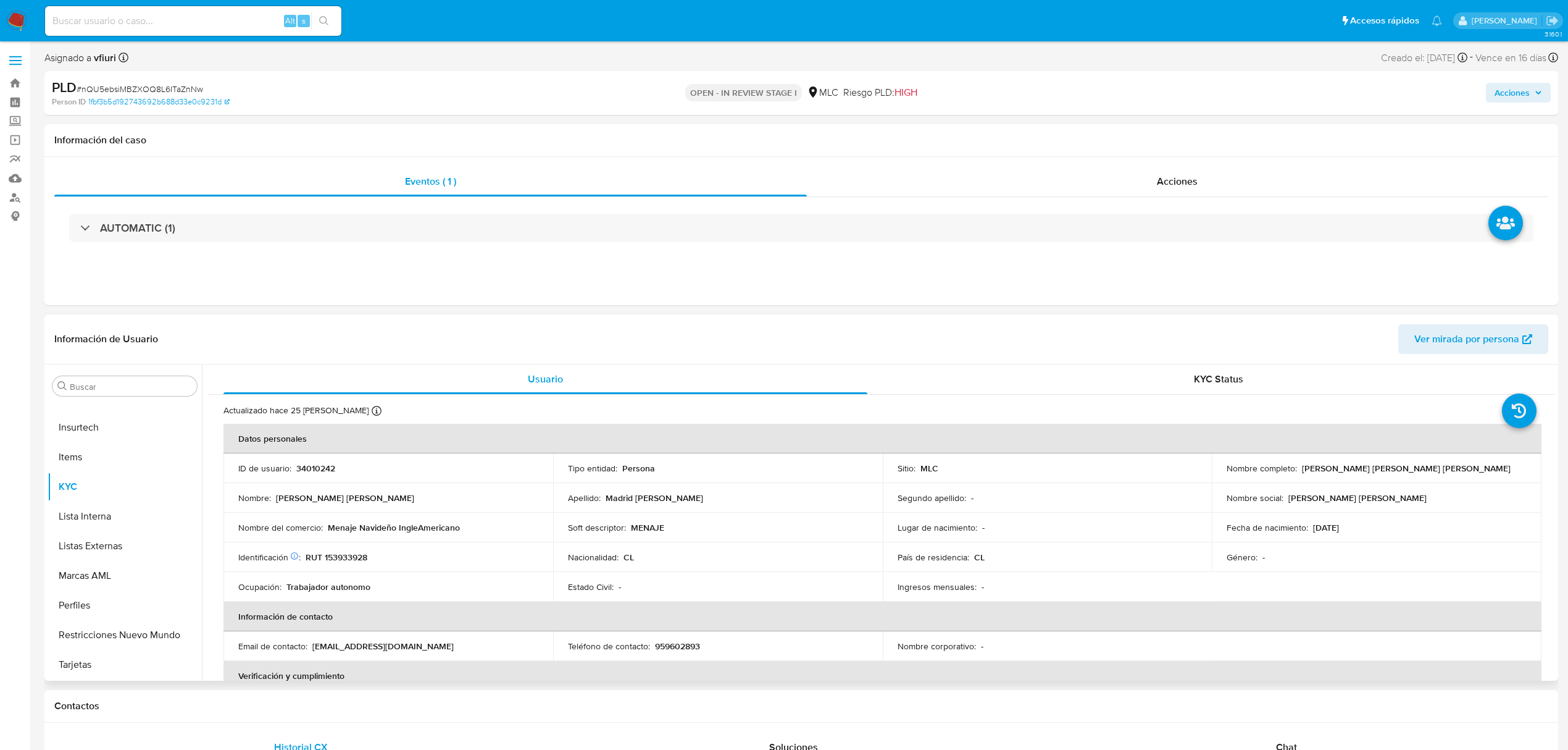
click at [310, 468] on p "34010242" at bounding box center [316, 468] width 39 height 11
copy p "34010242"
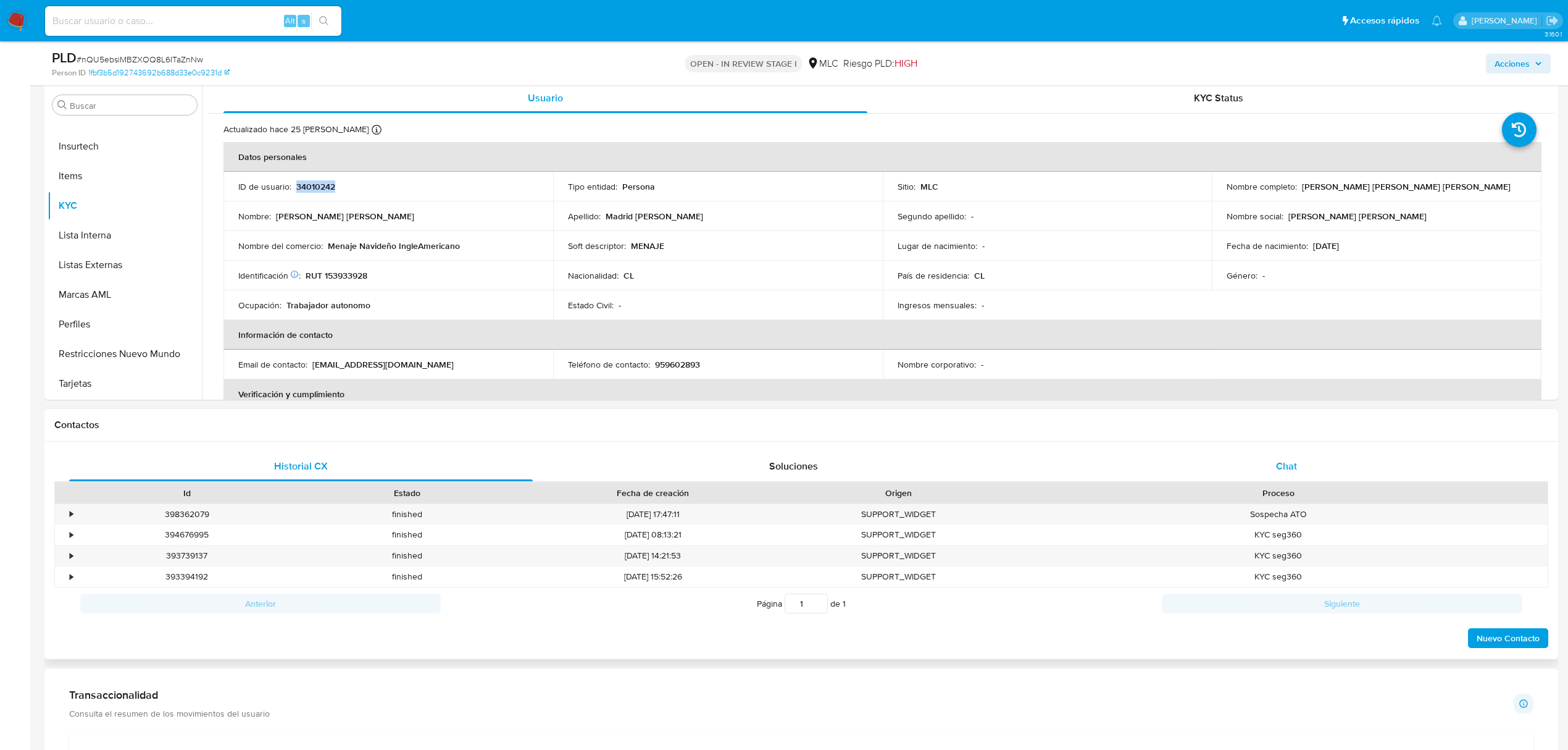
scroll to position [247, 0]
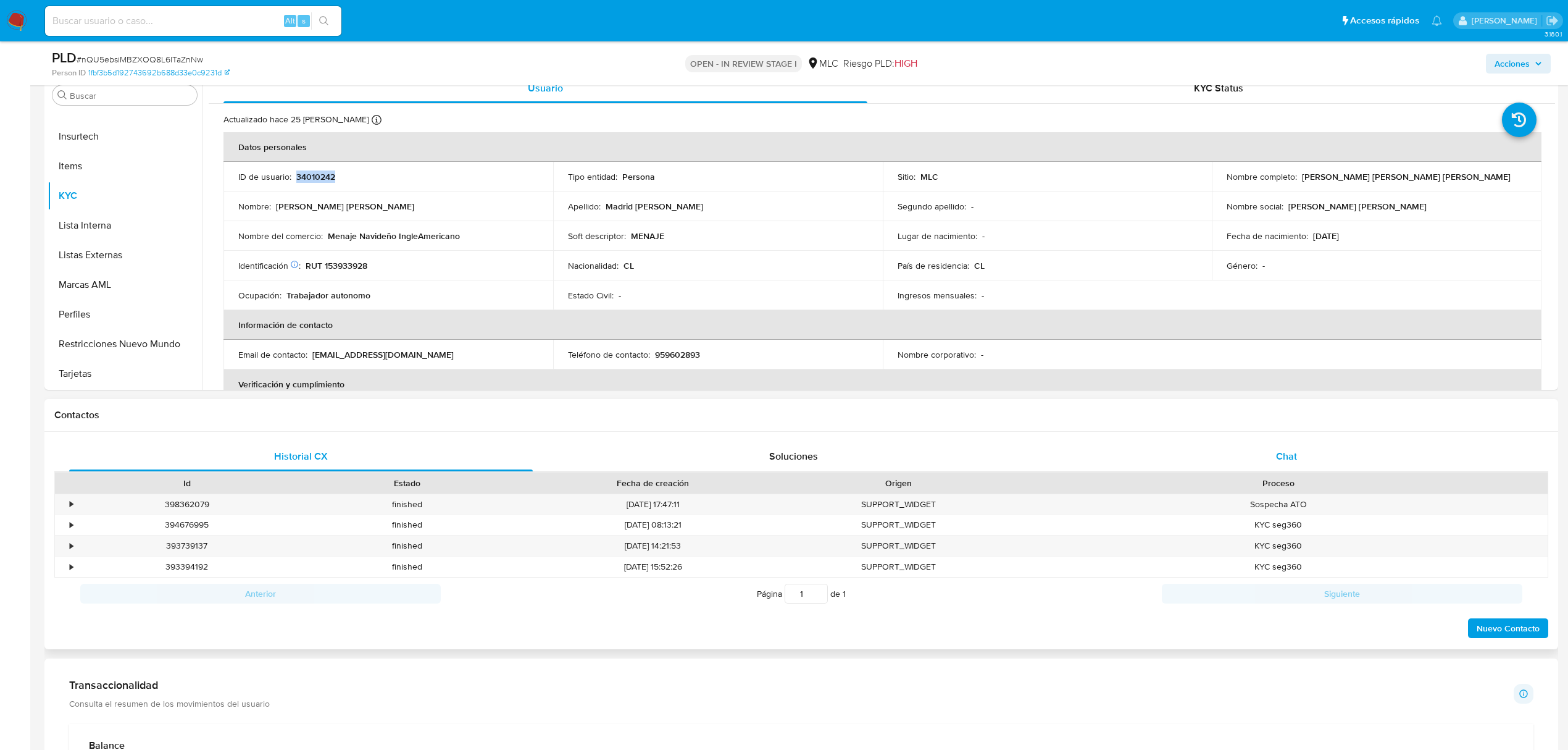
click at [1307, 456] on div "Chat" at bounding box center [1286, 456] width 464 height 30
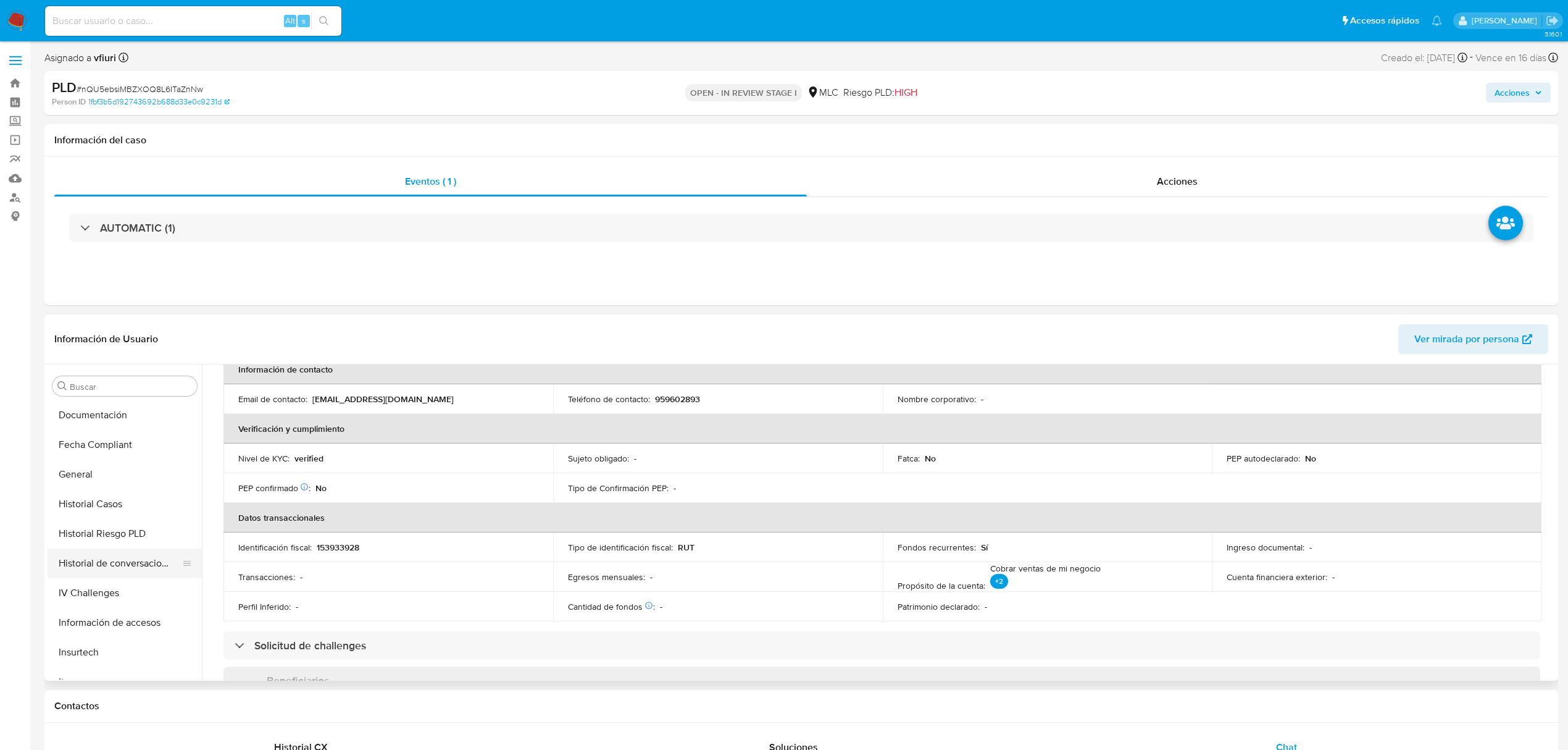
scroll to position [252, 0]
click at [90, 523] on button "Documentación" at bounding box center [119, 519] width 145 height 30
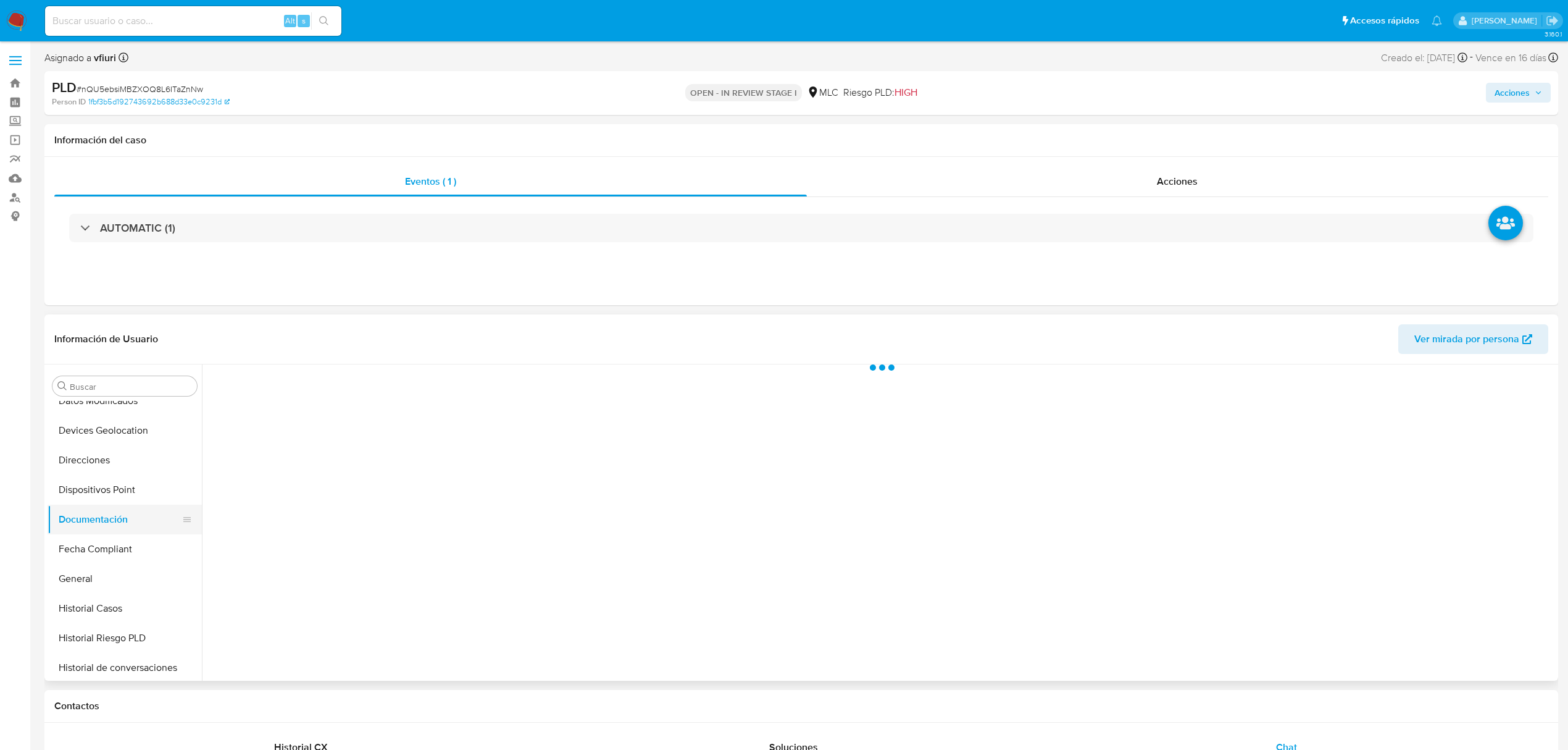
scroll to position [0, 0]
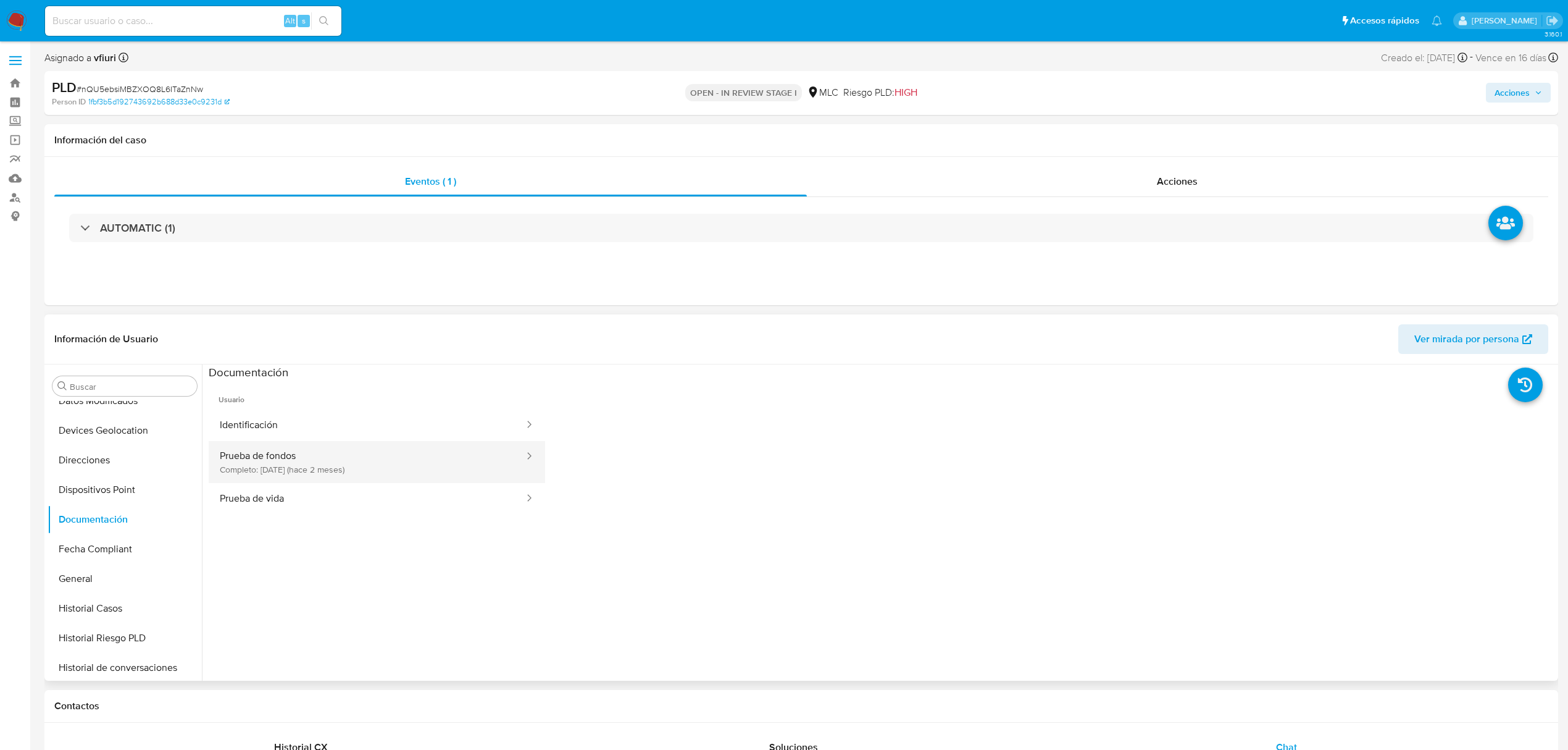
click at [326, 447] on button "Prueba de fondos Completo: 11/07/2025 (hace 2 meses)" at bounding box center [366, 462] width 316 height 42
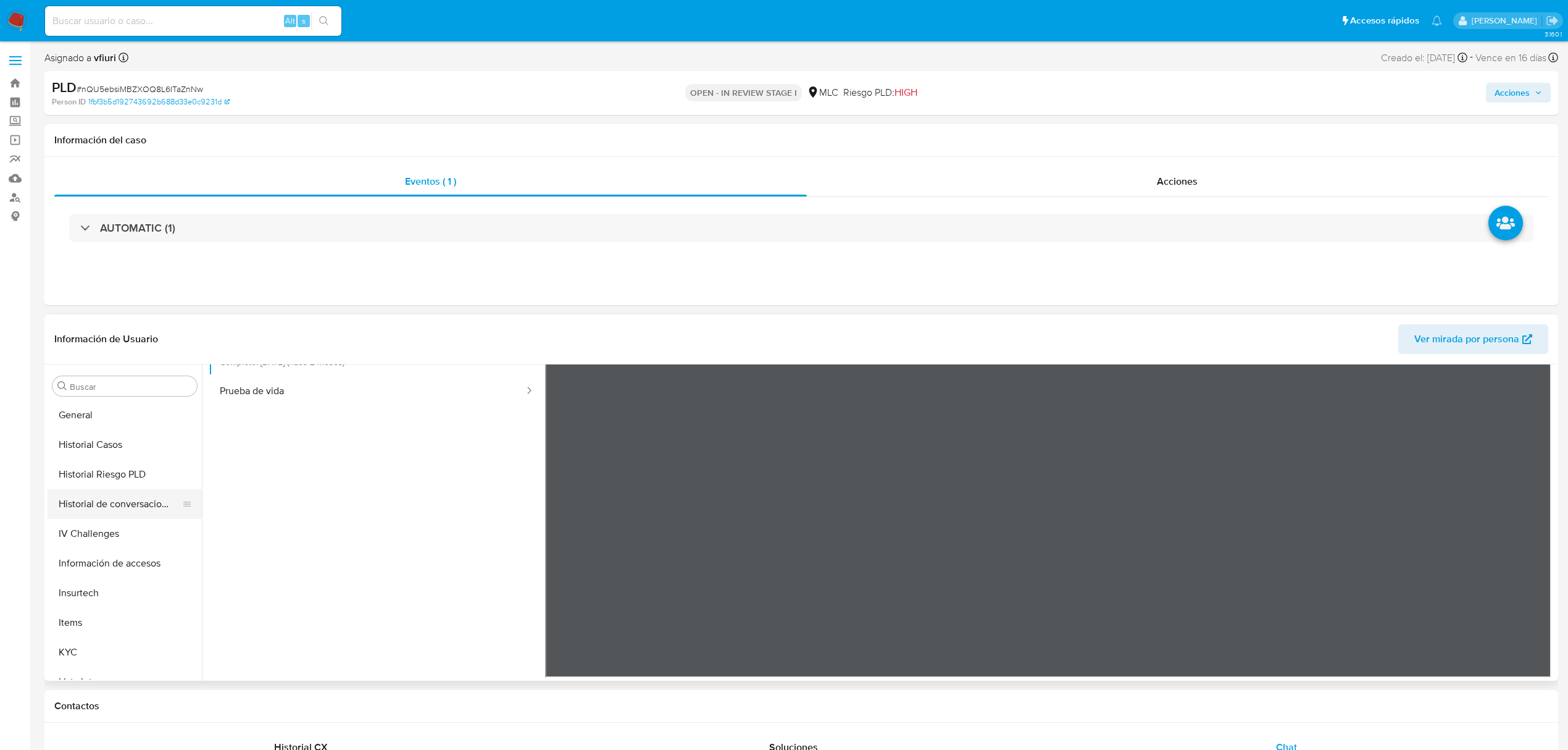
scroll to position [416, 0]
click at [88, 451] on button "Historial Casos" at bounding box center [119, 444] width 145 height 30
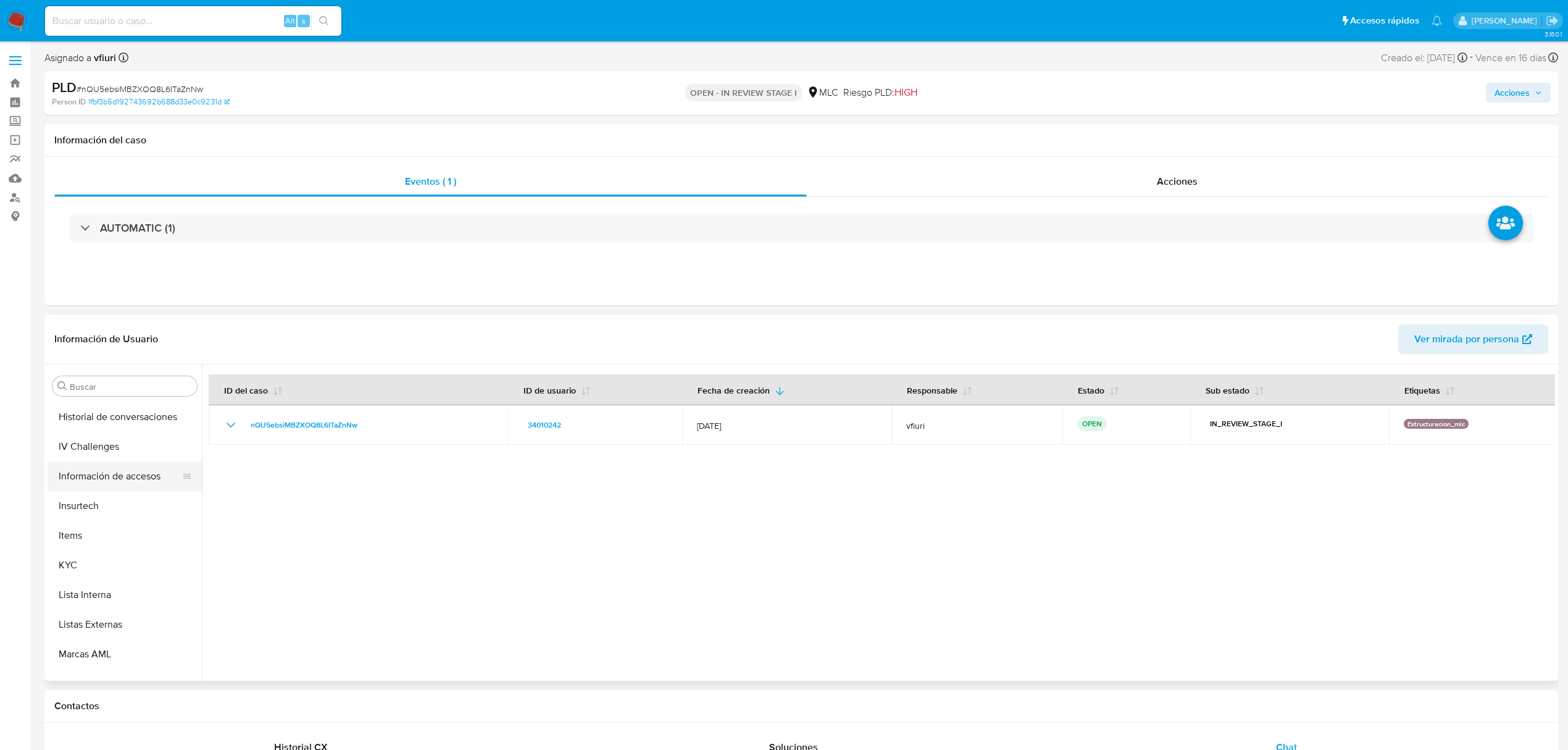
scroll to position [581, 0]
click at [115, 482] on button "KYC" at bounding box center [119, 487] width 145 height 30
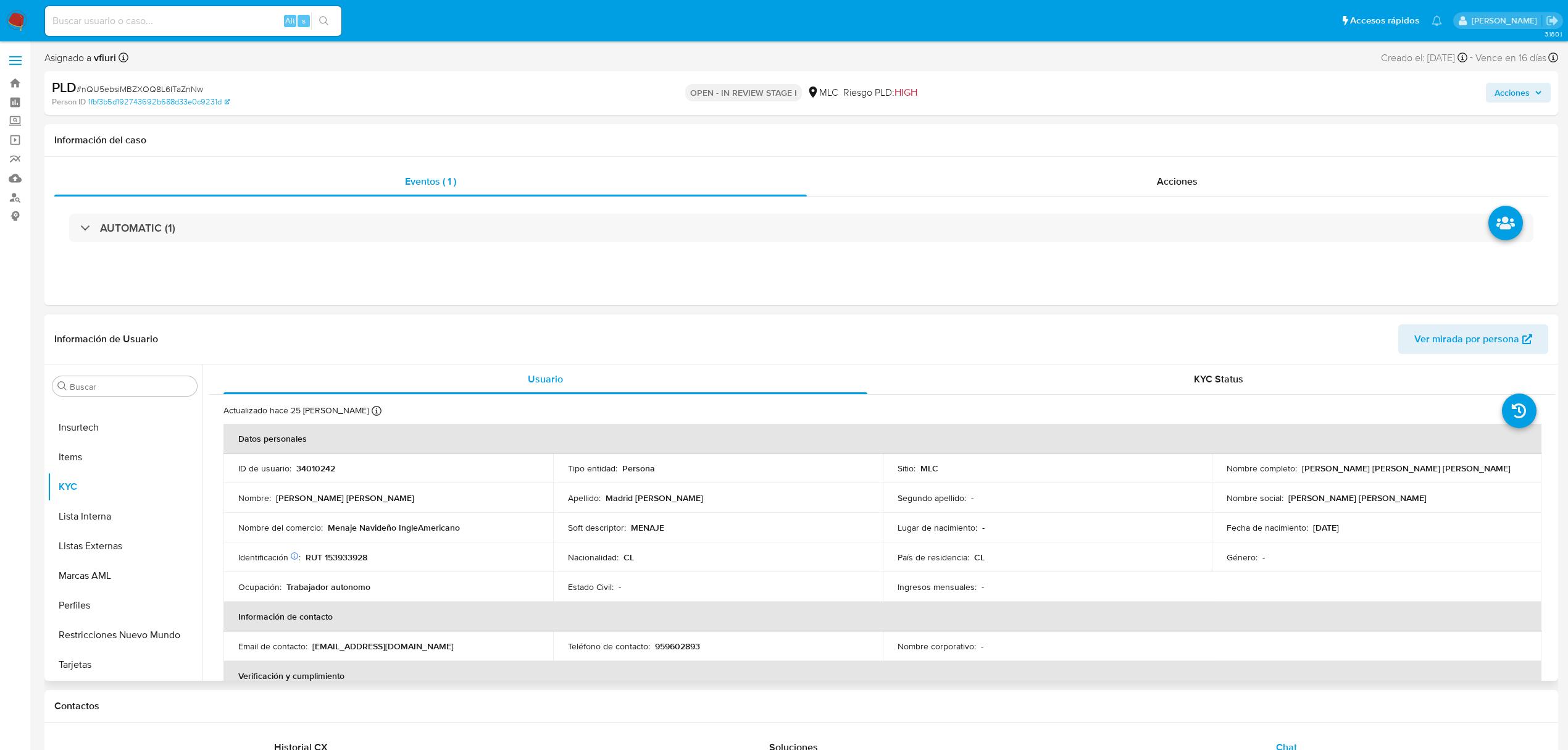
click at [349, 559] on p "RUT 153933928" at bounding box center [337, 557] width 62 height 11
copy p "153933928"
drag, startPoint x: 326, startPoint y: 526, endPoint x: 484, endPoint y: 520, distance: 158.1
click at [484, 520] on td "Nombre del comercio : Menaje Navideño IngleAmericano" at bounding box center [388, 527] width 330 height 30
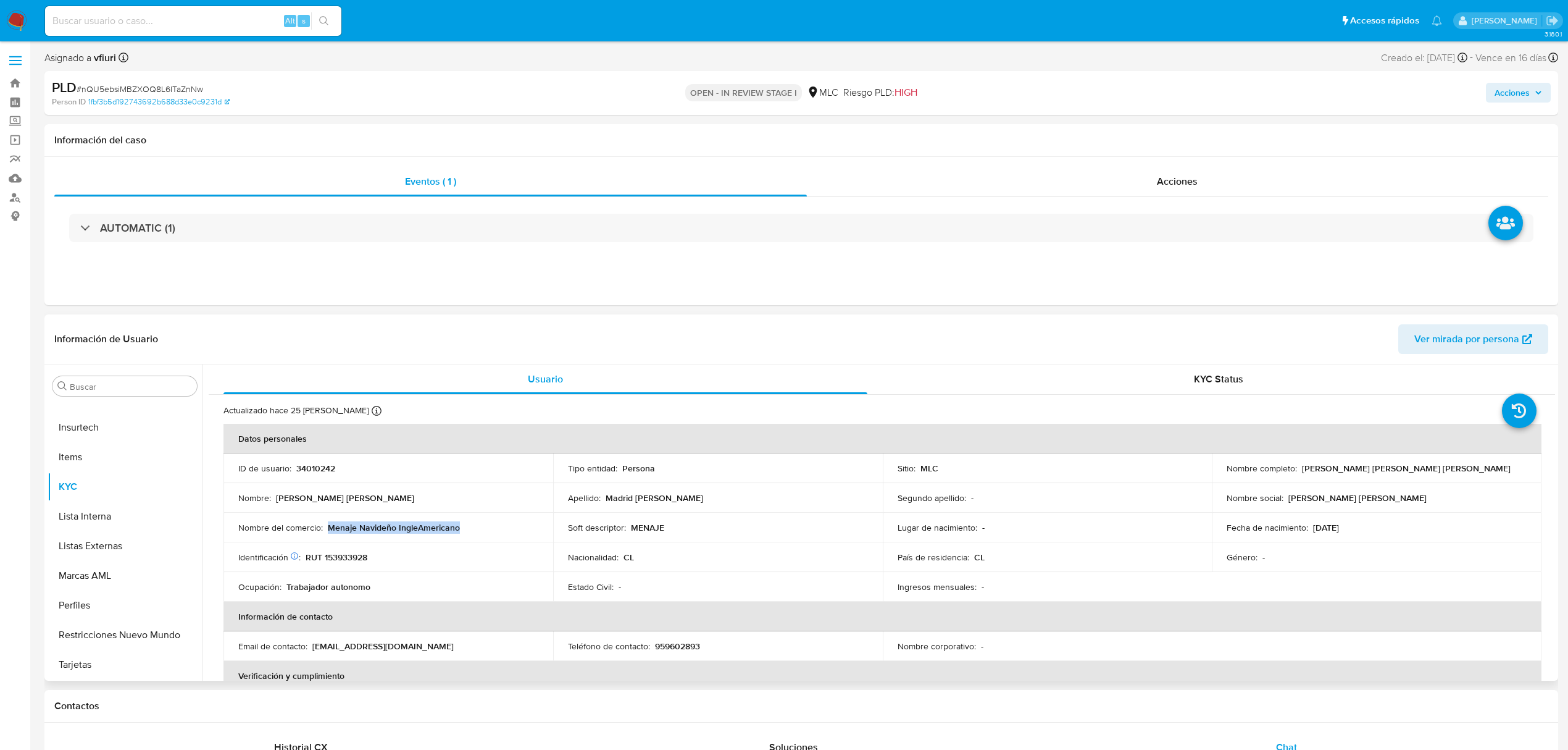
copy p "Menaje Navideño IngleAmericano"
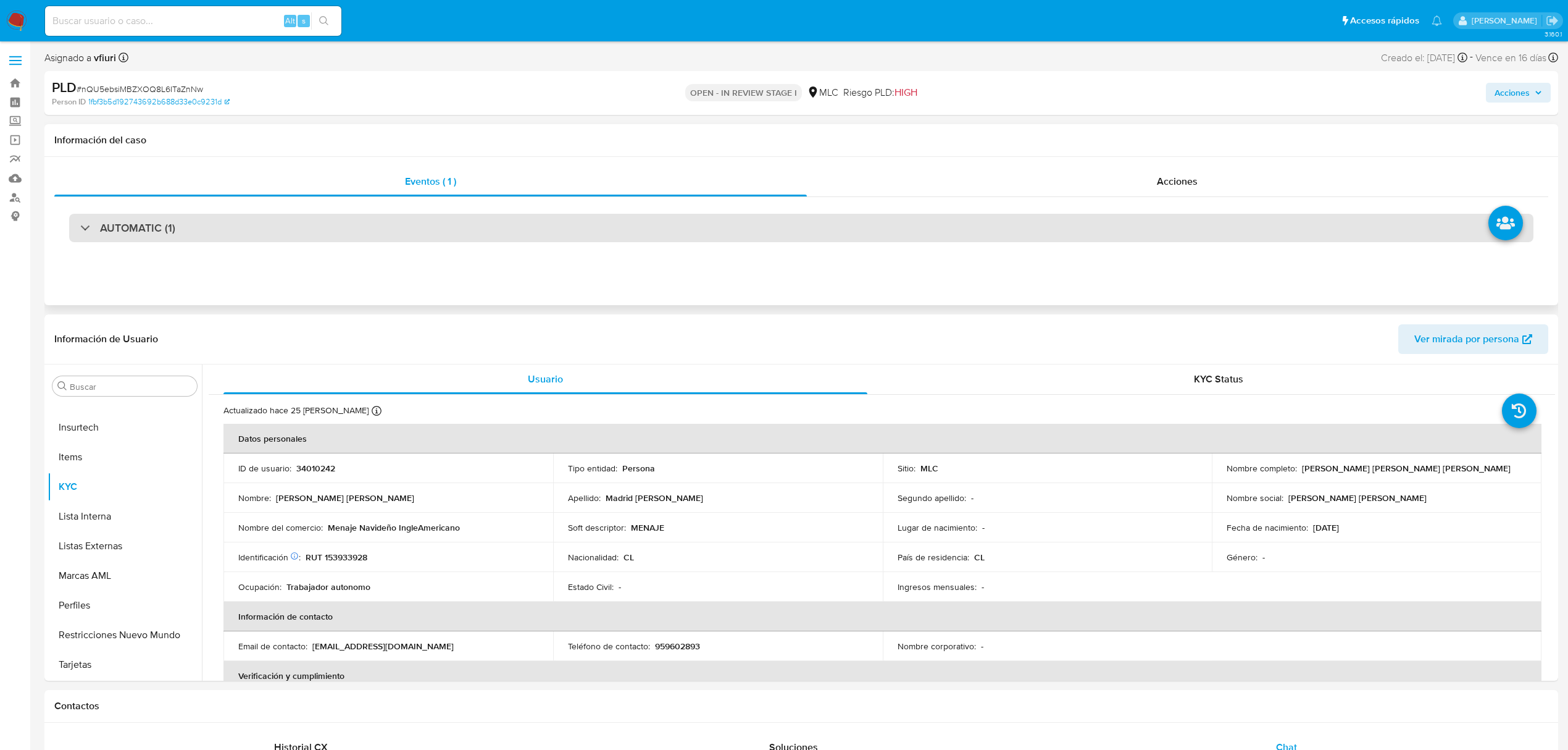
click at [350, 224] on div "AUTOMATIC (1)" at bounding box center [801, 227] width 1464 height 28
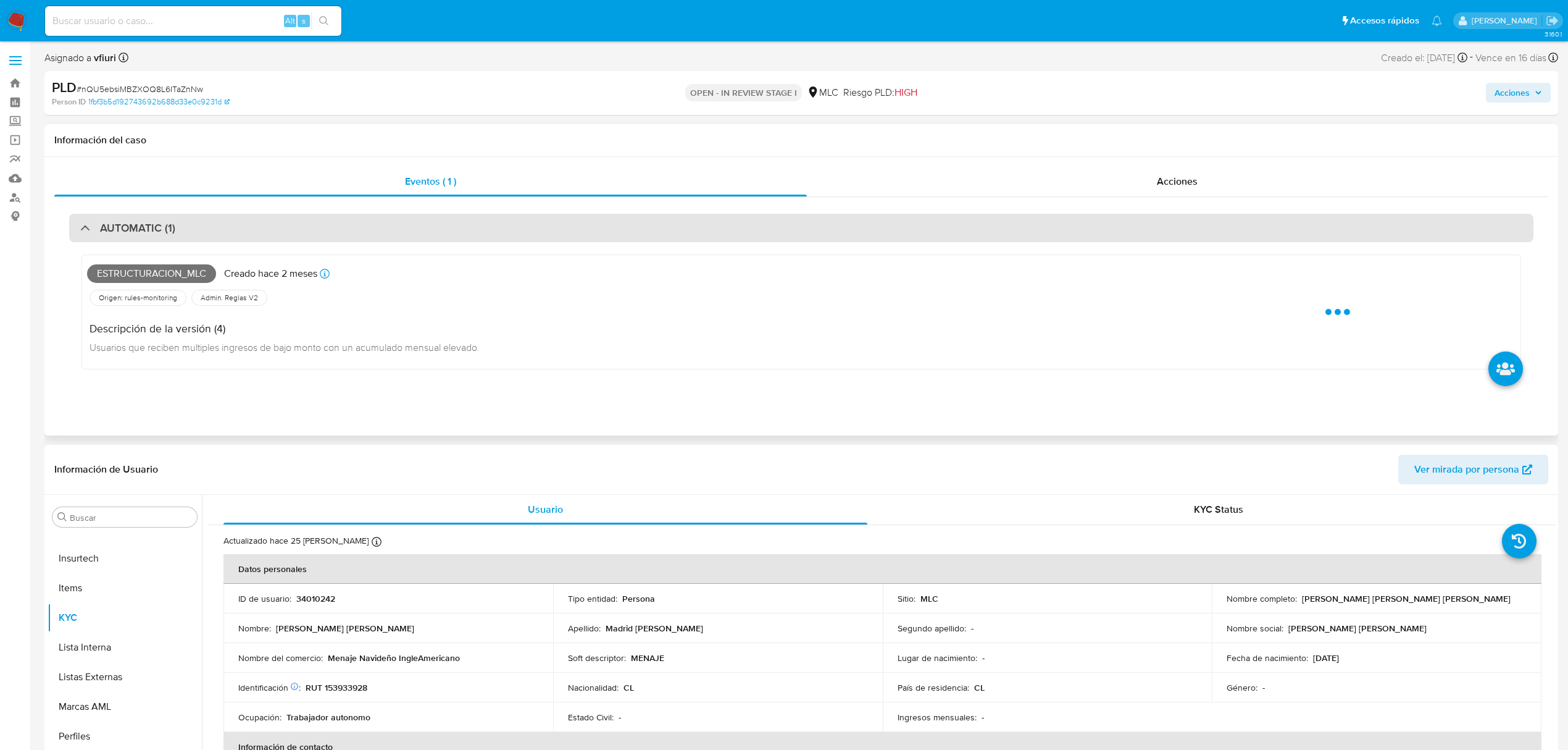
click at [348, 223] on div "AUTOMATIC (1)" at bounding box center [801, 227] width 1464 height 28
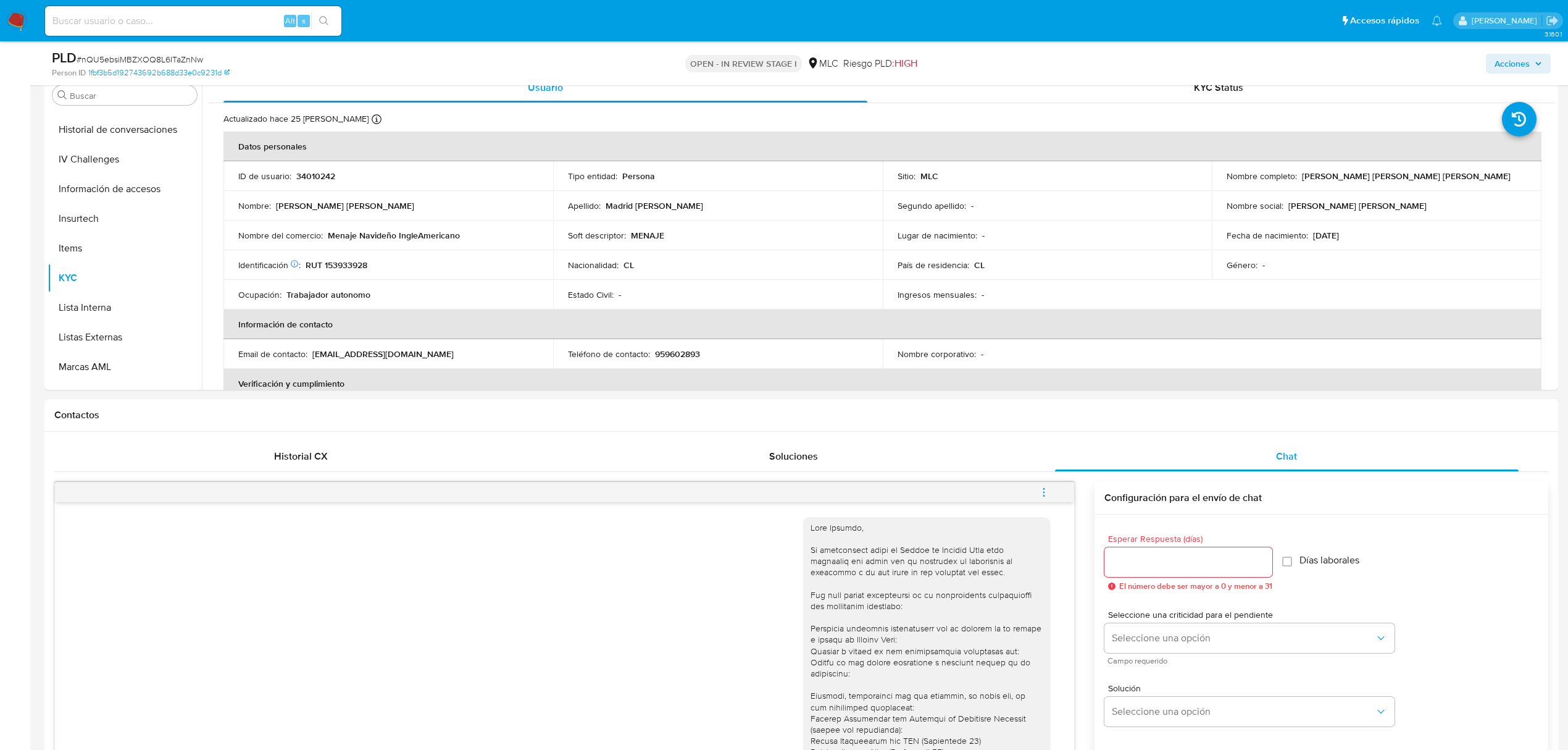
scroll to position [0, 0]
drag, startPoint x: 1299, startPoint y: 181, endPoint x: 1485, endPoint y: 176, distance: 186.1
click at [1485, 176] on div "Nombre completo : Natalia Andrea Madrid Sepúlveda" at bounding box center [1376, 177] width 300 height 11
copy p "Natalia Andrea Madrid Sepúlveda"
